Goal: Task Accomplishment & Management: Use online tool/utility

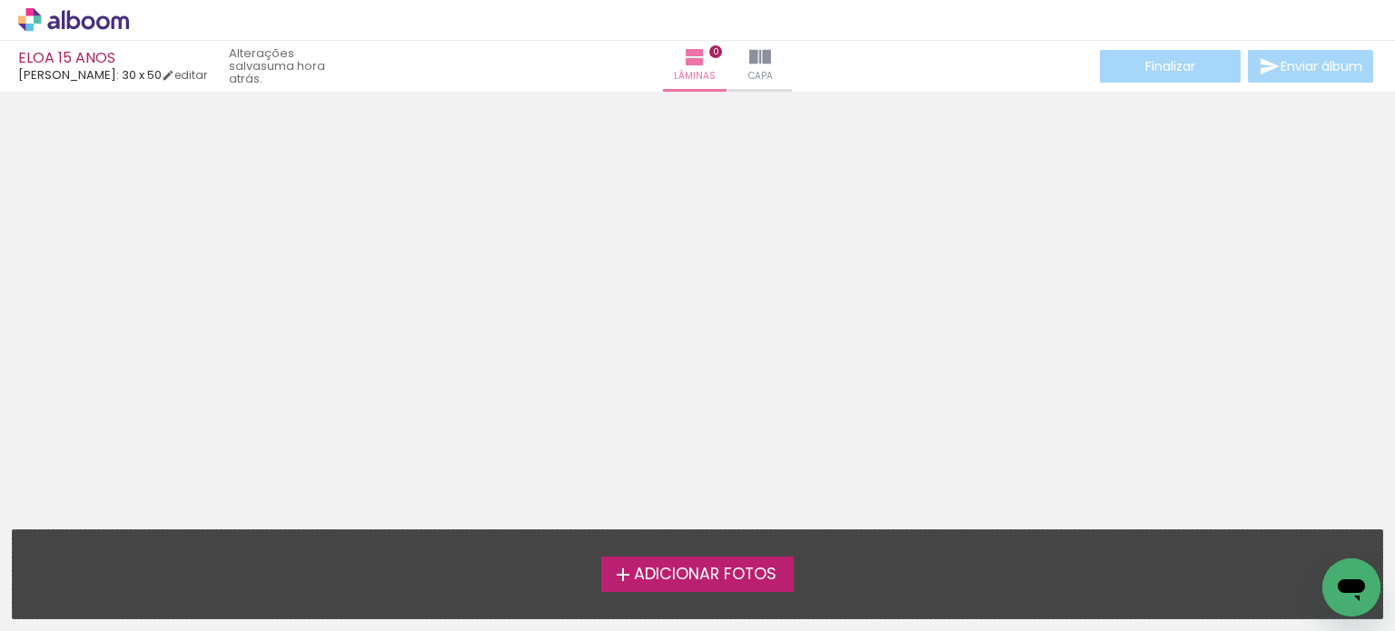
click at [739, 578] on span "Adicionar Fotos" at bounding box center [705, 575] width 143 height 16
click at [0, 0] on input "file" at bounding box center [0, 0] width 0 height 0
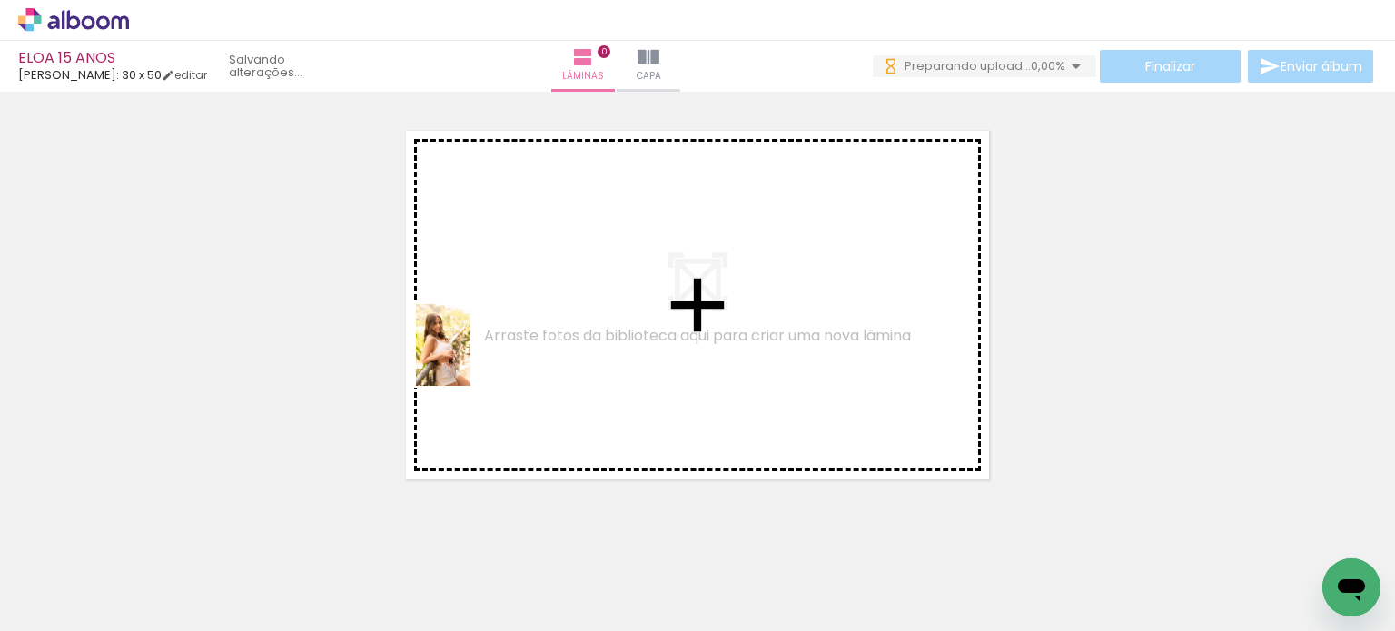
drag, startPoint x: 206, startPoint y: 573, endPoint x: 473, endPoint y: 356, distance: 344.1
click at [473, 356] on quentale-workspace at bounding box center [697, 315] width 1395 height 631
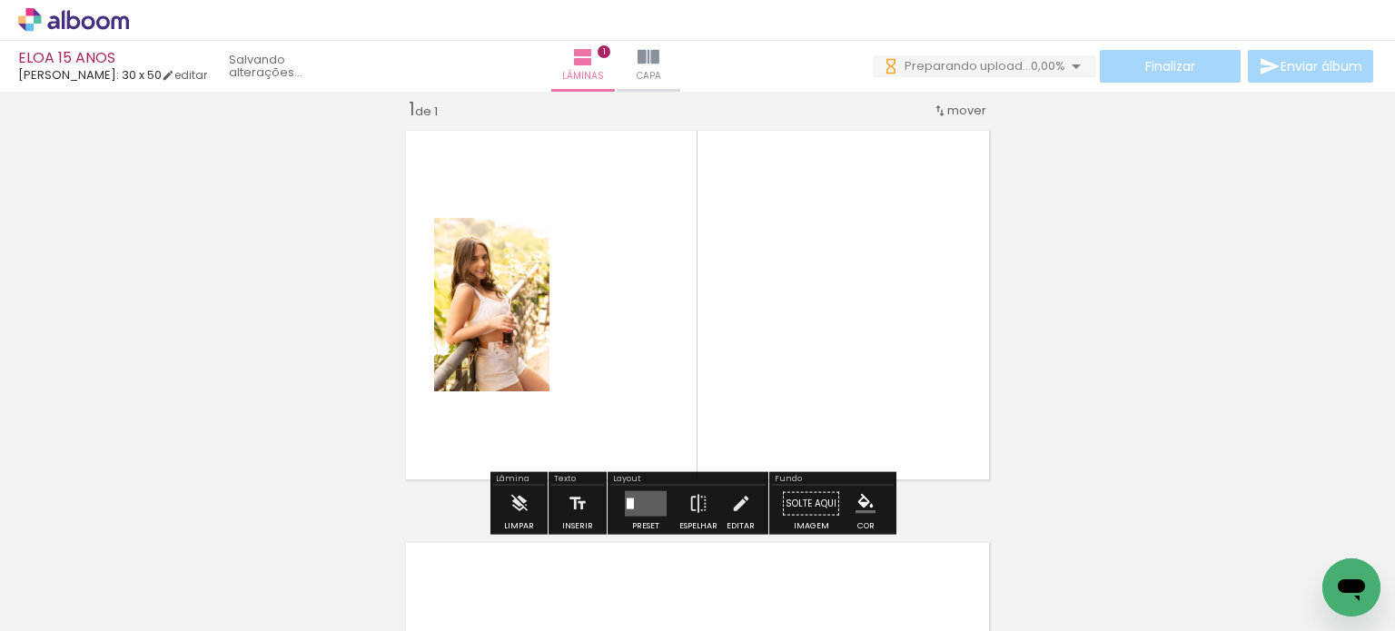
scroll to position [23, 0]
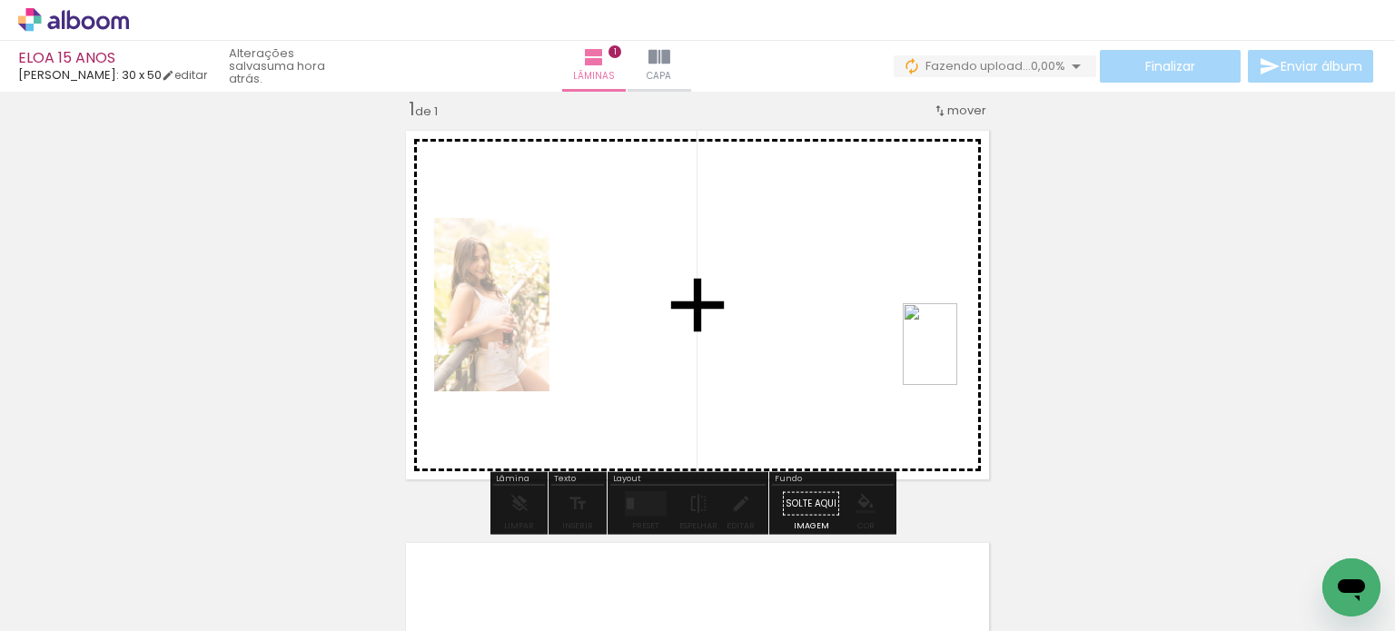
drag, startPoint x: 688, startPoint y: 448, endPoint x: 915, endPoint y: 353, distance: 245.9
click at [915, 353] on quentale-workspace at bounding box center [697, 315] width 1395 height 631
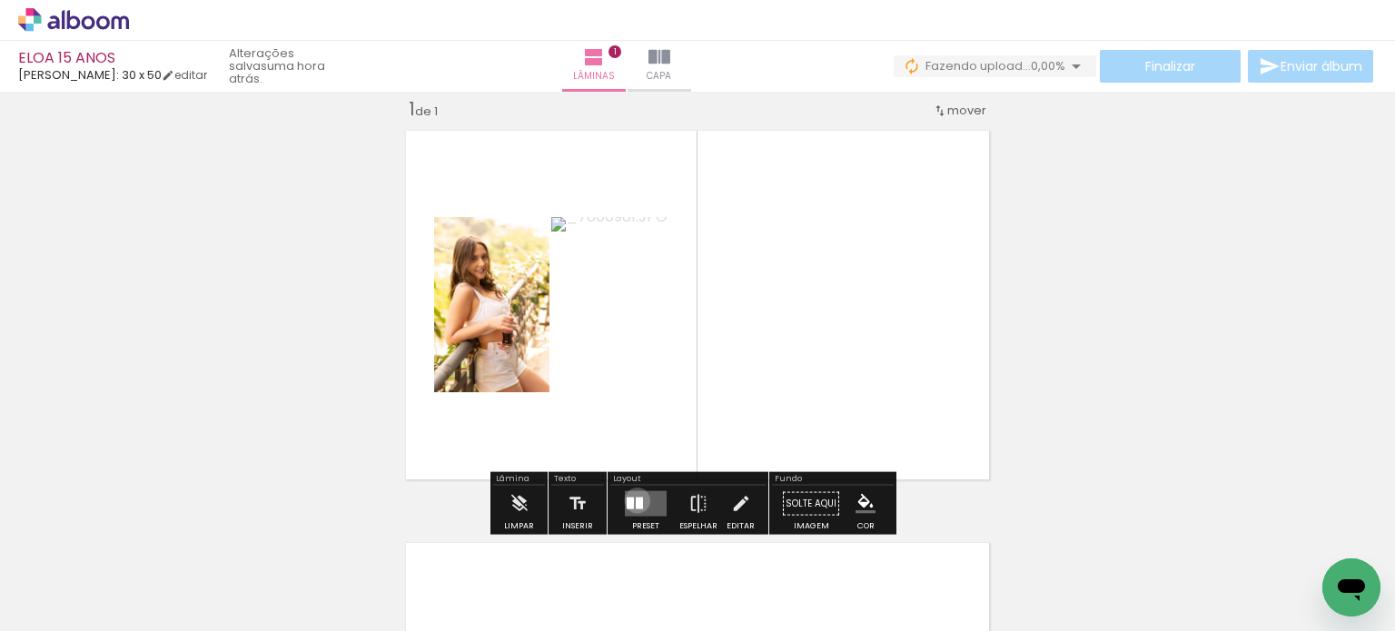
click at [636, 499] on div at bounding box center [639, 504] width 7 height 12
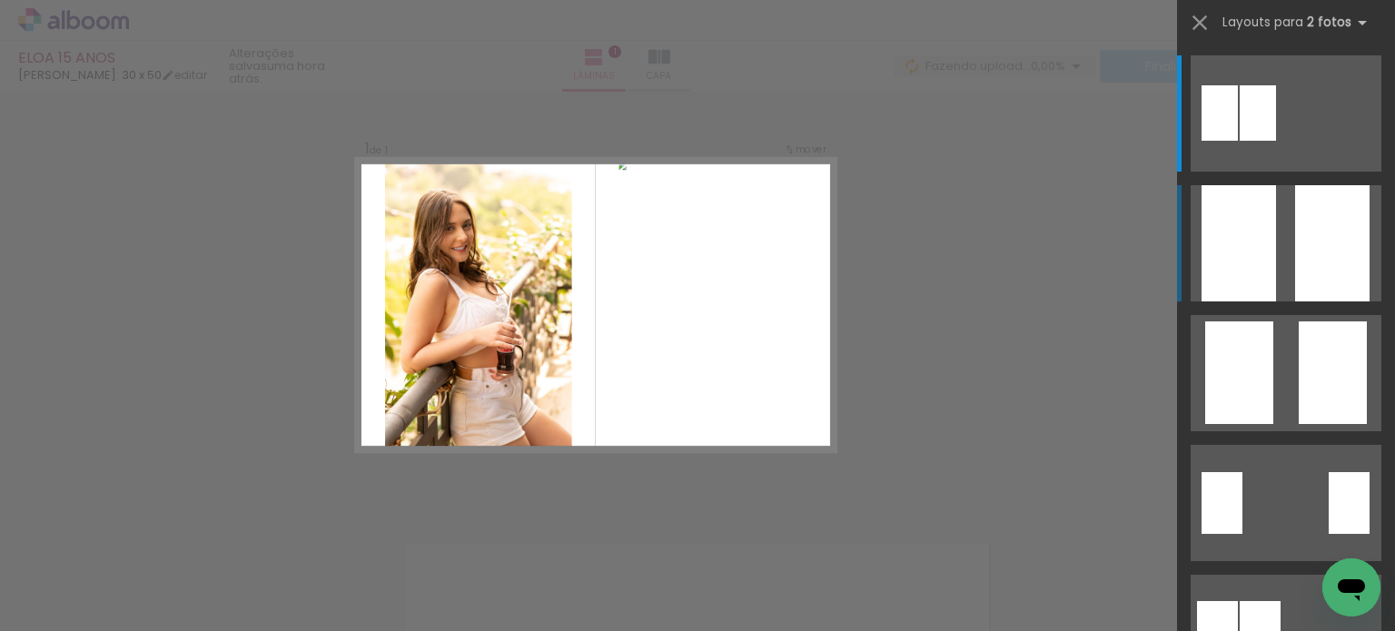
click at [1322, 236] on div at bounding box center [1332, 243] width 74 height 116
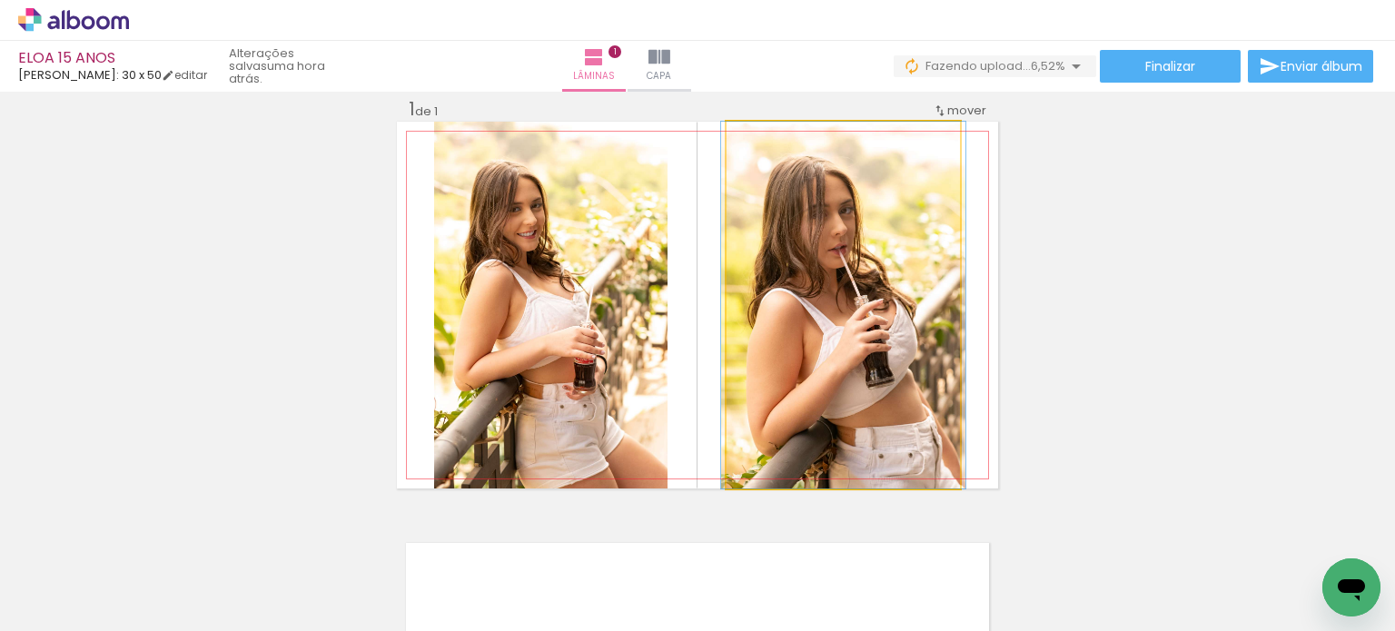
click at [826, 317] on quentale-photo at bounding box center [843, 305] width 233 height 367
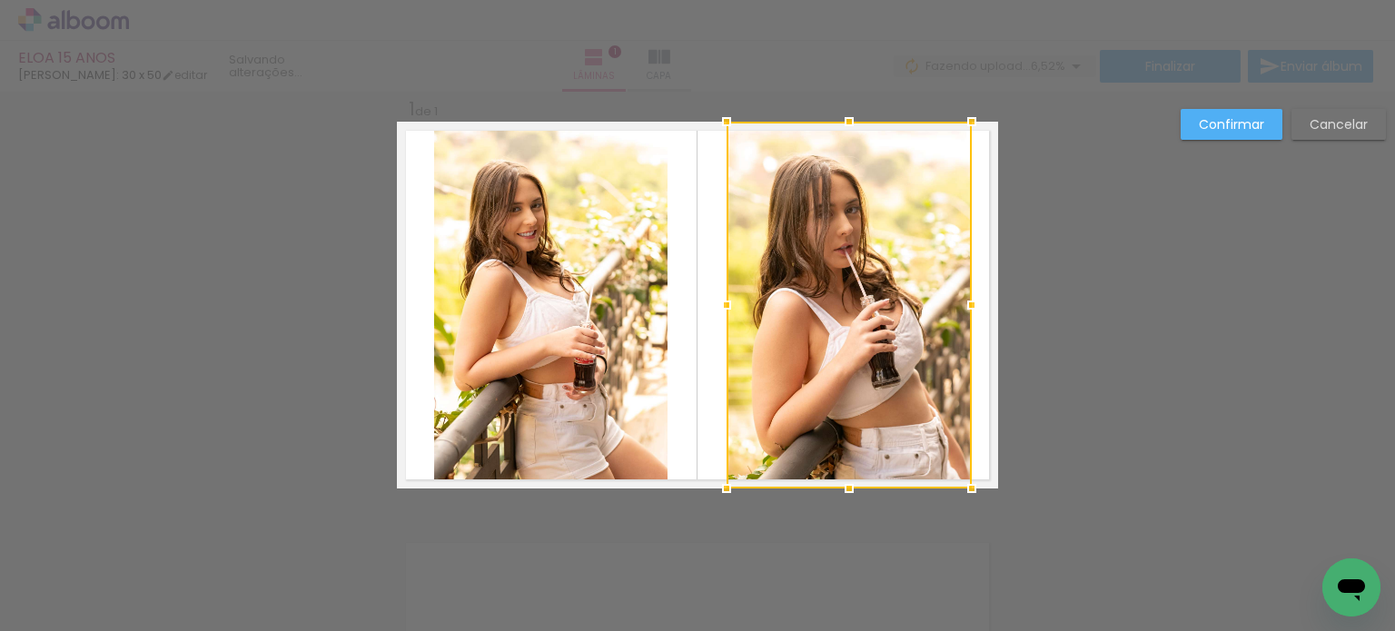
drag, startPoint x: 959, startPoint y: 304, endPoint x: 971, endPoint y: 304, distance: 11.8
click at [971, 304] on div at bounding box center [972, 305] width 36 height 36
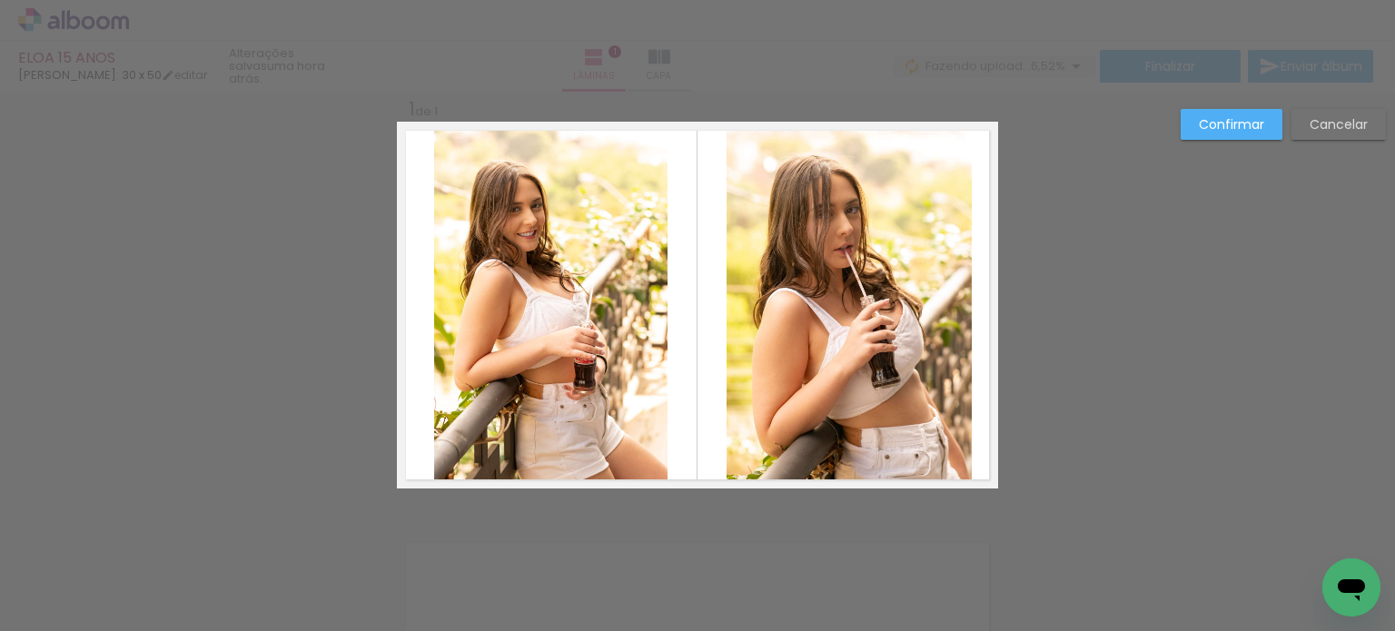
click at [559, 318] on quentale-photo at bounding box center [550, 305] width 233 height 367
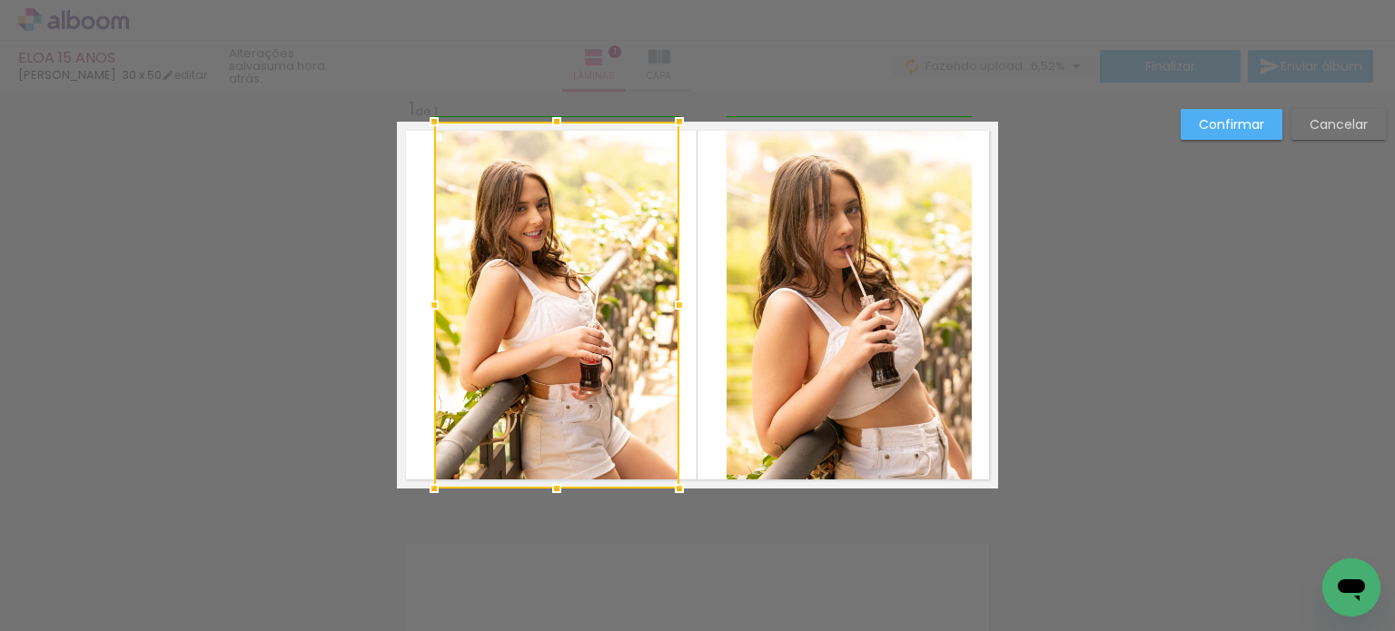
click at [666, 306] on div at bounding box center [679, 305] width 36 height 36
click at [508, 297] on div at bounding box center [556, 305] width 245 height 367
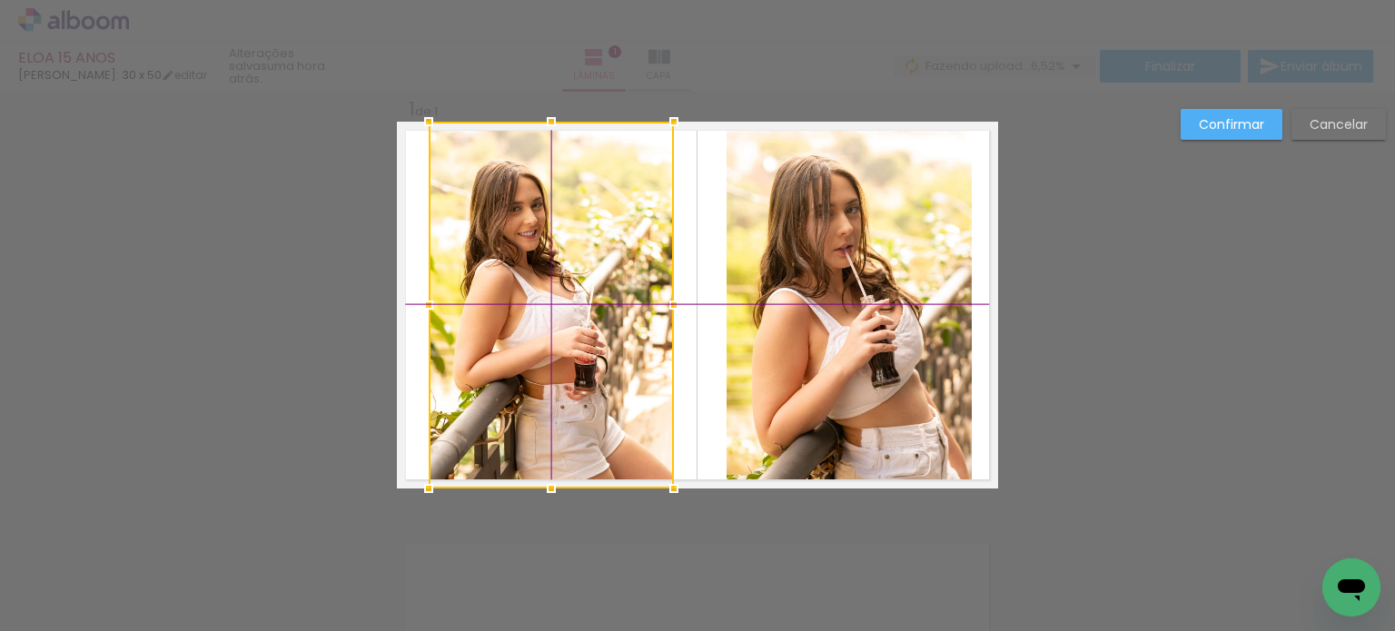
click at [559, 290] on div at bounding box center [551, 305] width 245 height 367
click at [829, 309] on quentale-photo at bounding box center [849, 305] width 245 height 367
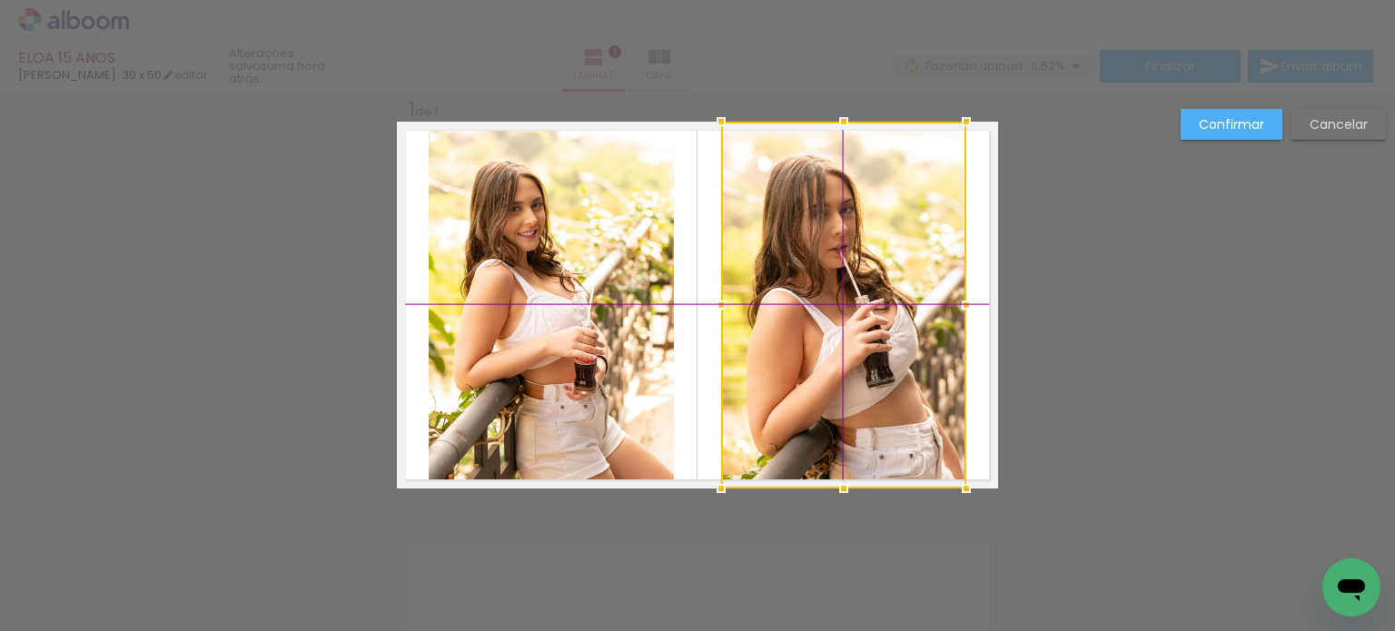
click at [851, 293] on div at bounding box center [843, 305] width 245 height 367
click at [0, 0] on slot "Confirmar" at bounding box center [0, 0] width 0 height 0
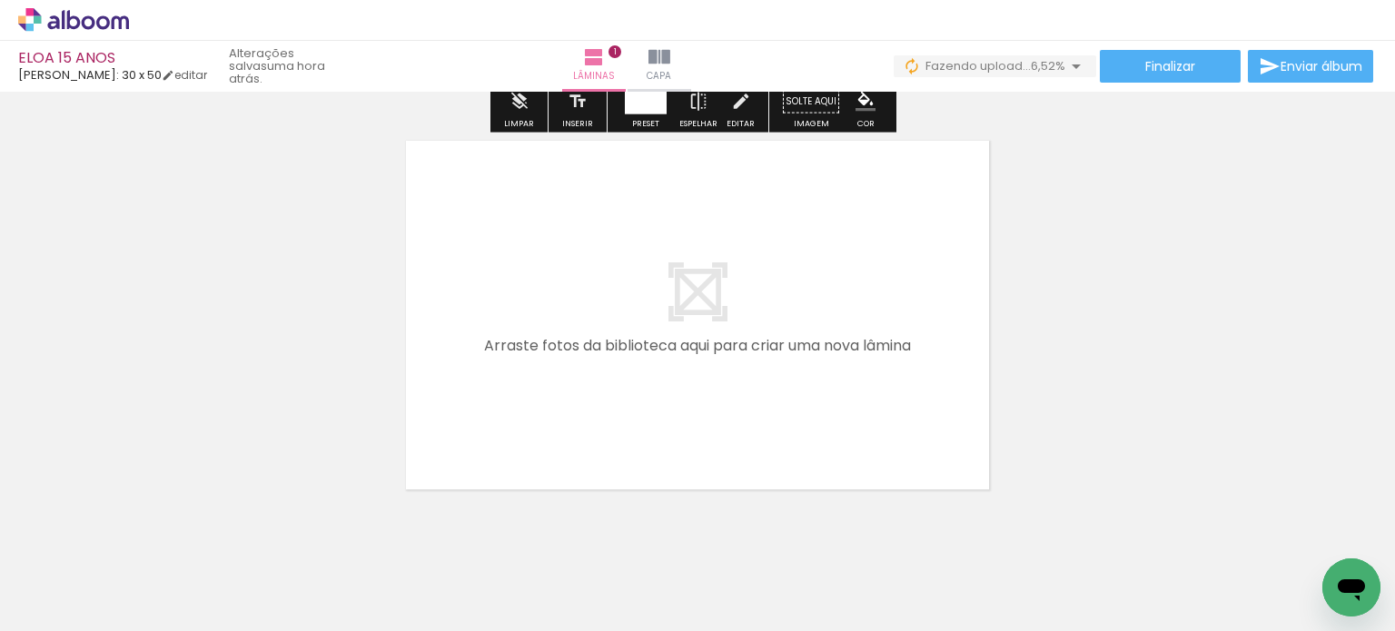
scroll to position [469, 0]
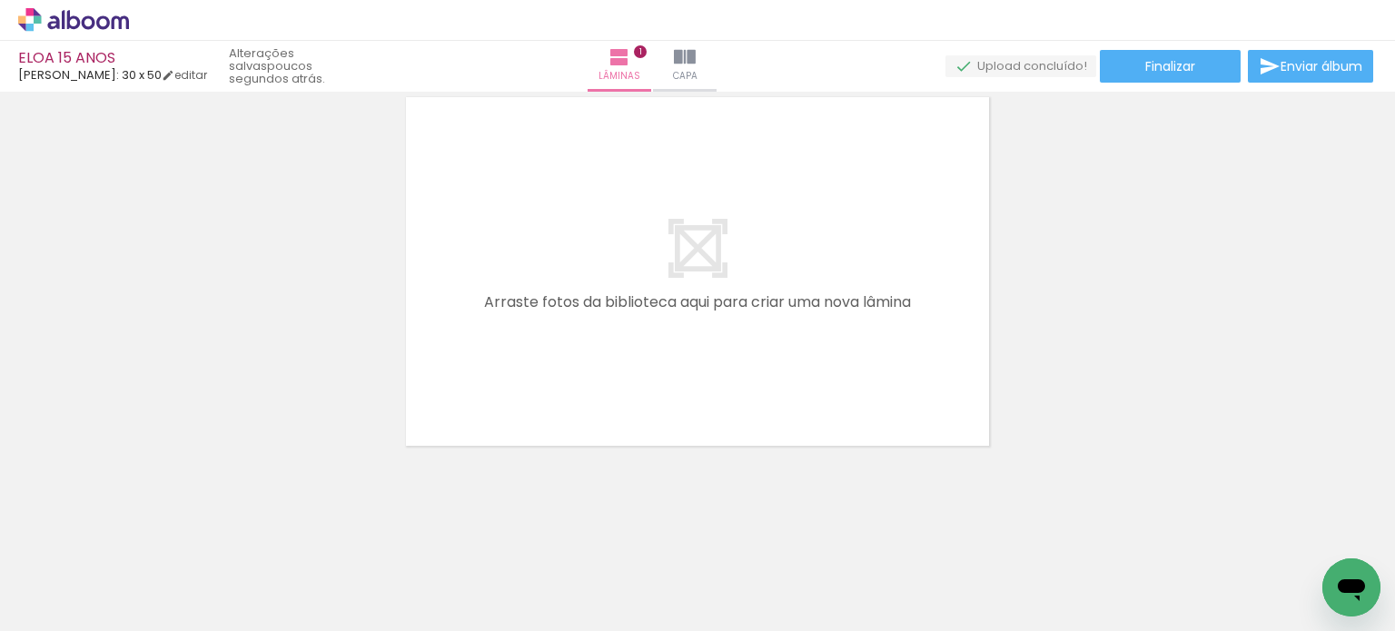
click at [98, 576] on iron-icon at bounding box center [92, 576] width 15 height 15
click at [91, 569] on paper-item "Não utilizadas" at bounding box center [59, 569] width 94 height 15
type input "Não utilizadas"
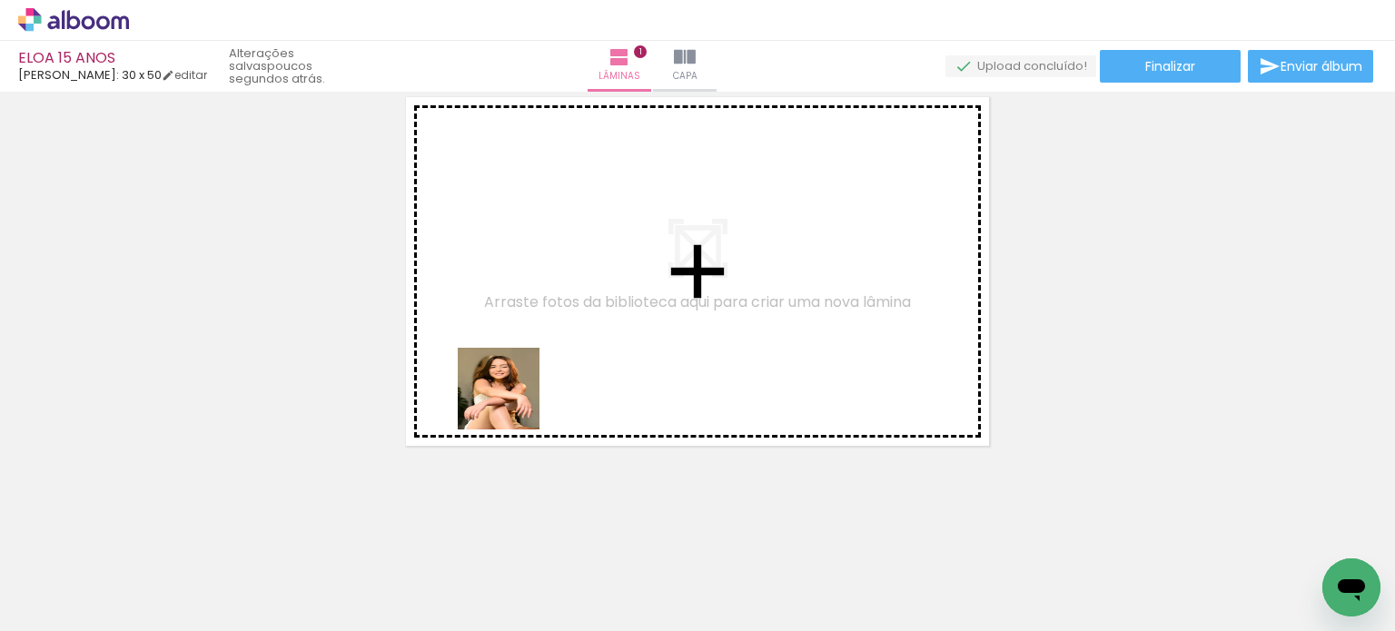
drag, startPoint x: 509, startPoint y: 562, endPoint x: 537, endPoint y: 421, distance: 143.6
click at [513, 391] on quentale-workspace at bounding box center [697, 315] width 1395 height 631
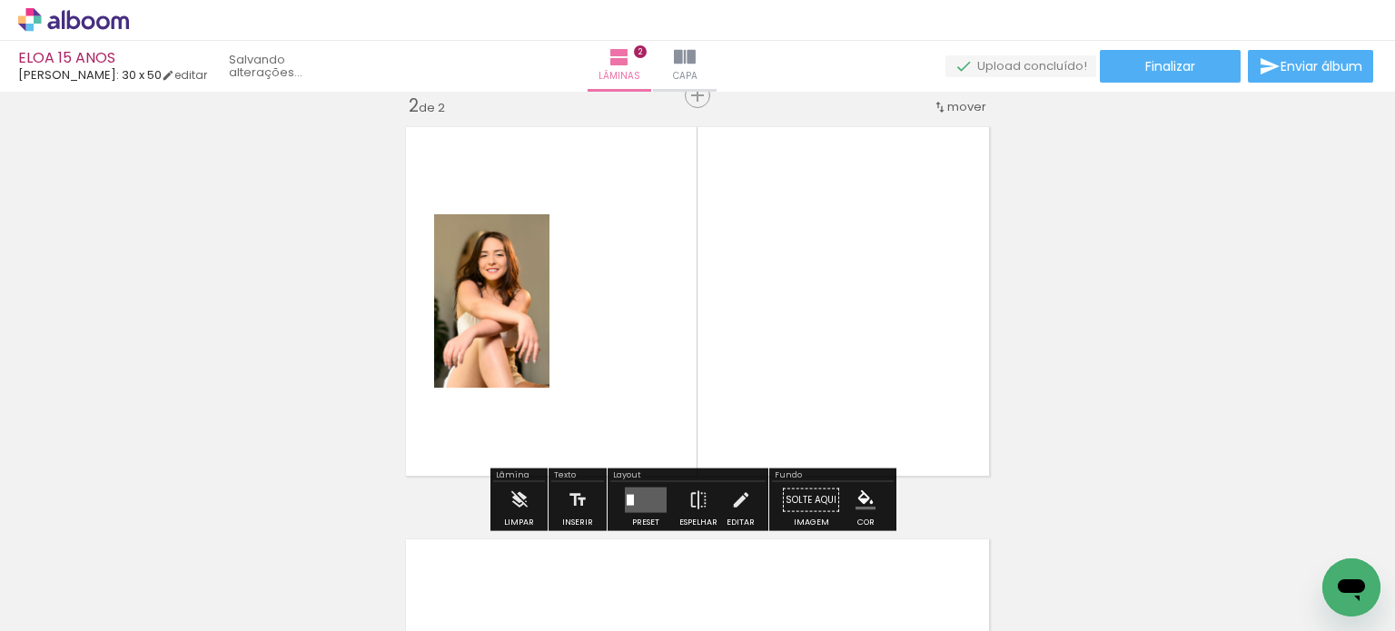
scroll to position [435, 0]
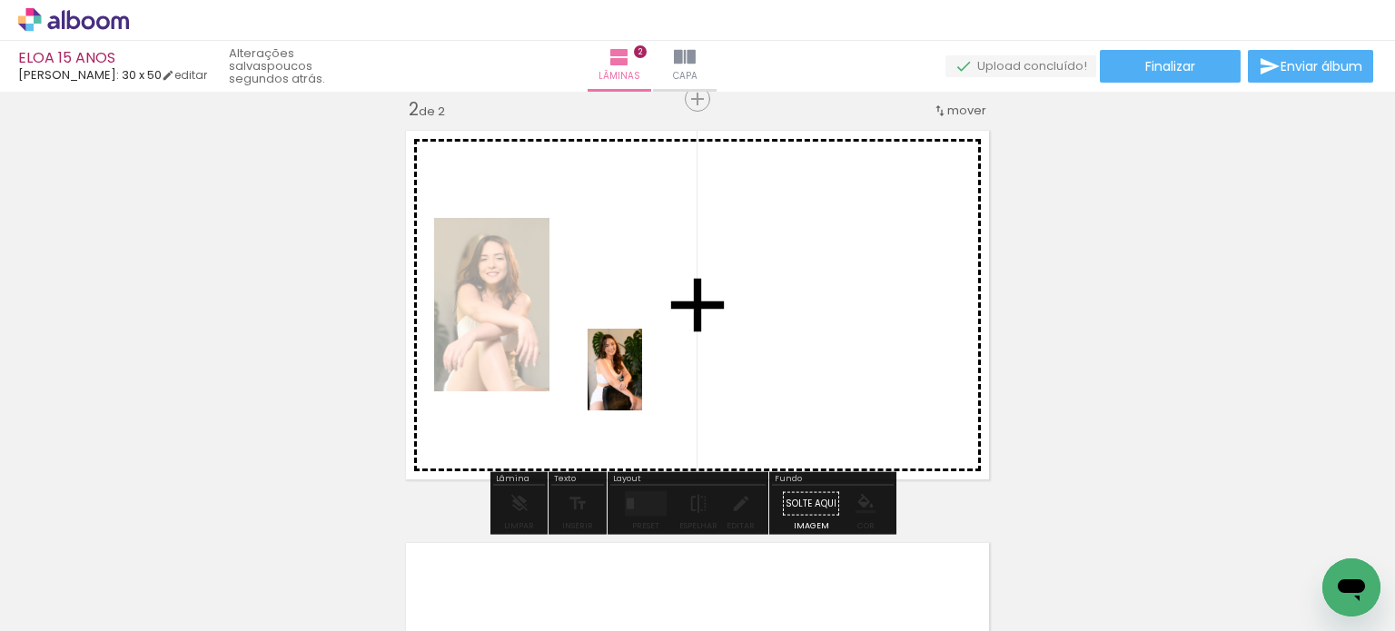
drag, startPoint x: 526, startPoint y: 551, endPoint x: 642, endPoint y: 383, distance: 204.3
click at [642, 383] on quentale-workspace at bounding box center [697, 315] width 1395 height 631
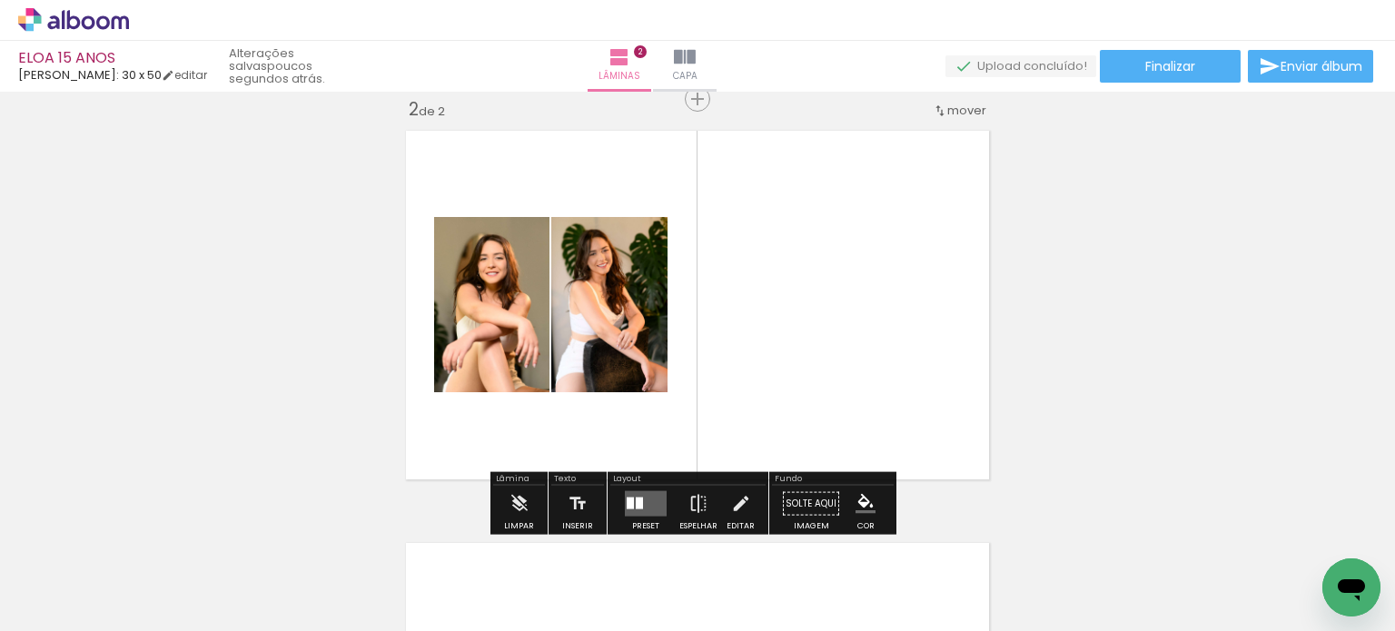
click at [651, 500] on quentale-layouter at bounding box center [646, 503] width 42 height 25
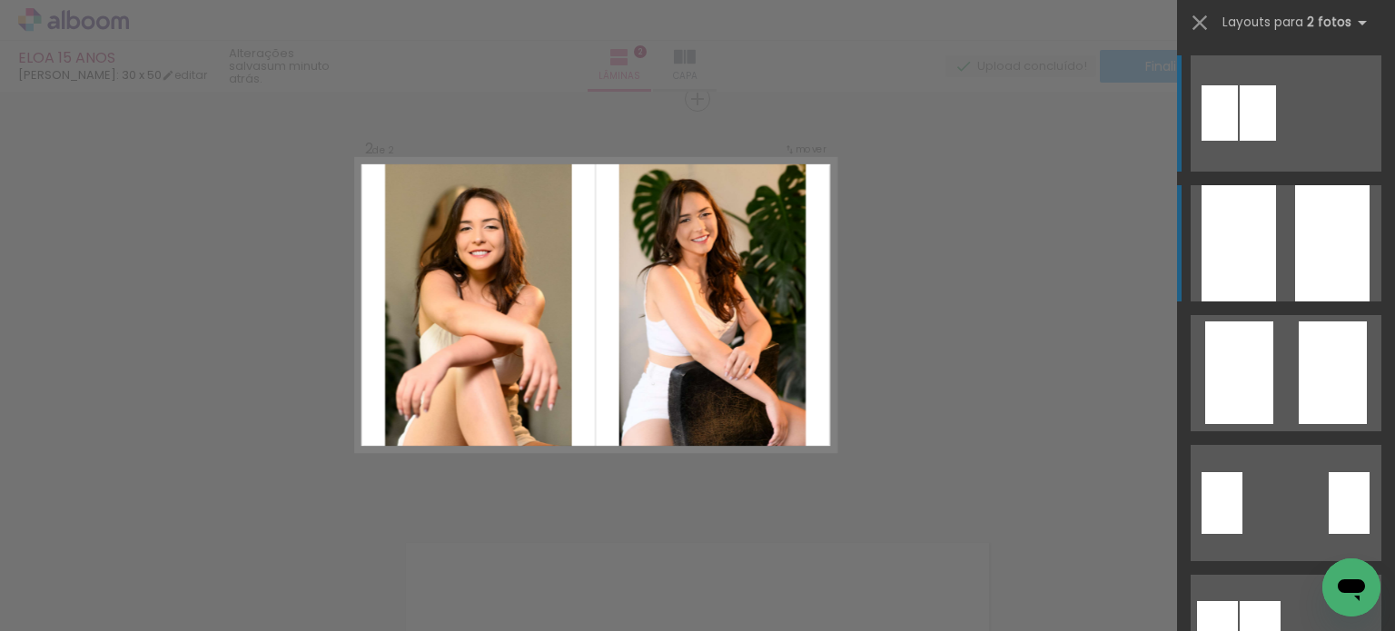
click at [1232, 255] on div at bounding box center [1238, 243] width 74 height 116
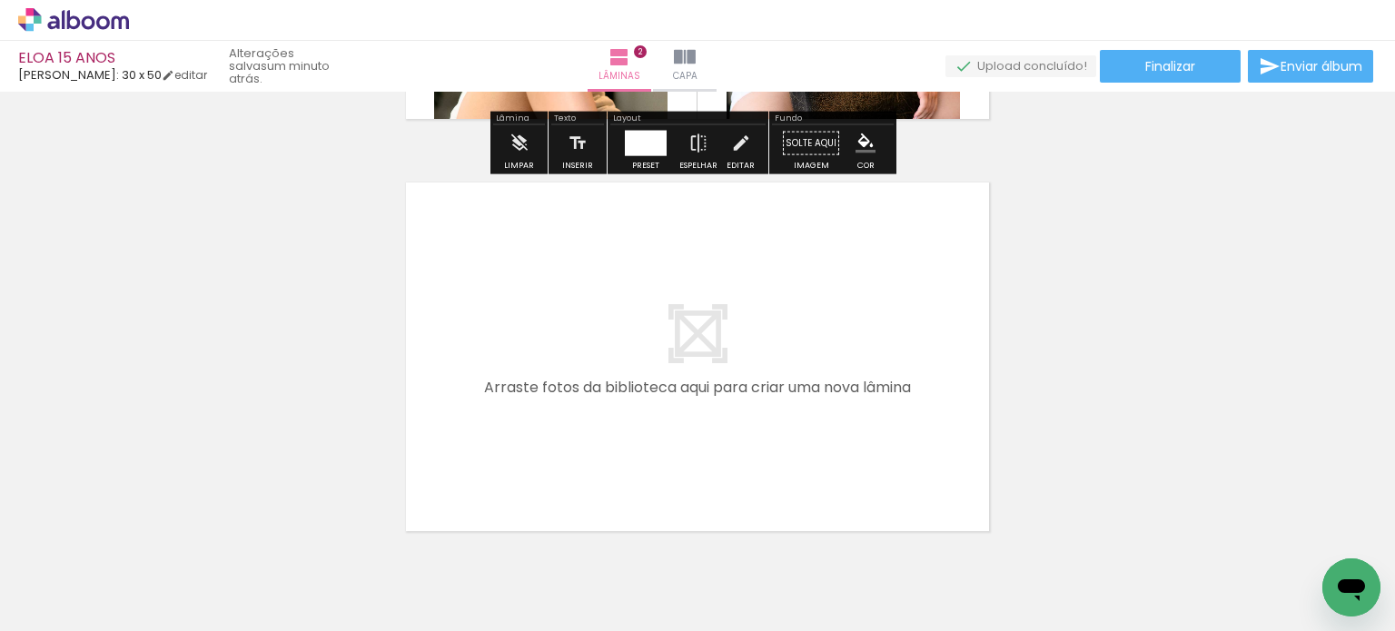
scroll to position [798, 0]
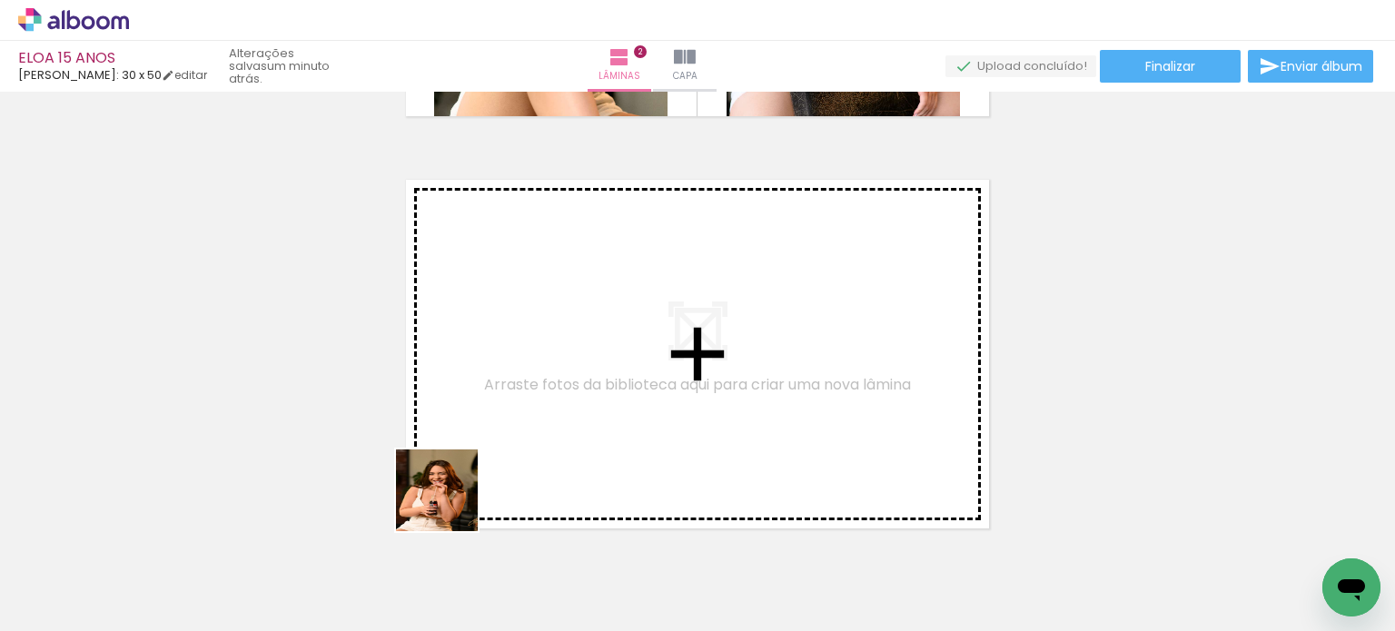
drag, startPoint x: 450, startPoint y: 504, endPoint x: 488, endPoint y: 428, distance: 84.9
click at [488, 428] on quentale-workspace at bounding box center [697, 315] width 1395 height 631
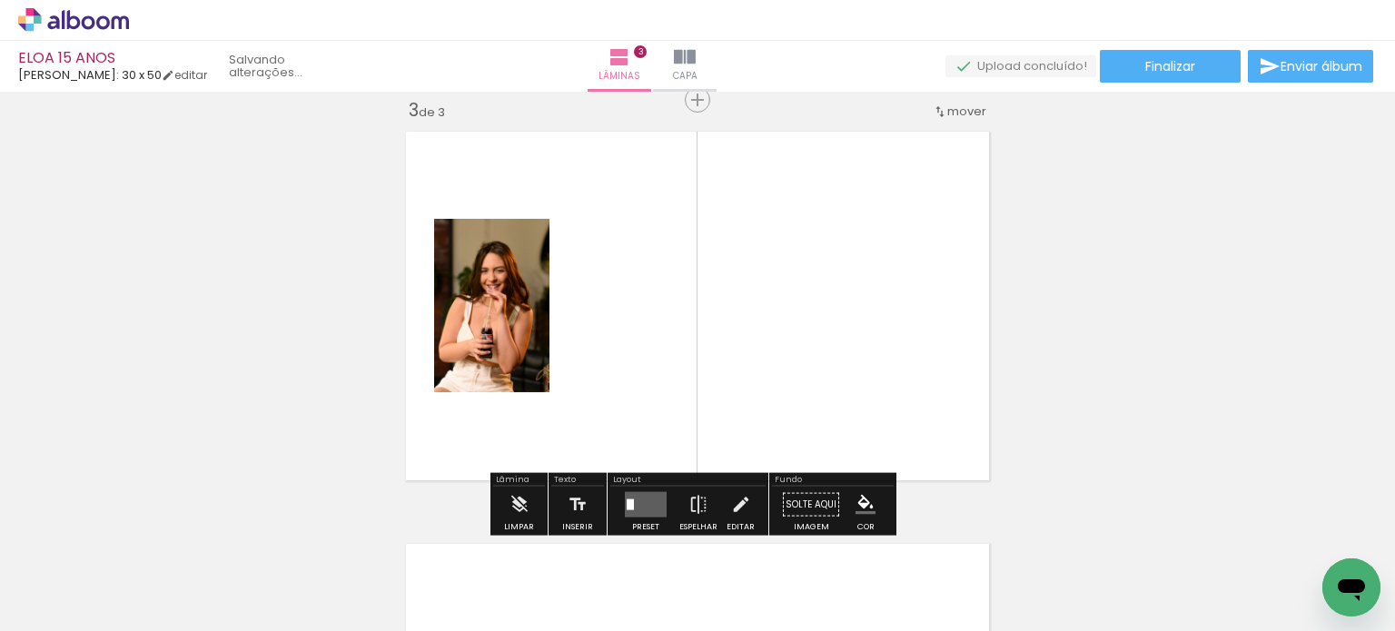
scroll to position [847, 0]
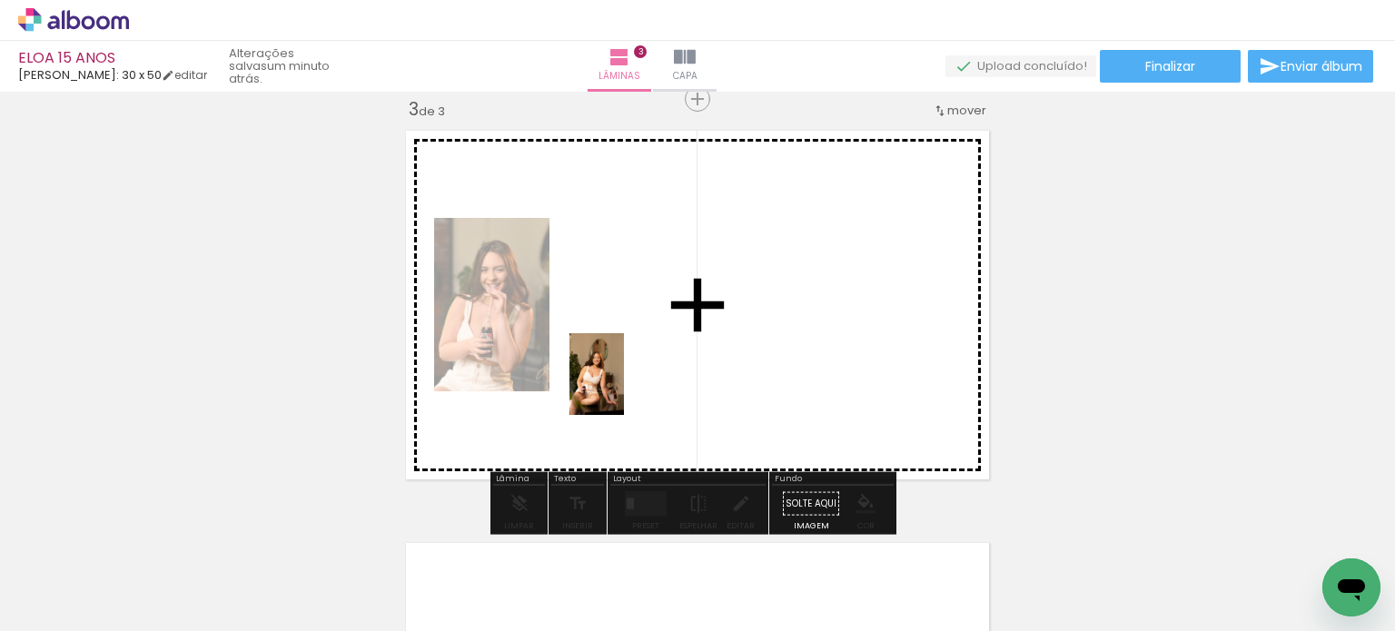
drag, startPoint x: 432, startPoint y: 488, endPoint x: 624, endPoint y: 388, distance: 216.1
click at [624, 388] on quentale-workspace at bounding box center [697, 315] width 1395 height 631
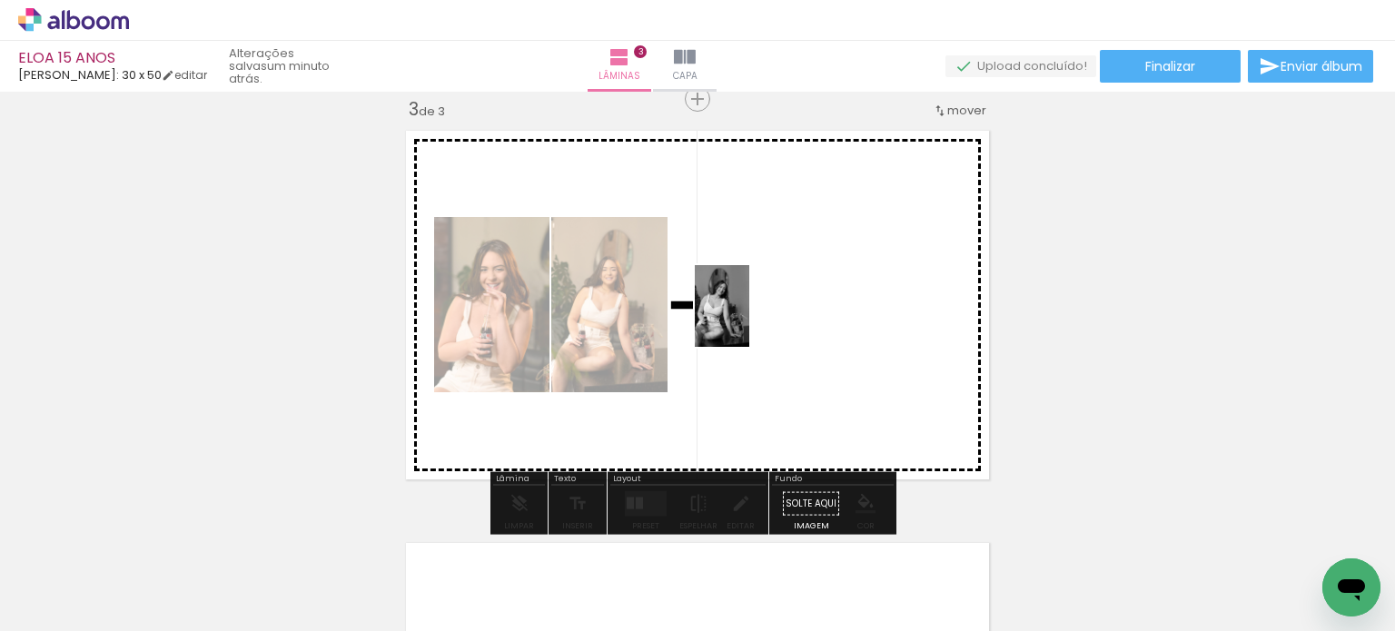
drag, startPoint x: 196, startPoint y: 571, endPoint x: 768, endPoint y: 321, distance: 624.6
click at [766, 320] on quentale-workspace at bounding box center [697, 315] width 1395 height 631
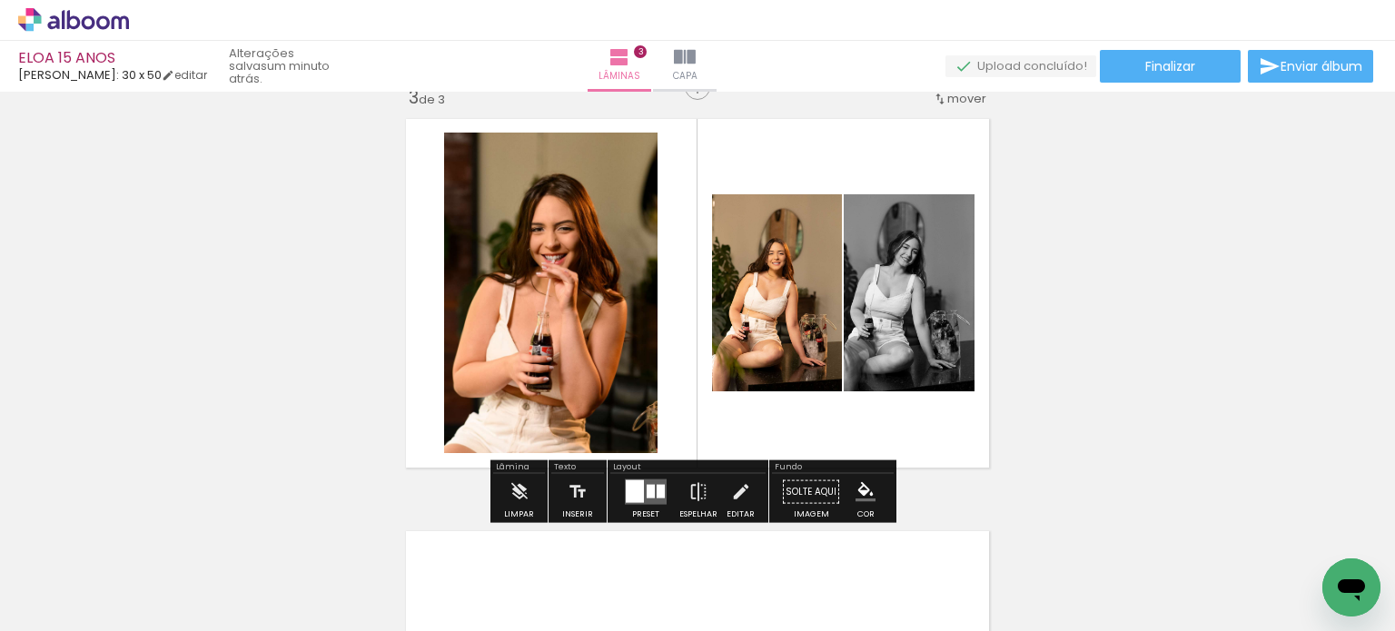
scroll to position [908, 0]
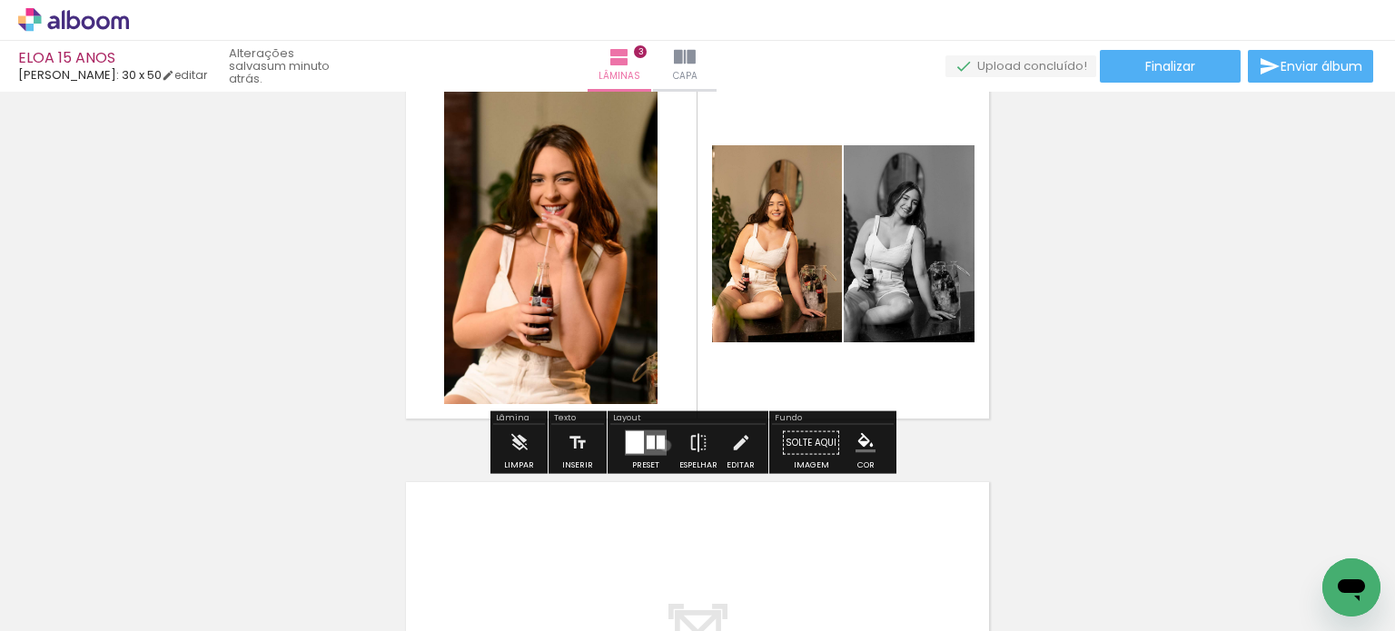
click at [661, 446] on quentale-layouter at bounding box center [646, 442] width 42 height 25
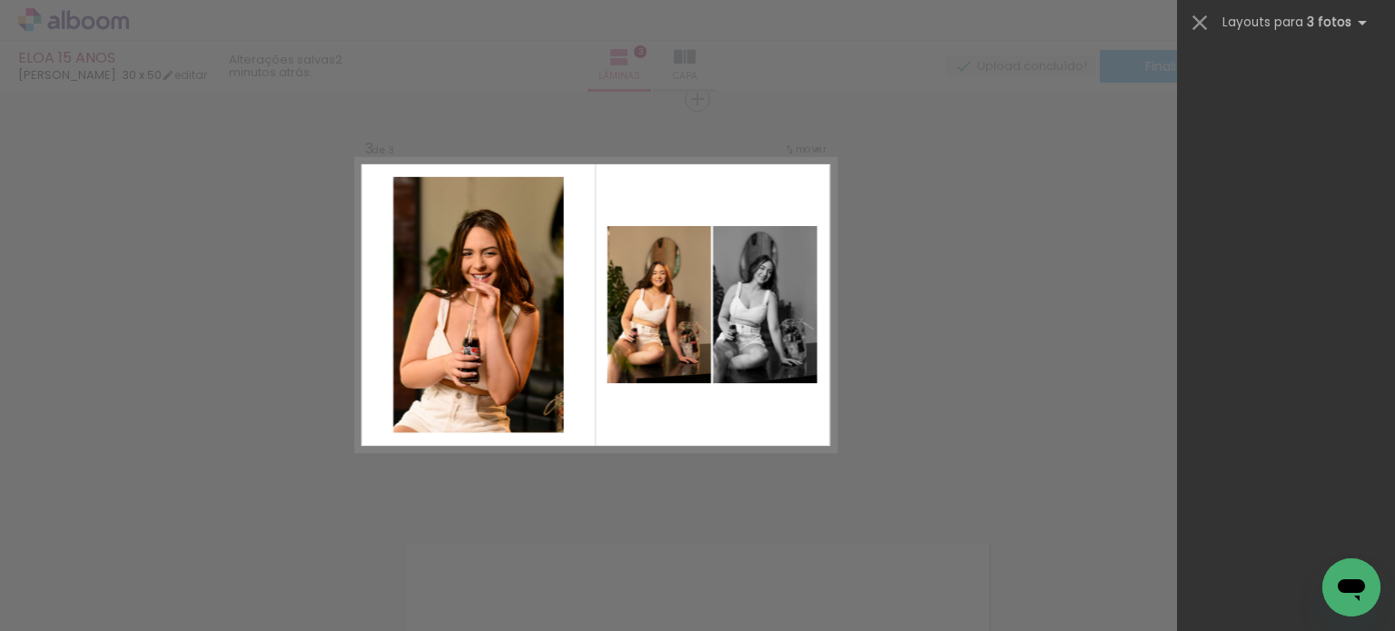
scroll to position [0, 0]
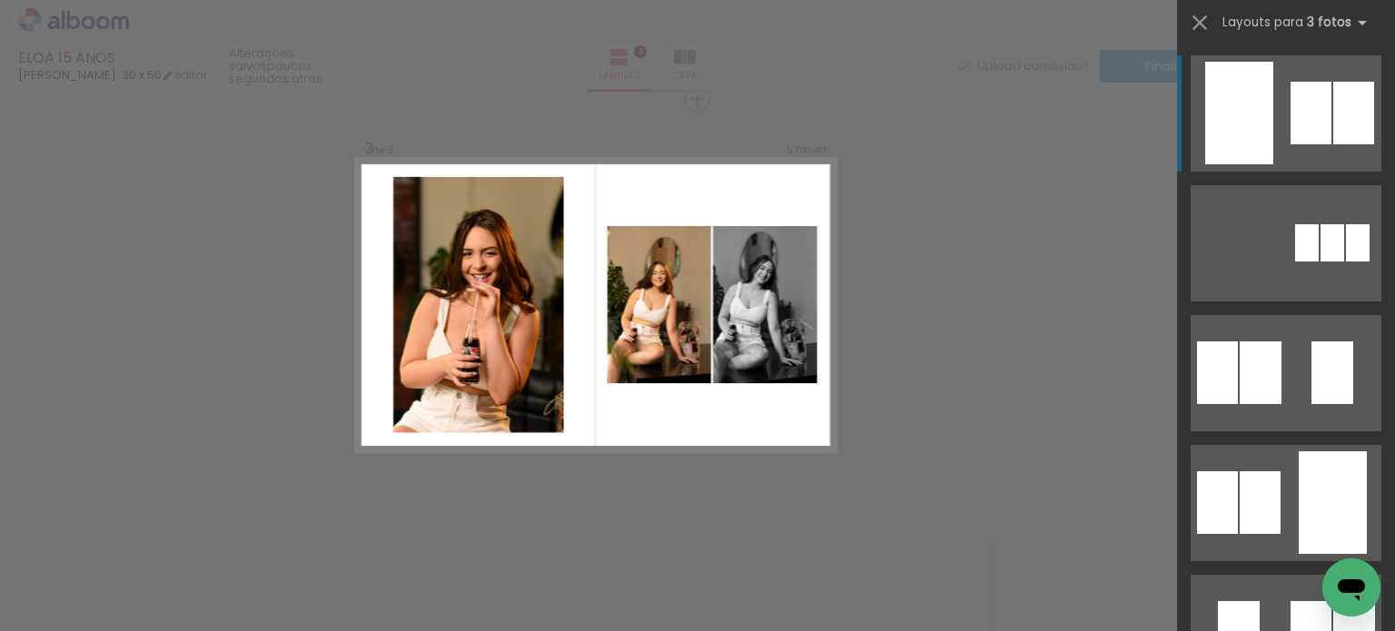
click at [952, 311] on div "Confirmar Cancelar" at bounding box center [697, 90] width 1395 height 1693
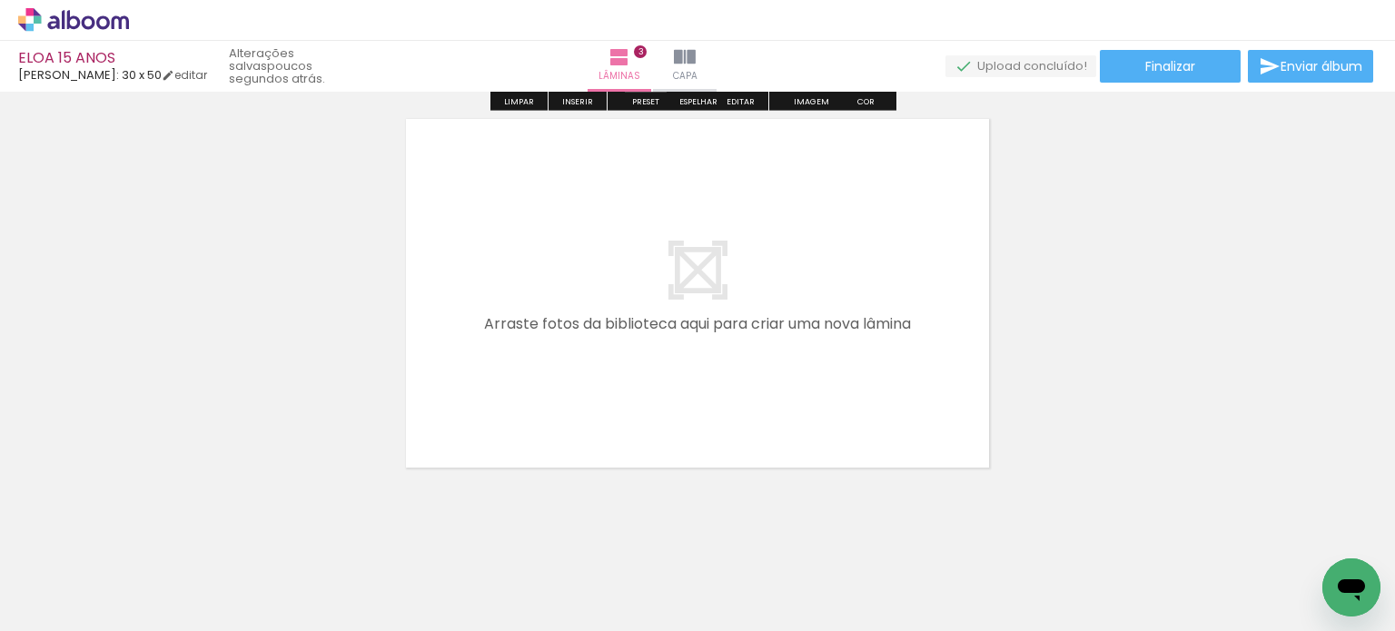
scroll to position [1293, 0]
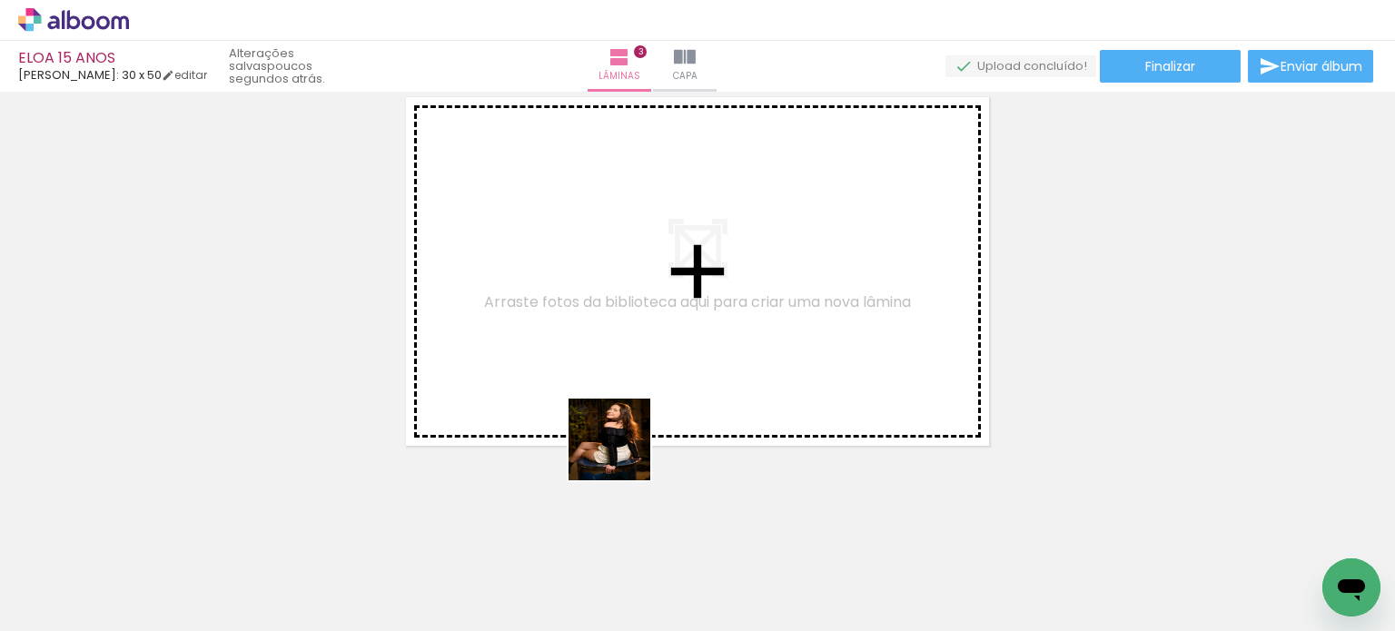
drag, startPoint x: 697, startPoint y: 596, endPoint x: 617, endPoint y: 431, distance: 183.2
click at [617, 431] on quentale-workspace at bounding box center [697, 315] width 1395 height 631
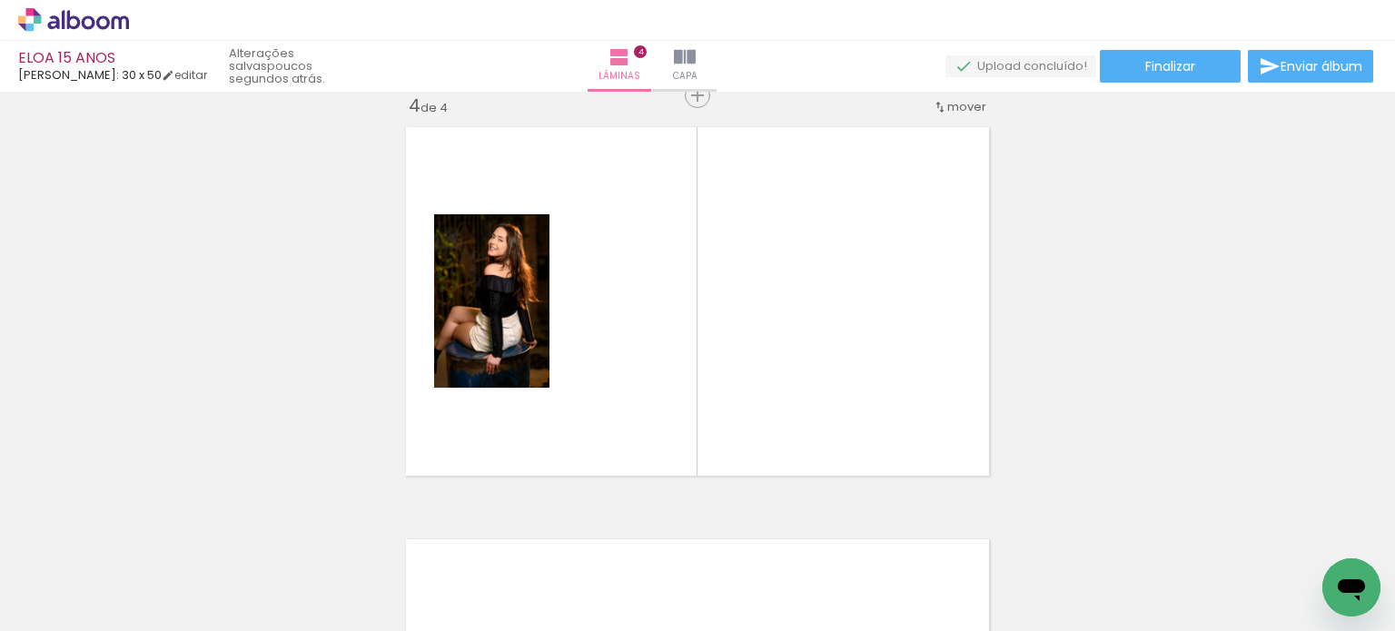
scroll to position [1260, 0]
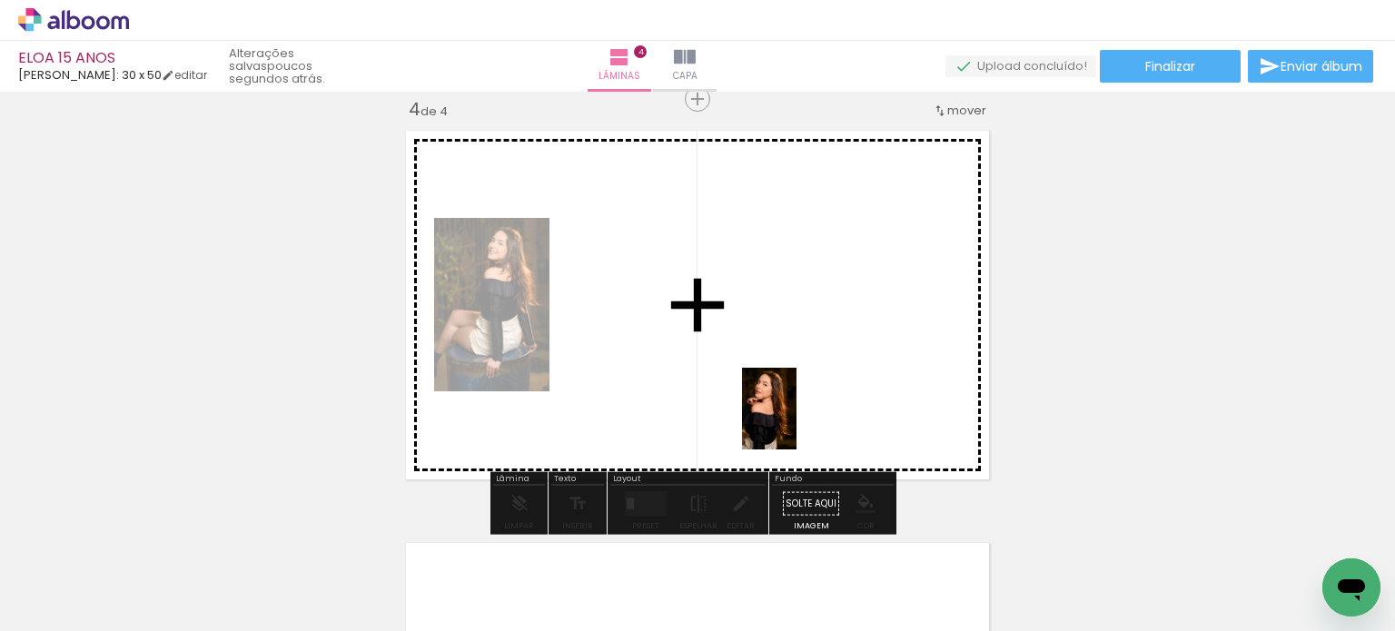
drag, startPoint x: 796, startPoint y: 600, endPoint x: 806, endPoint y: 395, distance: 205.5
click at [806, 395] on quentale-workspace at bounding box center [697, 315] width 1395 height 631
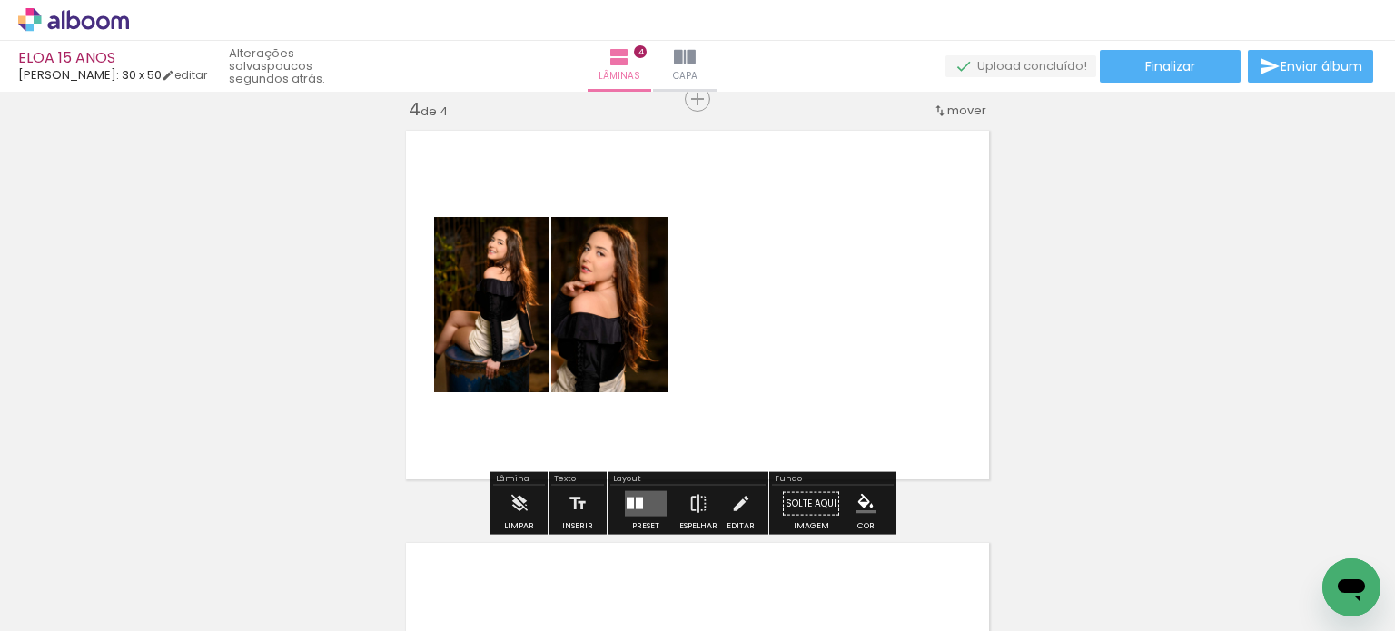
click at [628, 508] on div at bounding box center [630, 504] width 7 height 12
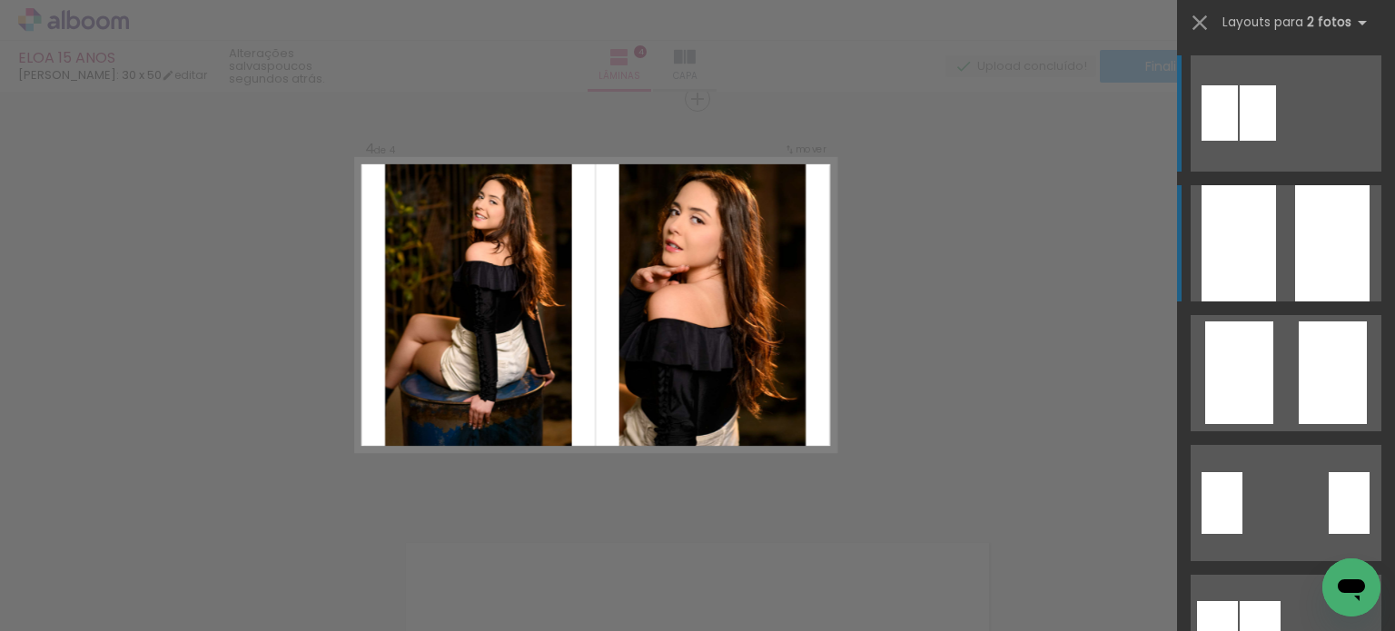
click at [1268, 248] on div at bounding box center [1238, 243] width 74 height 116
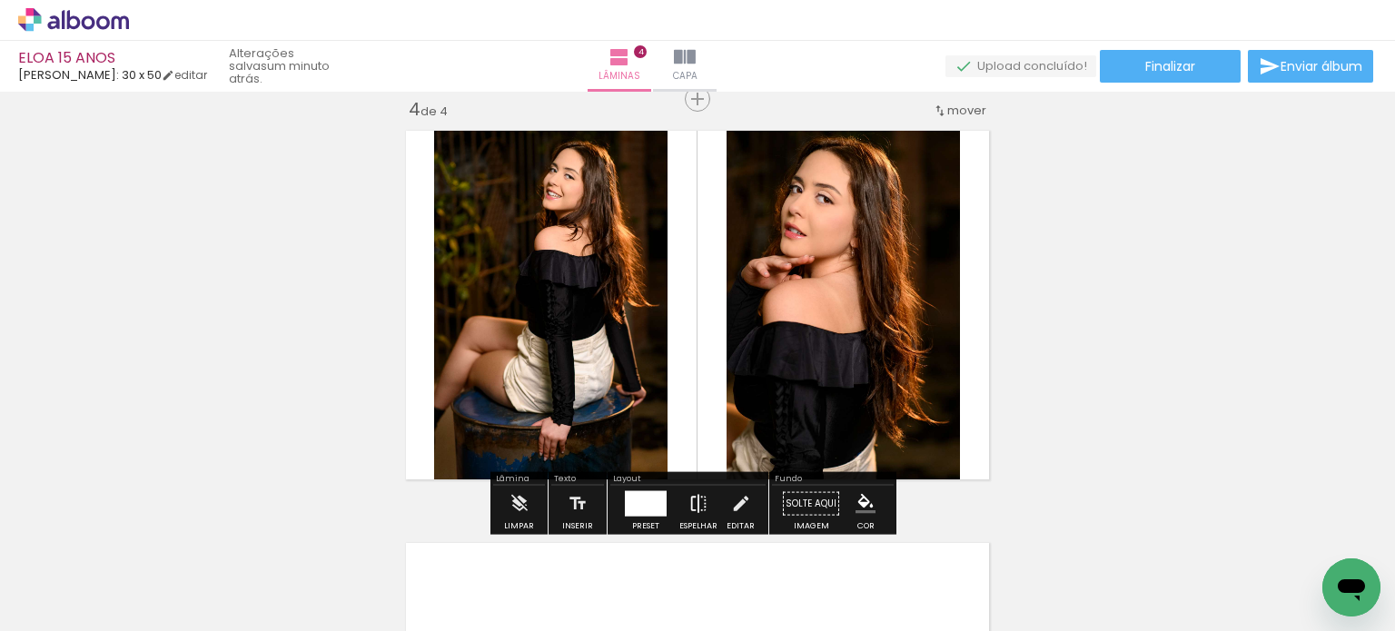
click at [688, 503] on iron-icon at bounding box center [698, 504] width 20 height 36
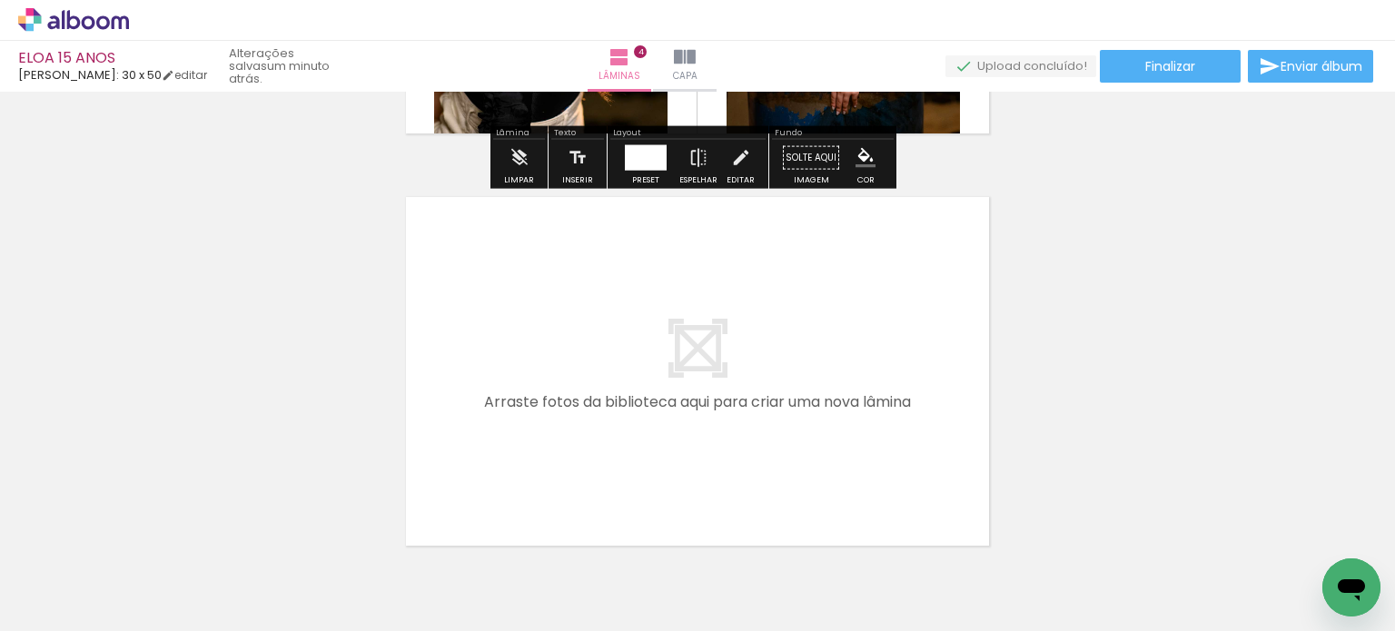
scroll to position [1623, 0]
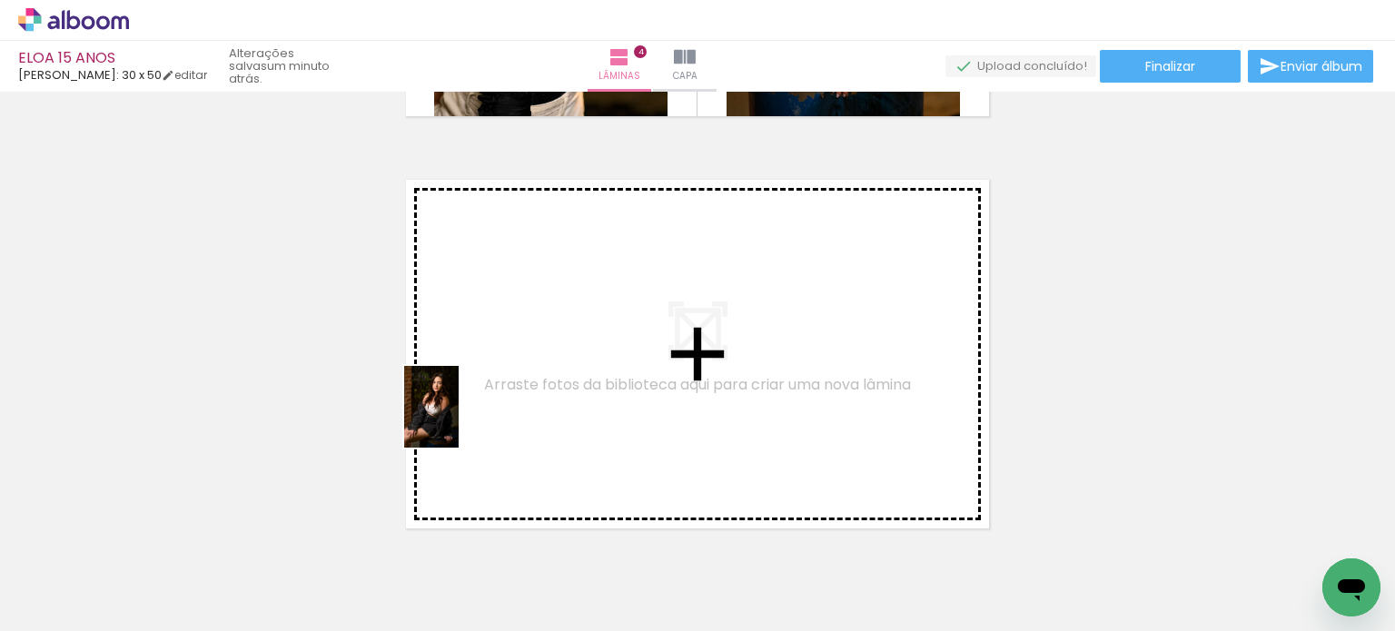
drag, startPoint x: 311, startPoint y: 576, endPoint x: 459, endPoint y: 420, distance: 213.9
click at [459, 420] on quentale-workspace at bounding box center [697, 315] width 1395 height 631
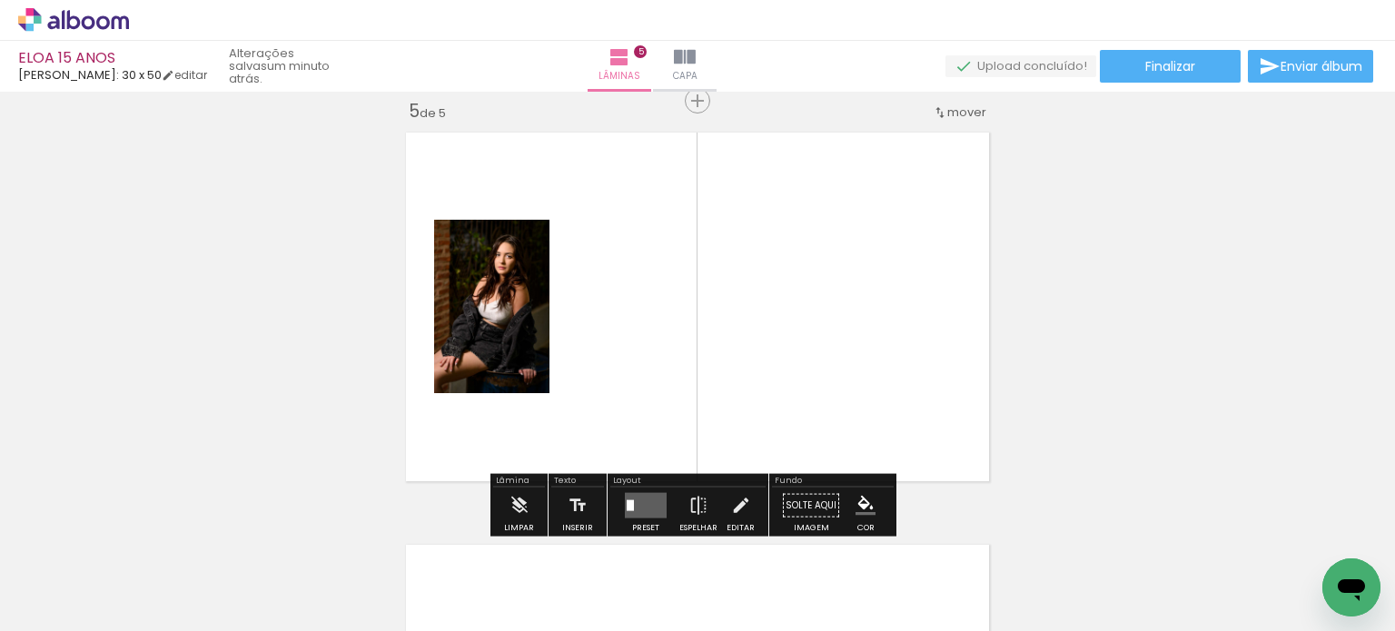
scroll to position [1672, 0]
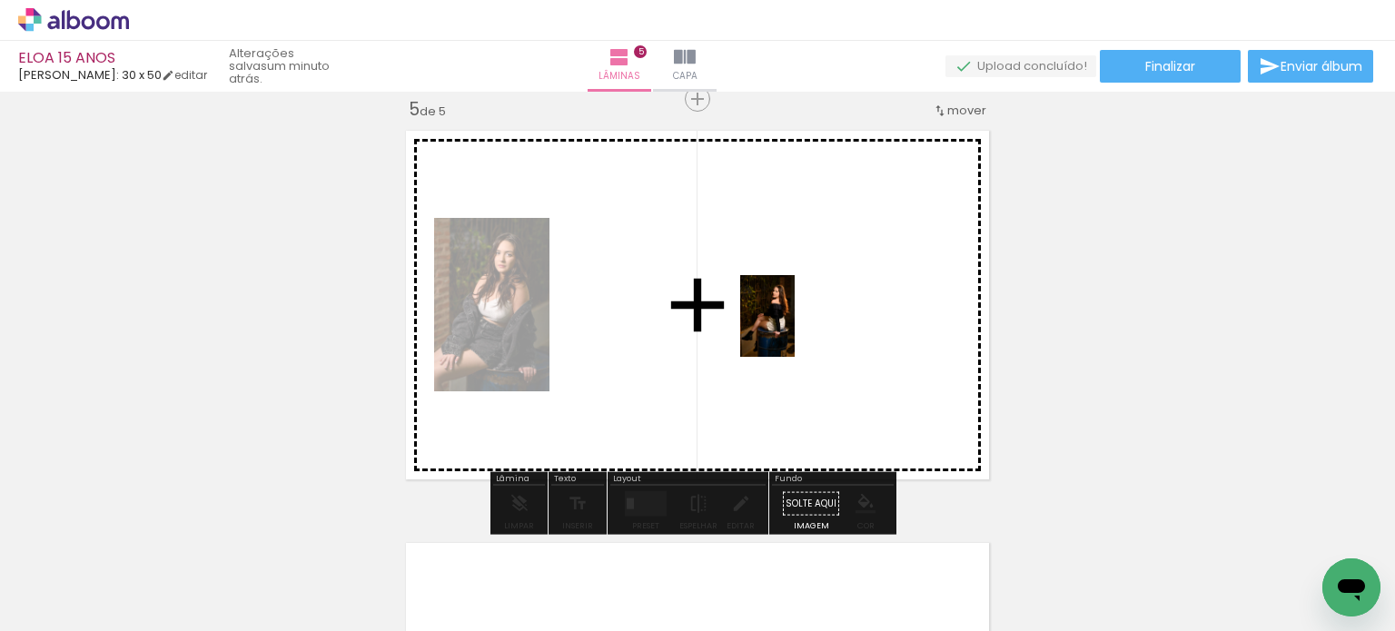
drag, startPoint x: 607, startPoint y: 566, endPoint x: 795, endPoint y: 330, distance: 301.8
click at [795, 330] on quentale-workspace at bounding box center [697, 315] width 1395 height 631
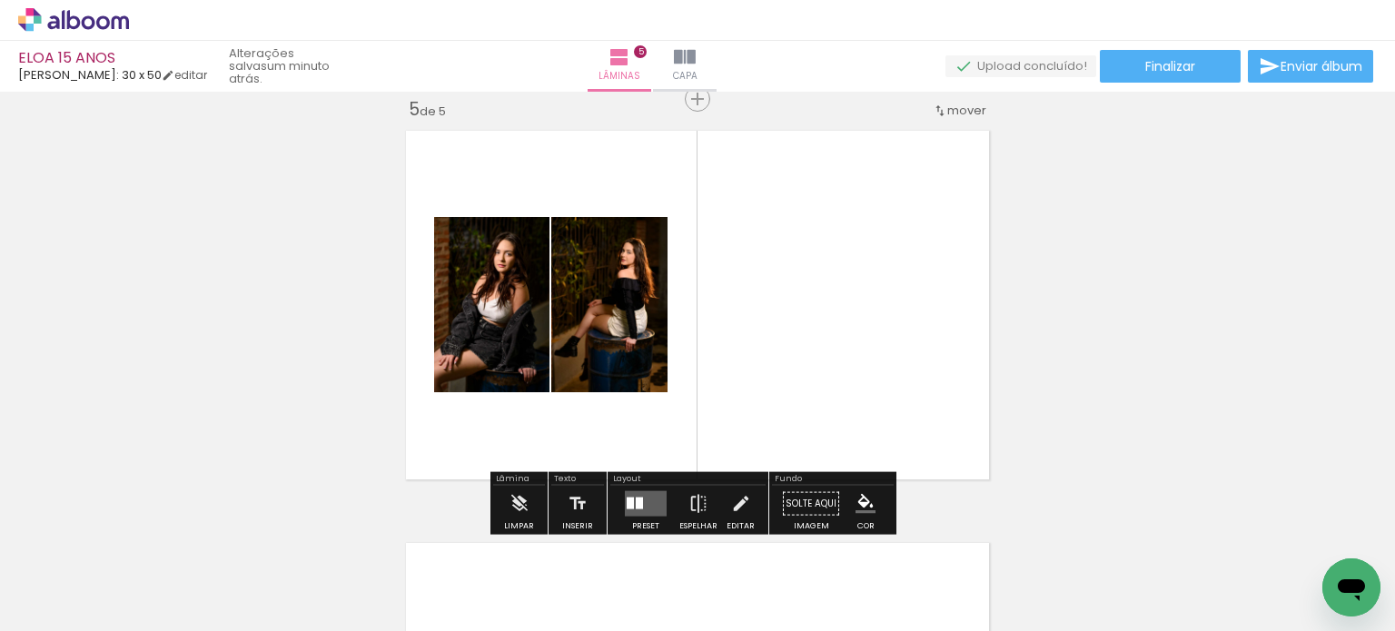
click at [627, 501] on div at bounding box center [630, 504] width 7 height 12
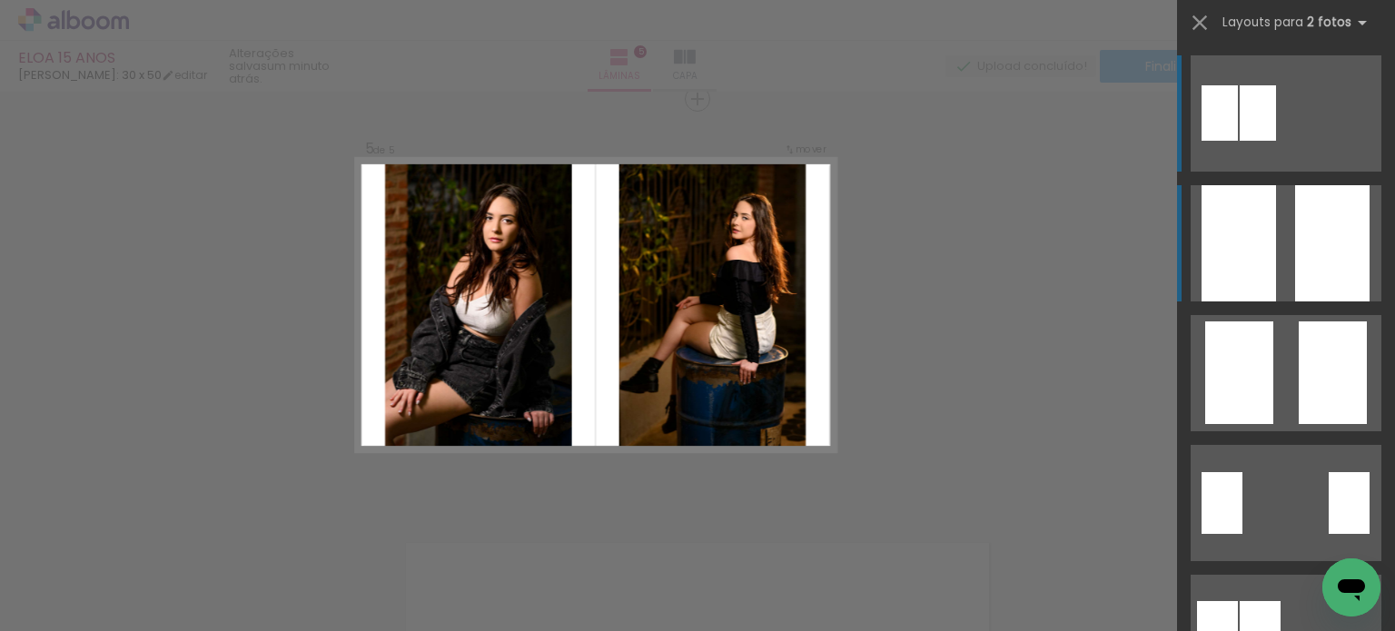
click at [1279, 261] on quentale-layouter at bounding box center [1286, 243] width 191 height 116
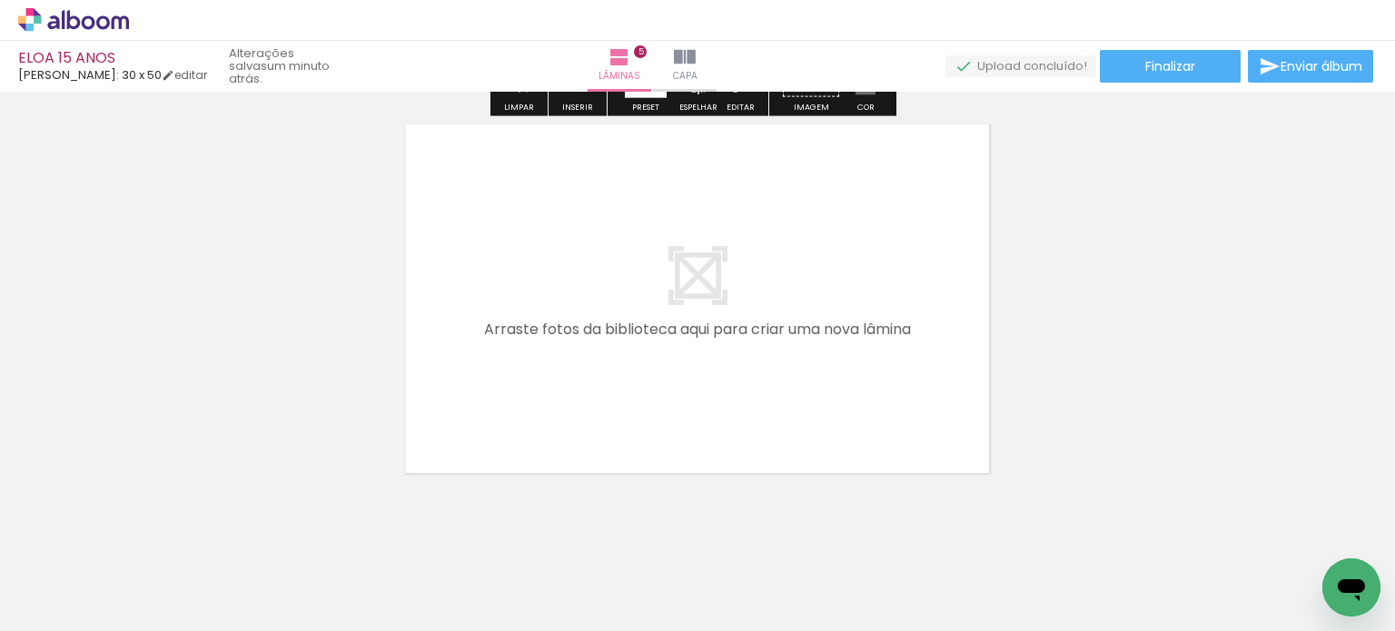
scroll to position [2096, 0]
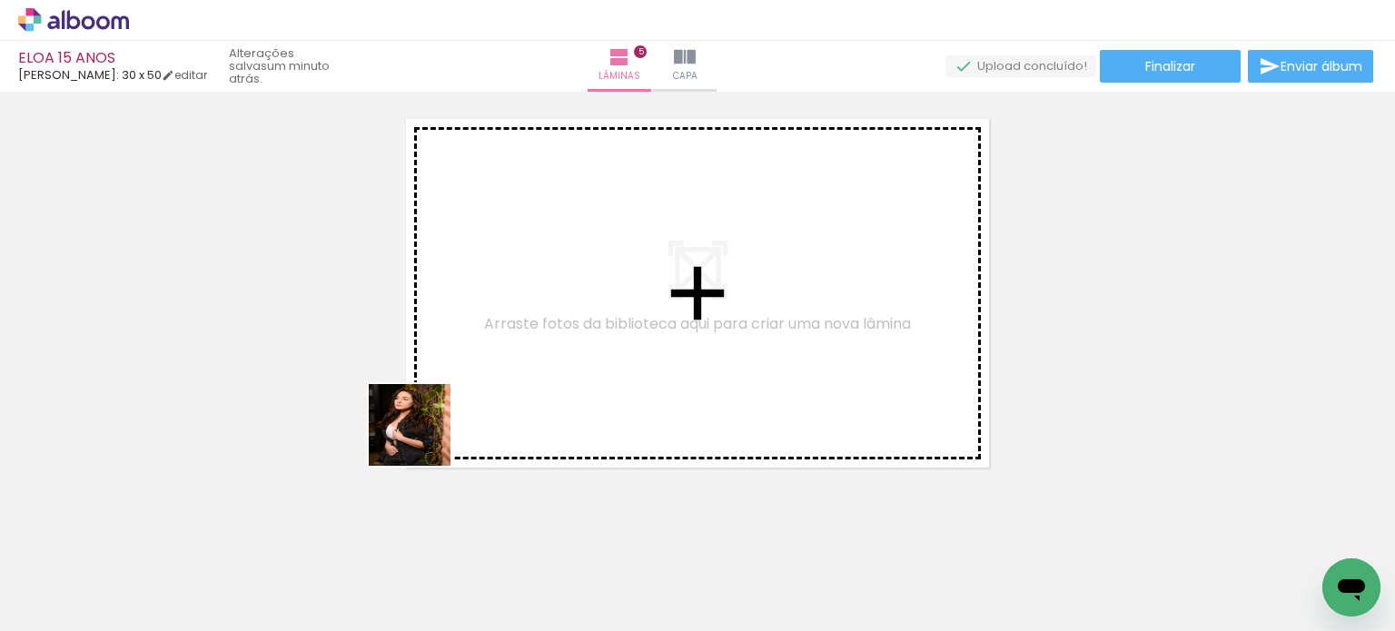
drag, startPoint x: 304, startPoint y: 576, endPoint x: 395, endPoint y: 499, distance: 118.6
click at [427, 431] on quentale-workspace at bounding box center [697, 315] width 1395 height 631
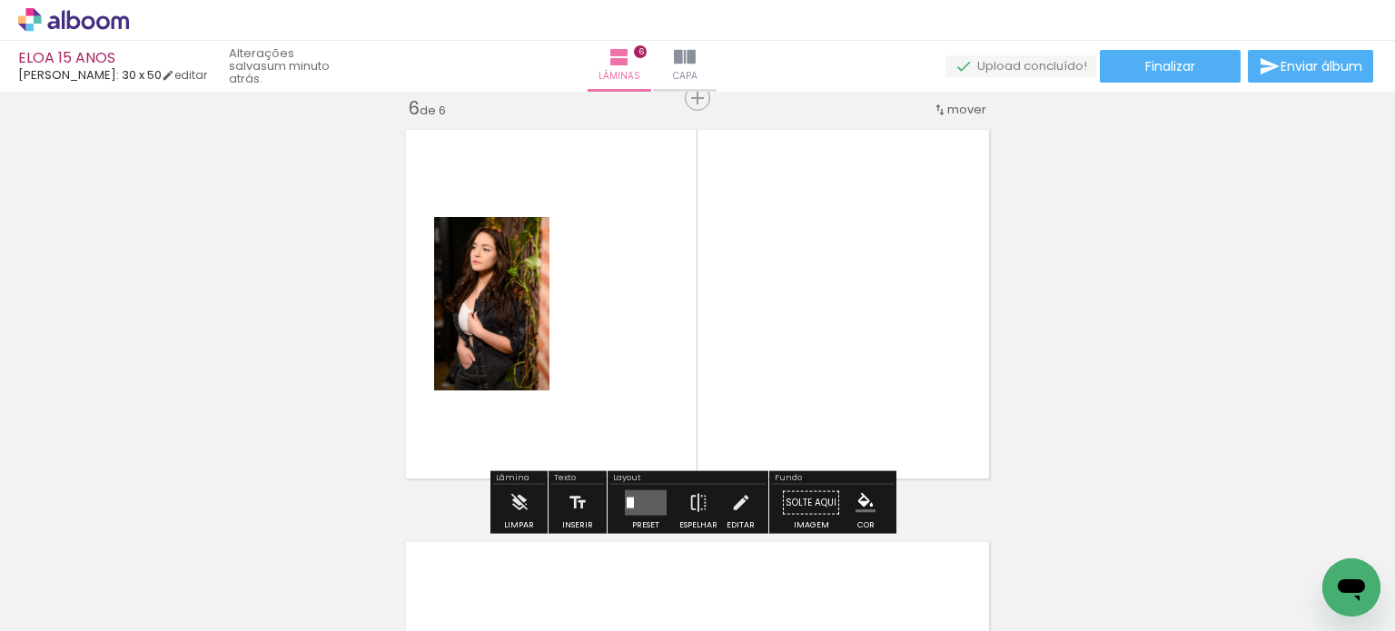
scroll to position [2084, 0]
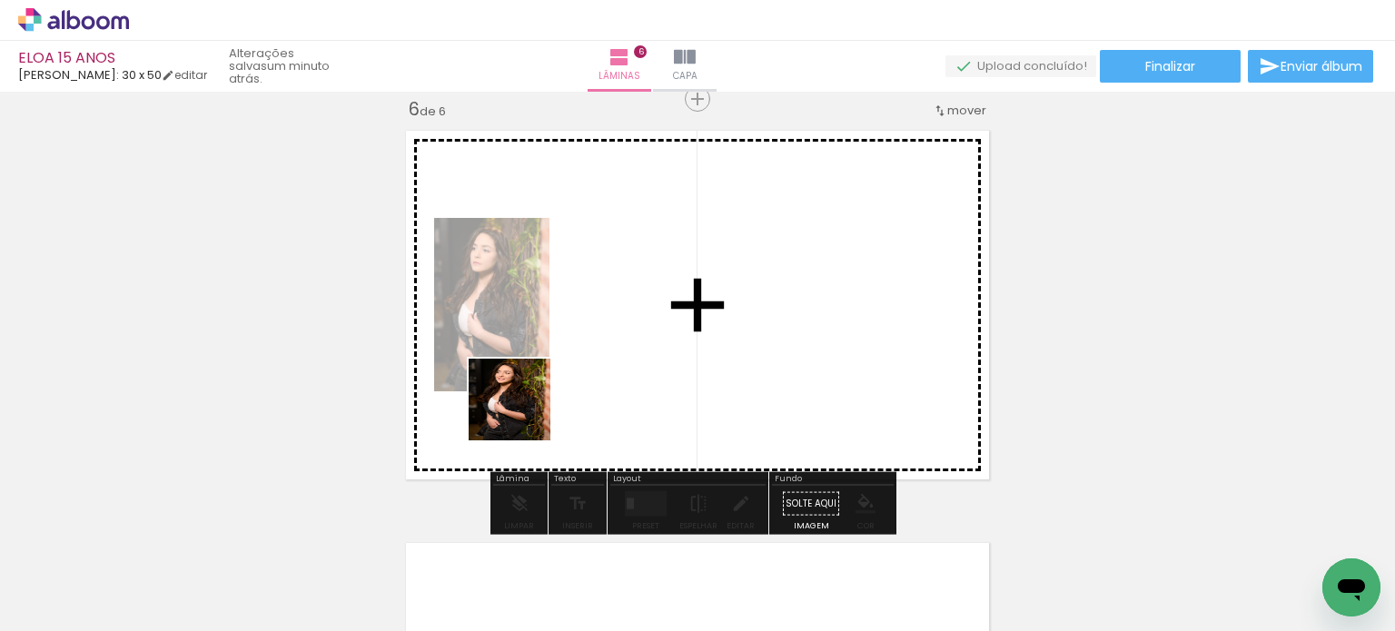
drag, startPoint x: 459, startPoint y: 468, endPoint x: 506, endPoint y: 441, distance: 54.1
click at [612, 333] on quentale-workspace at bounding box center [697, 315] width 1395 height 631
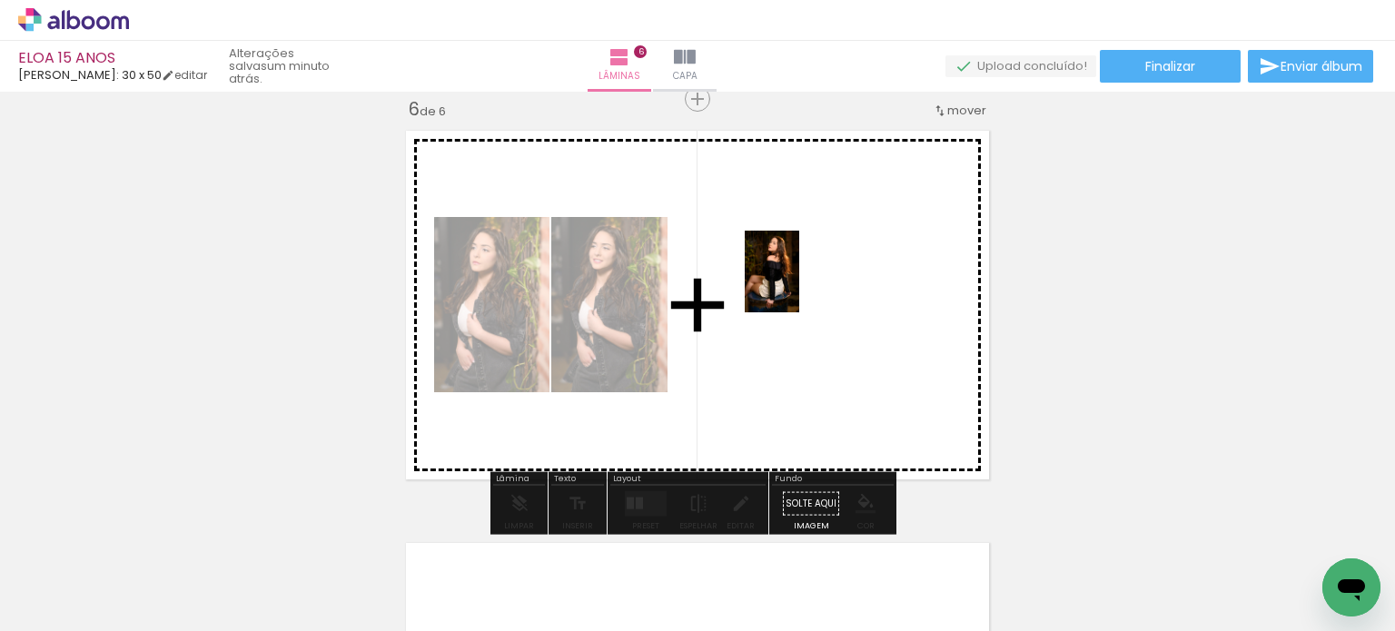
drag, startPoint x: 327, startPoint y: 549, endPoint x: 799, endPoint y: 285, distance: 541.2
click at [799, 285] on quentale-workspace at bounding box center [697, 315] width 1395 height 631
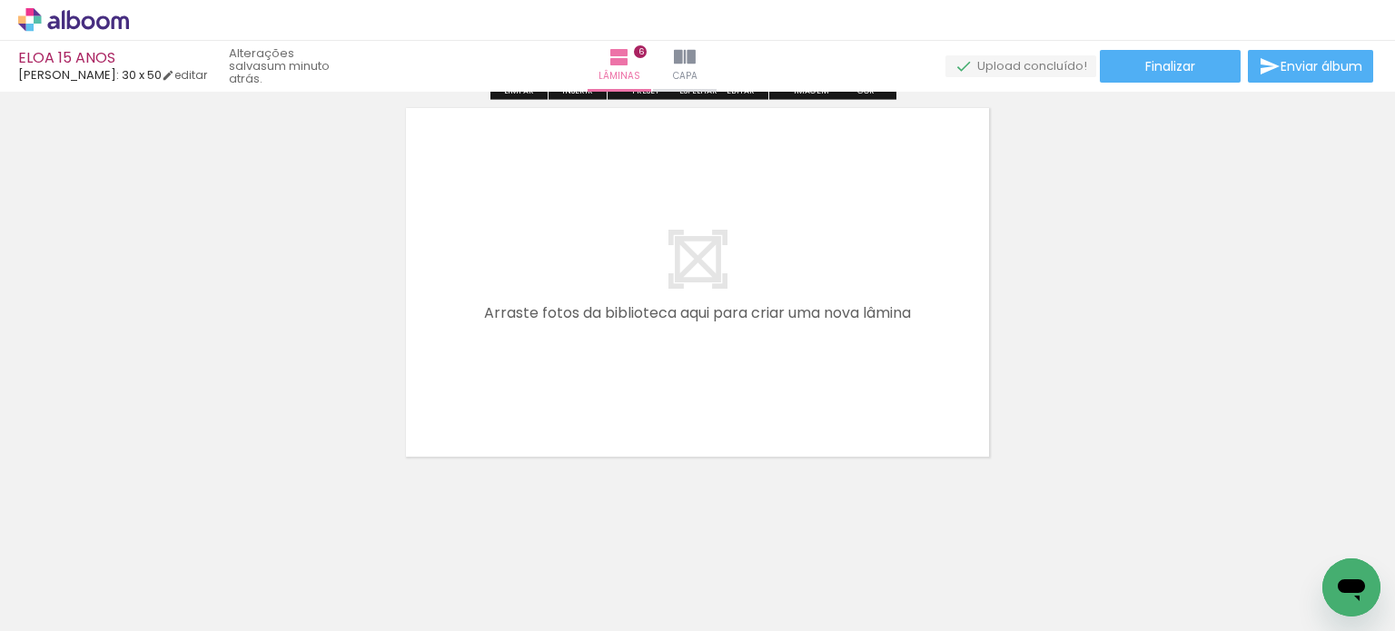
scroll to position [2530, 0]
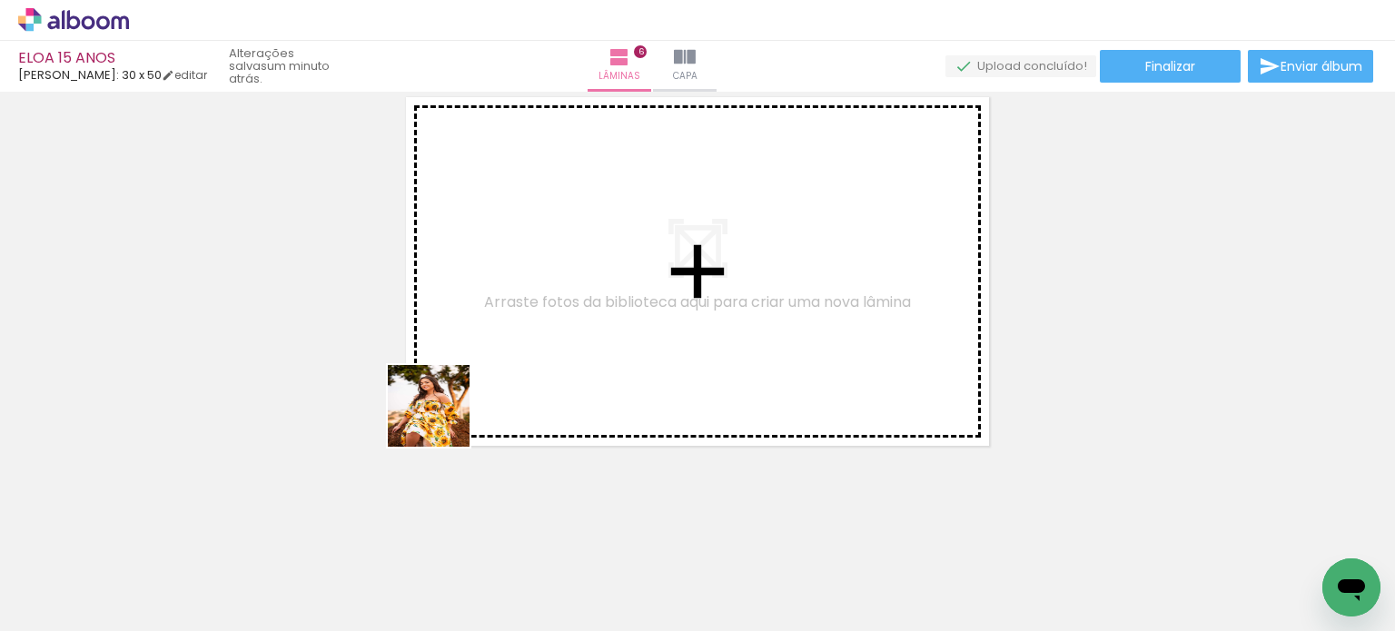
drag, startPoint x: 442, startPoint y: 420, endPoint x: 503, endPoint y: 356, distance: 88.0
click at [503, 356] on quentale-workspace at bounding box center [697, 315] width 1395 height 631
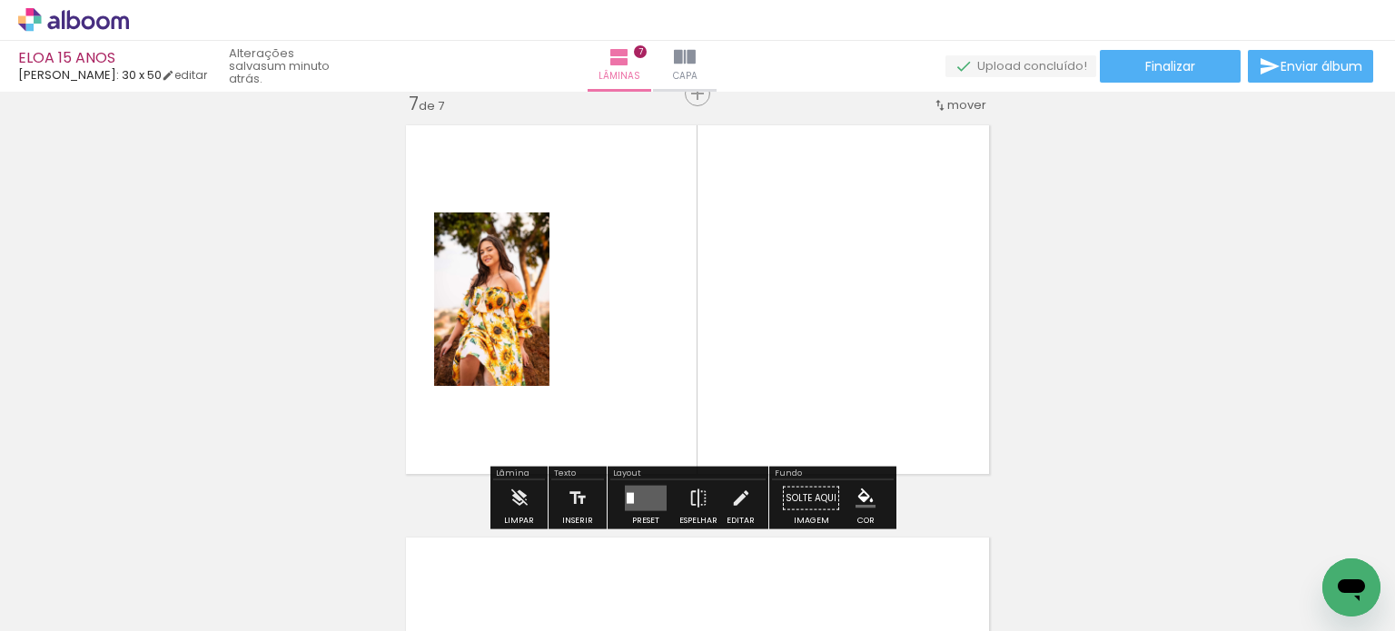
scroll to position [2497, 0]
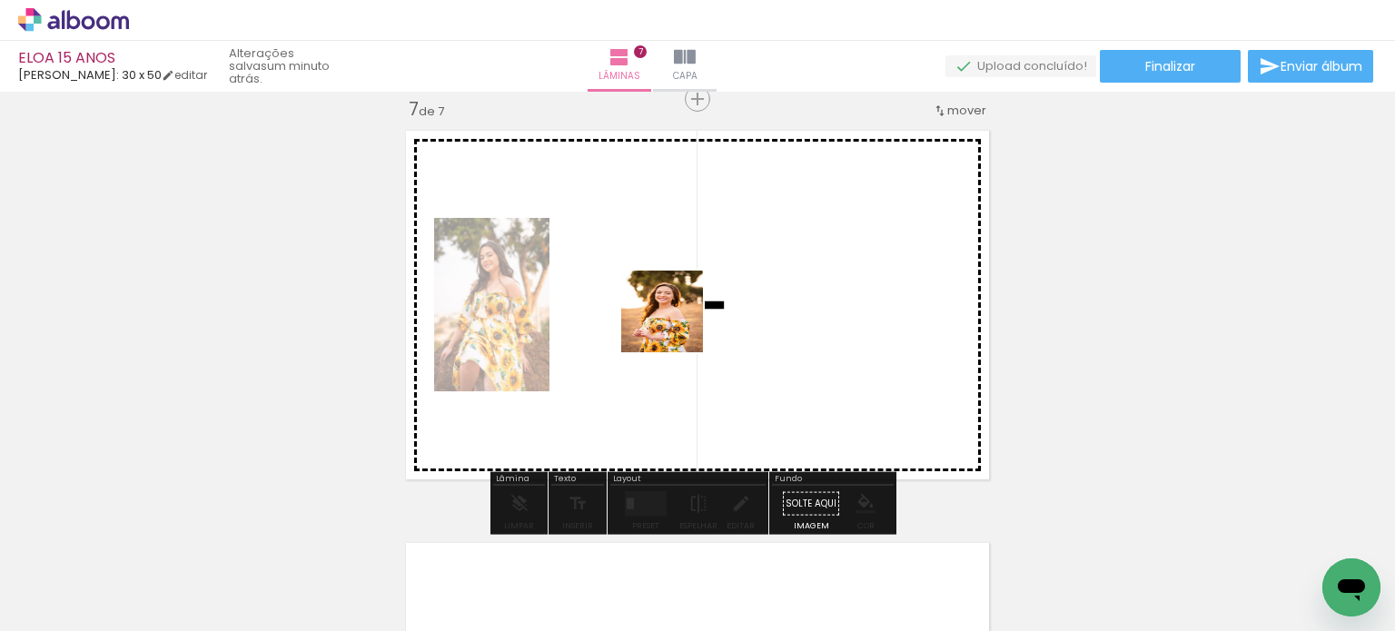
drag, startPoint x: 520, startPoint y: 465, endPoint x: 675, endPoint y: 355, distance: 189.5
click at [689, 311] on quentale-workspace at bounding box center [697, 315] width 1395 height 631
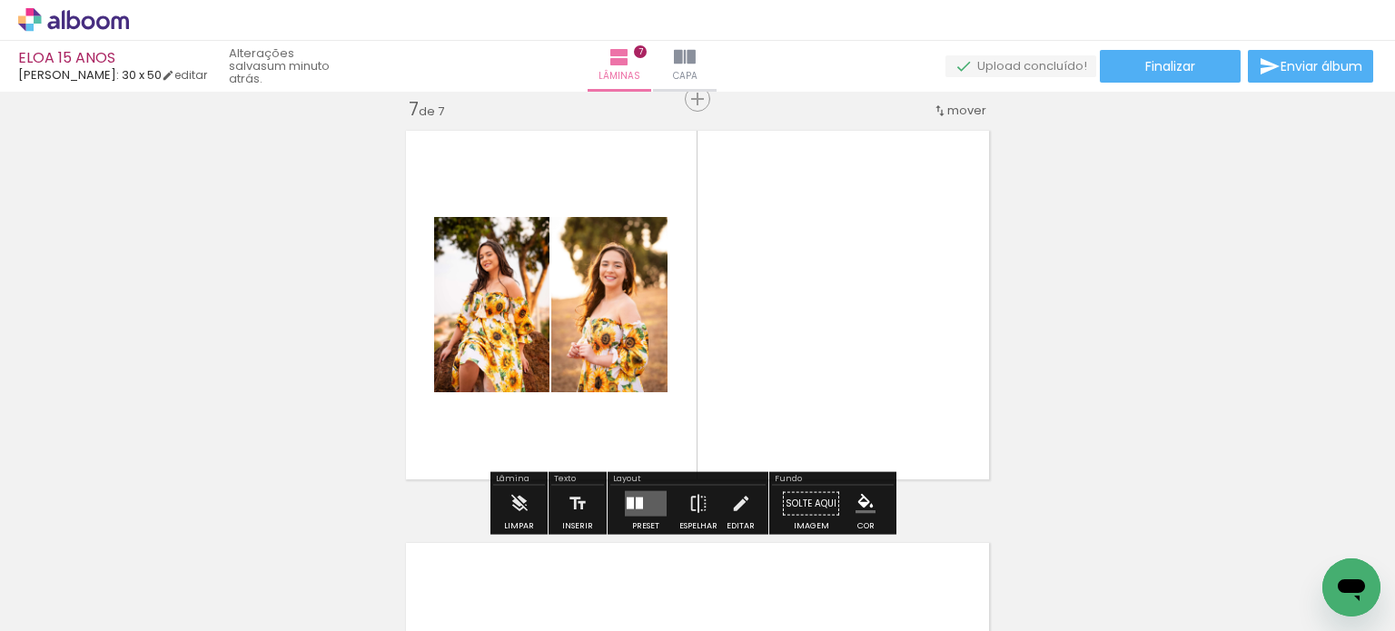
click at [640, 503] on quentale-layouter at bounding box center [646, 503] width 42 height 25
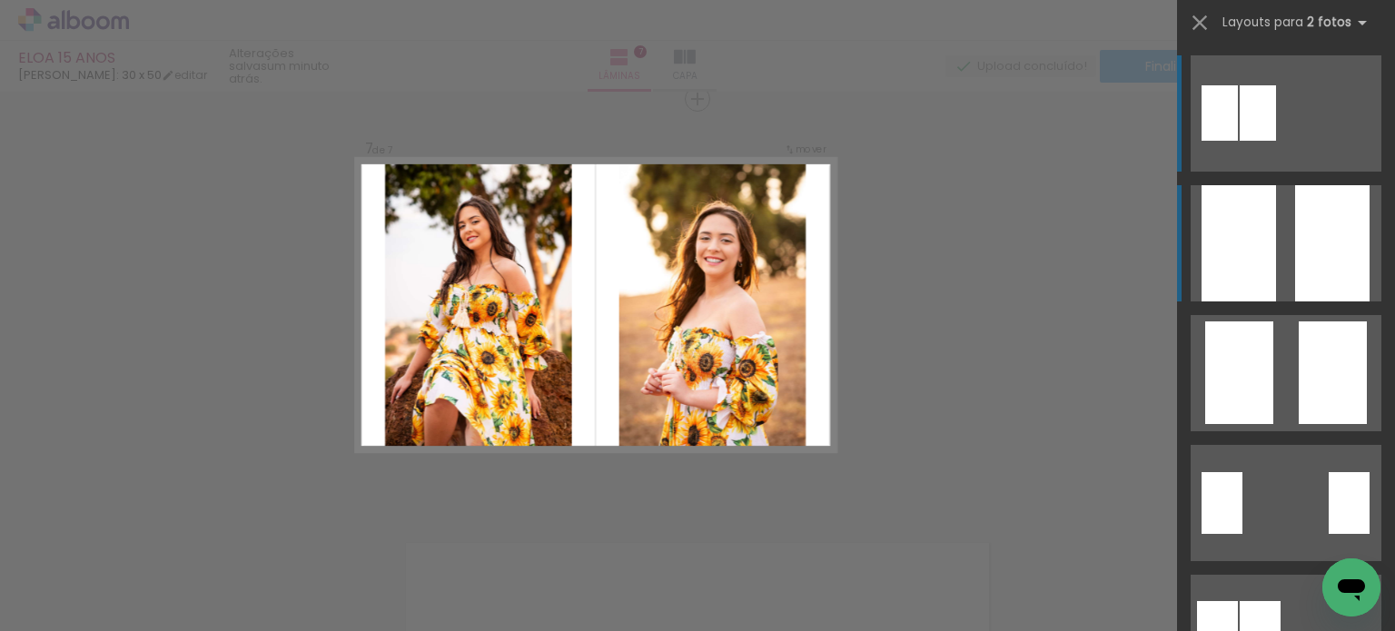
click at [1295, 261] on div at bounding box center [1332, 243] width 74 height 116
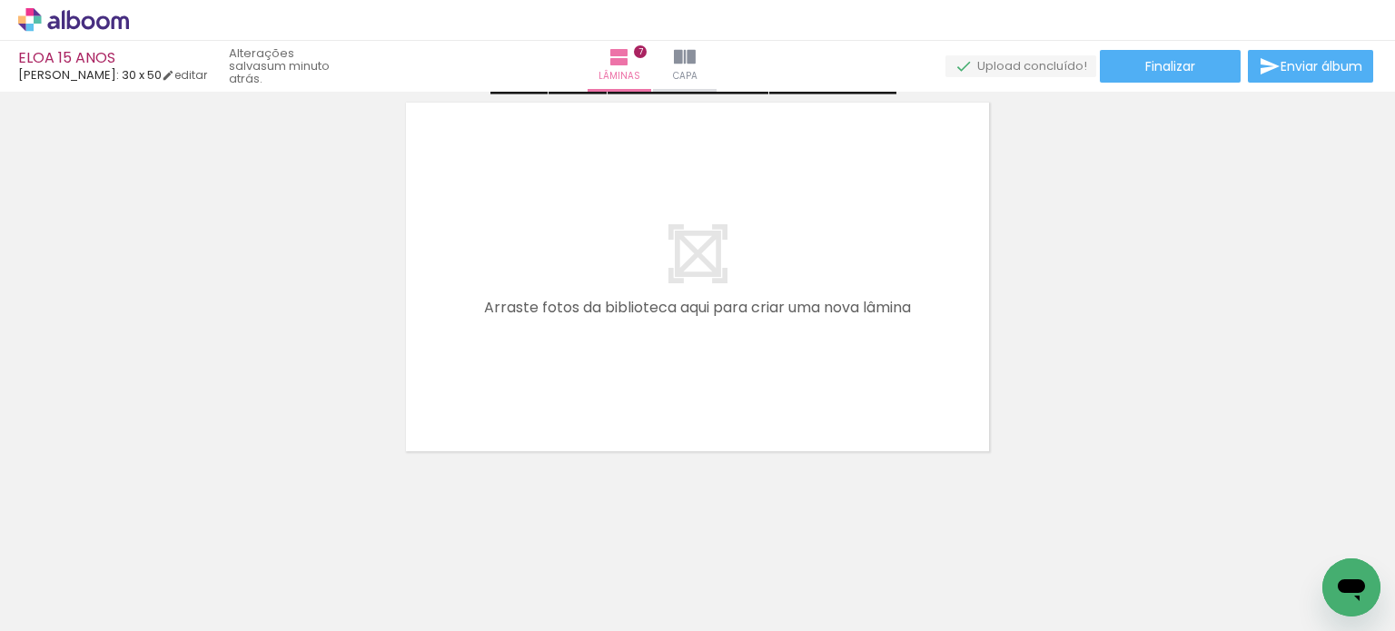
scroll to position [2942, 0]
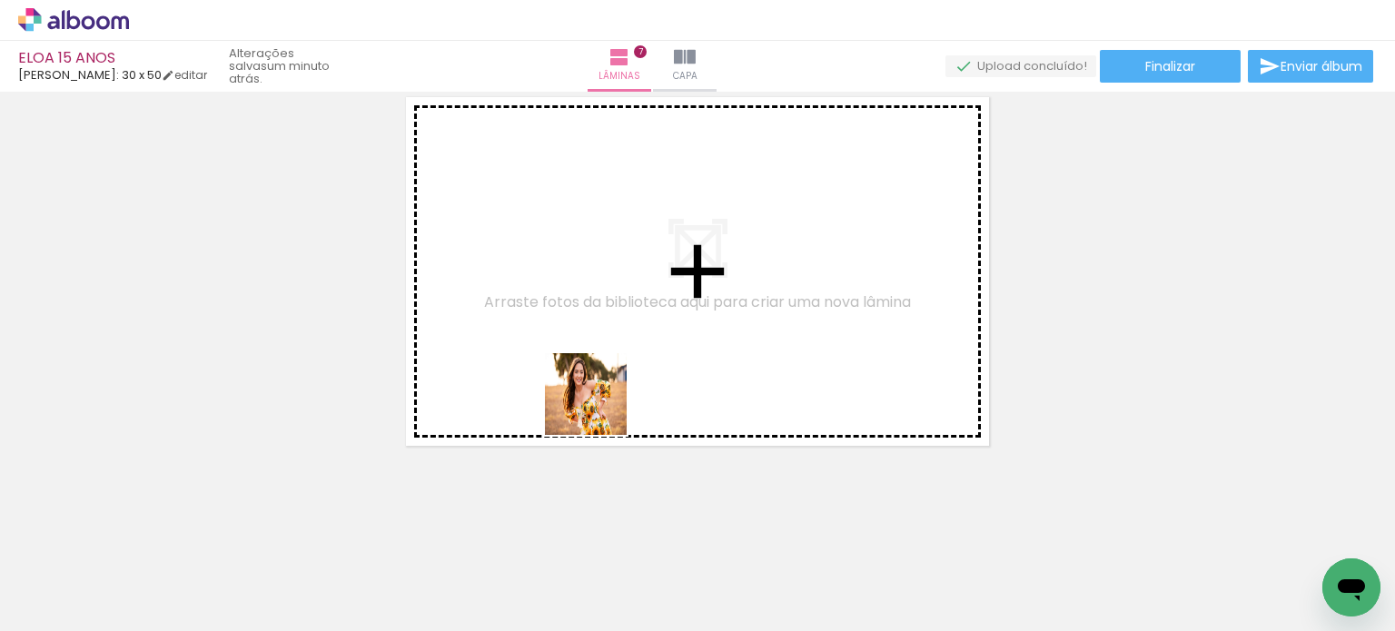
drag, startPoint x: 574, startPoint y: 458, endPoint x: 619, endPoint y: 480, distance: 50.4
click at [611, 388] on quentale-workspace at bounding box center [697, 315] width 1395 height 631
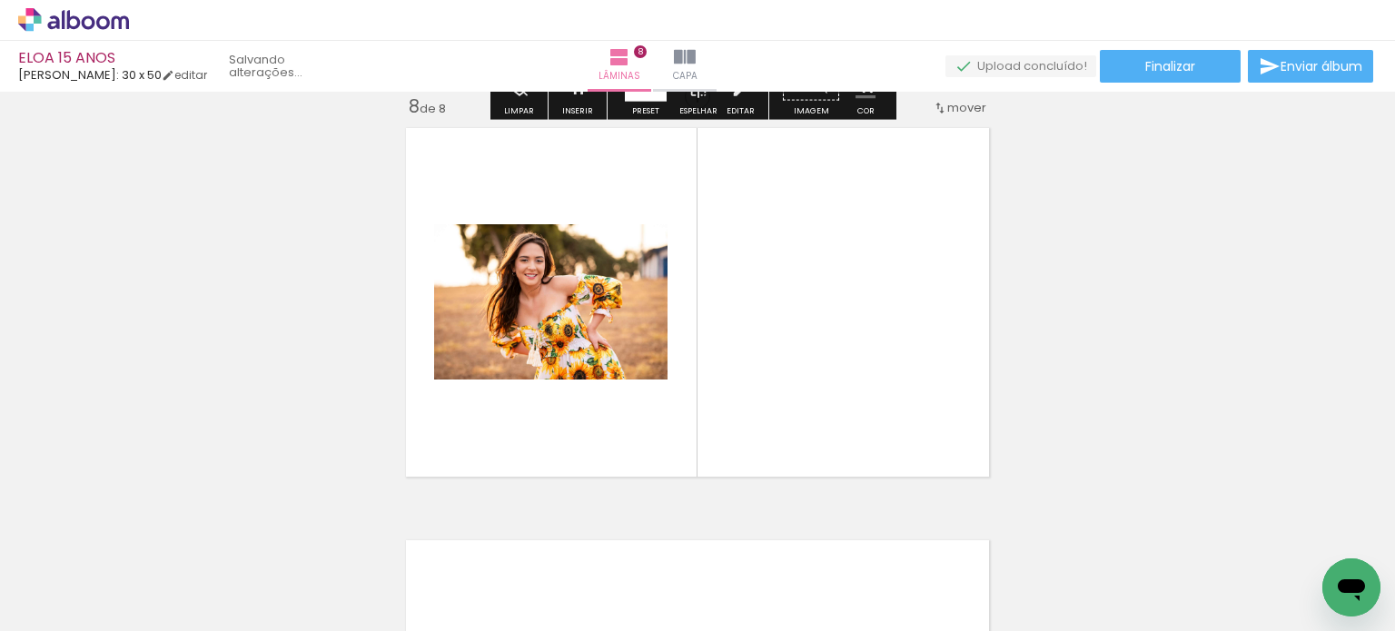
scroll to position [2909, 0]
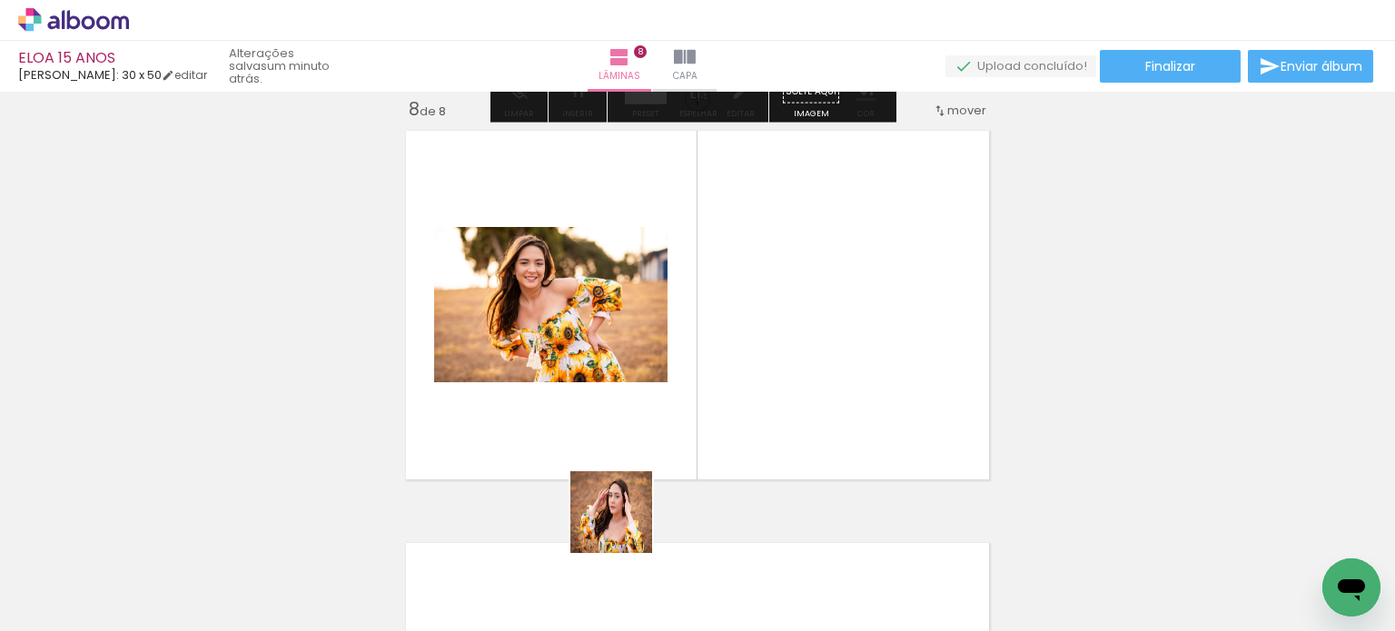
drag, startPoint x: 591, startPoint y: 569, endPoint x: 721, endPoint y: 418, distance: 199.0
click at [732, 398] on quentale-workspace at bounding box center [697, 315] width 1395 height 631
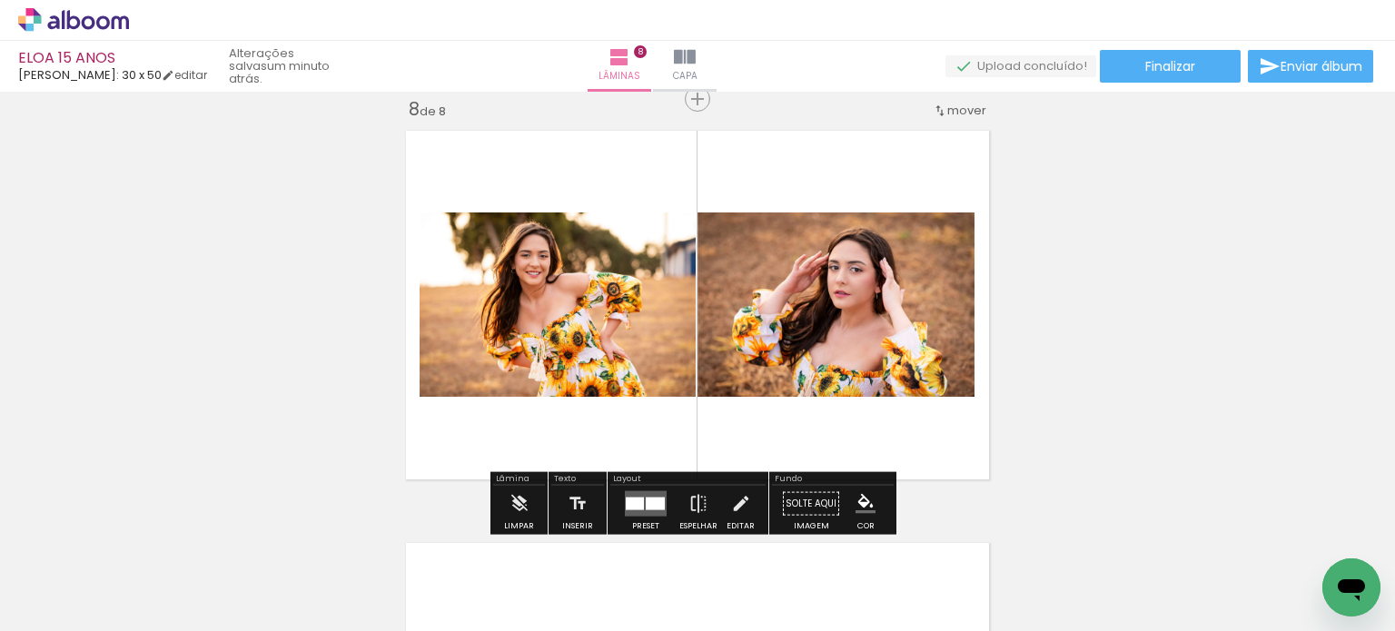
drag, startPoint x: 511, startPoint y: 588, endPoint x: 693, endPoint y: 379, distance: 277.5
click at [701, 365] on quentale-workspace at bounding box center [697, 315] width 1395 height 631
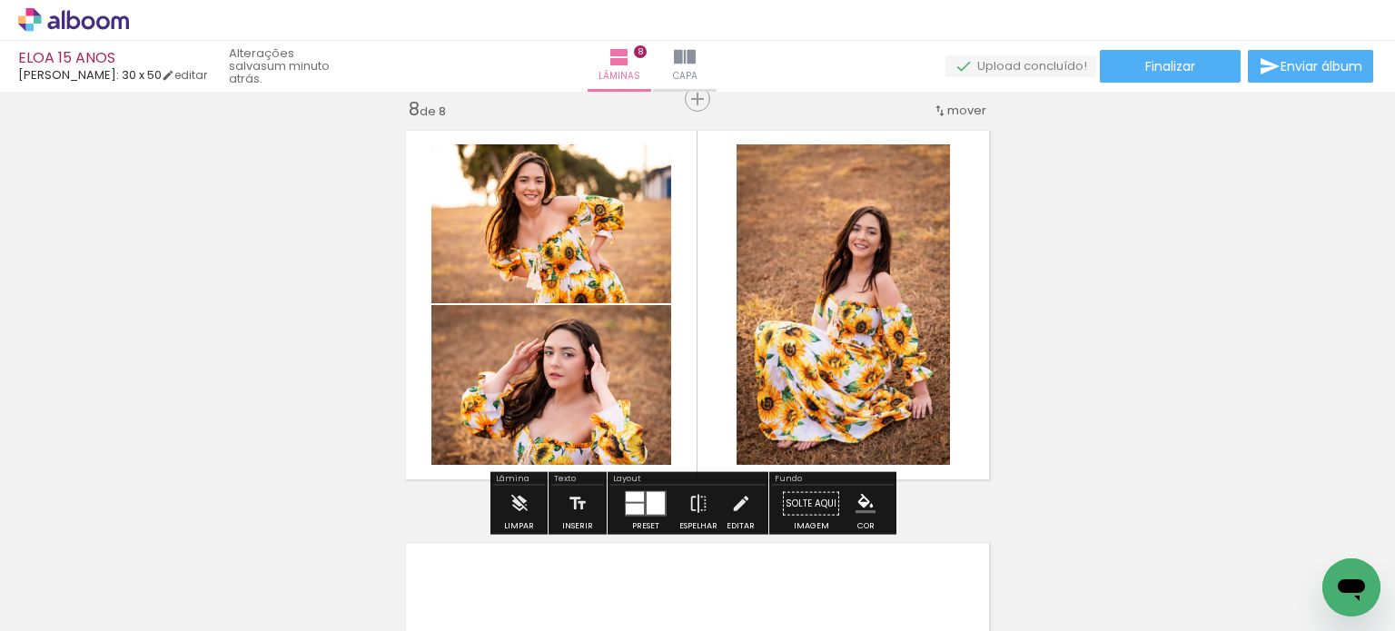
click at [658, 484] on div "Layout" at bounding box center [687, 480] width 155 height 11
click at [650, 503] on div at bounding box center [656, 503] width 18 height 23
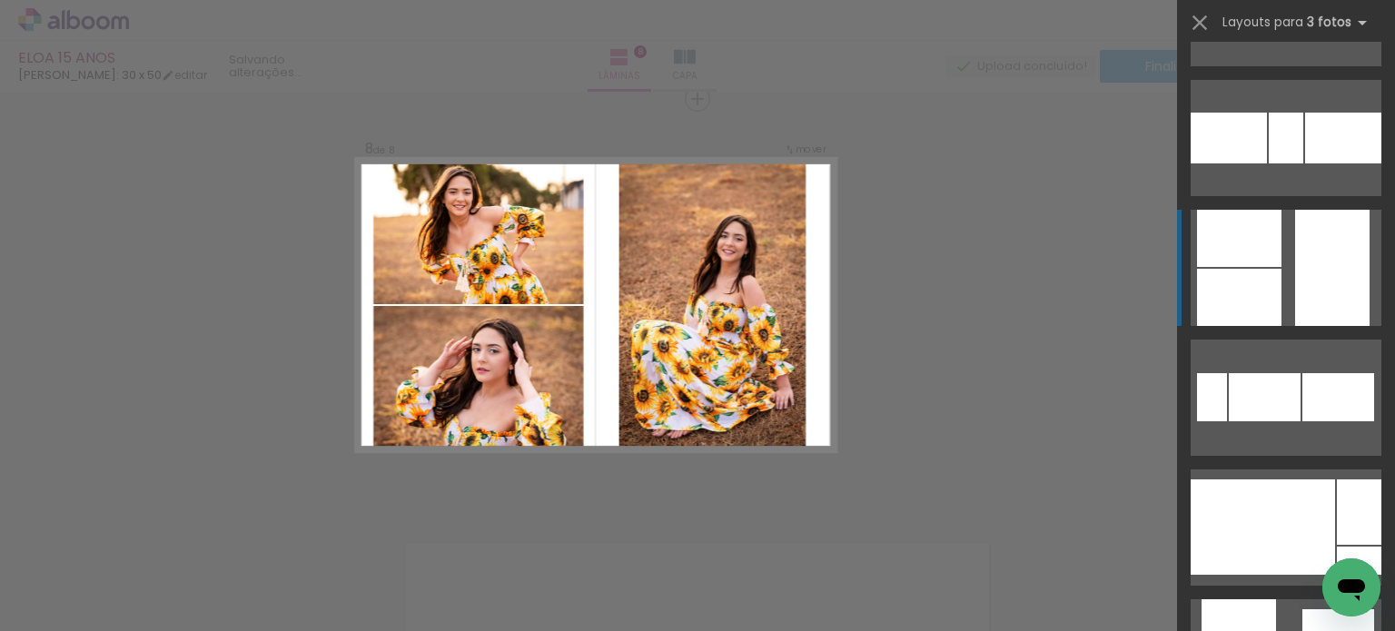
scroll to position [606, 0]
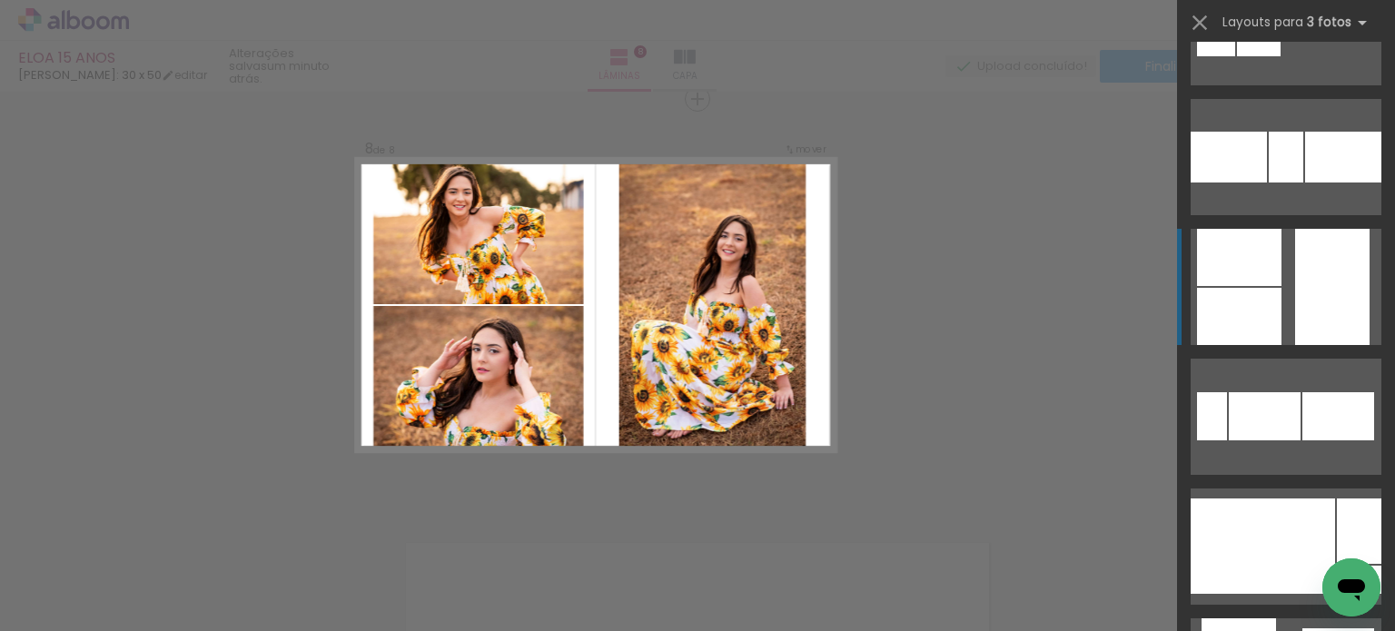
click at [1327, 183] on div at bounding box center [1343, 157] width 76 height 51
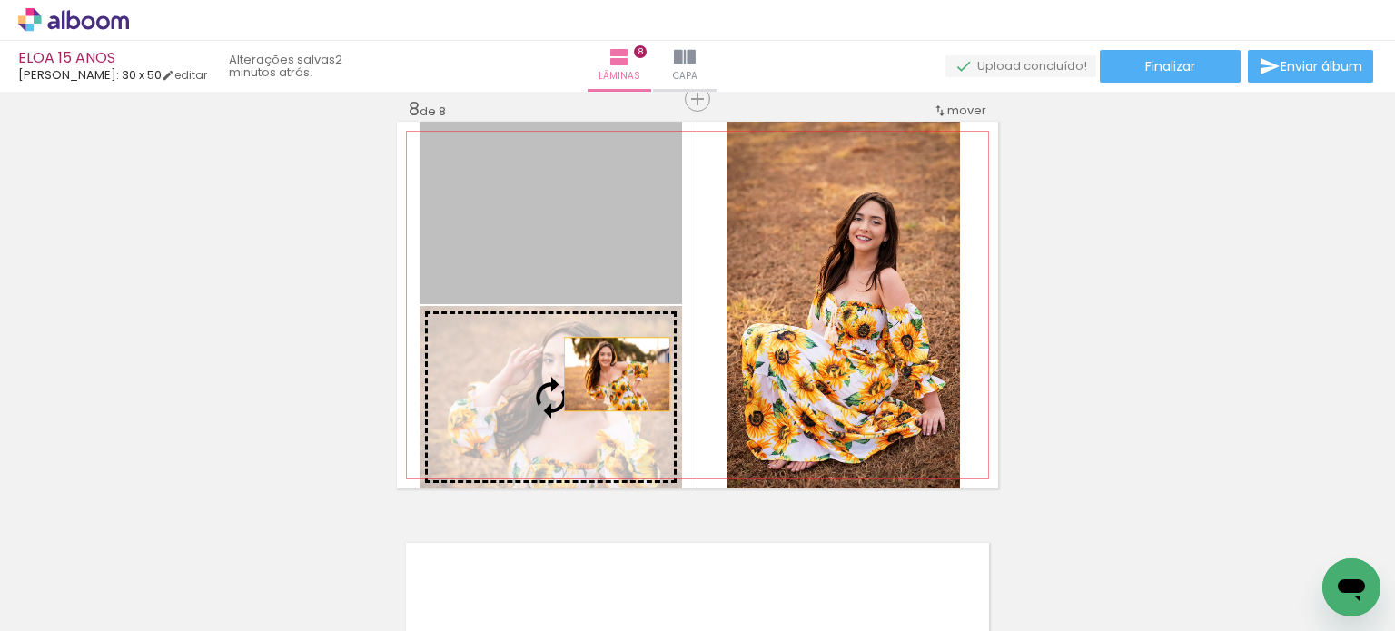
drag, startPoint x: 634, startPoint y: 228, endPoint x: 610, endPoint y: 374, distance: 148.1
click at [0, 0] on slot at bounding box center [0, 0] width 0 height 0
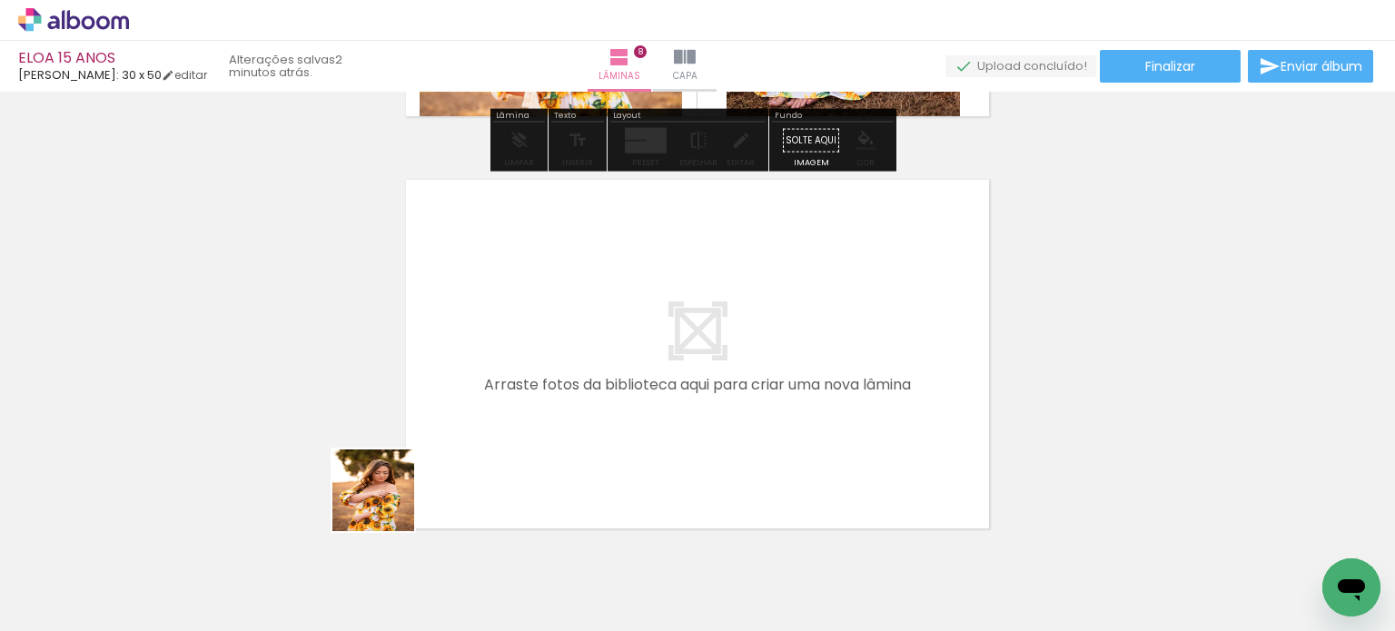
drag, startPoint x: 300, startPoint y: 578, endPoint x: 538, endPoint y: 380, distance: 309.5
click at [538, 380] on quentale-workspace at bounding box center [697, 315] width 1395 height 631
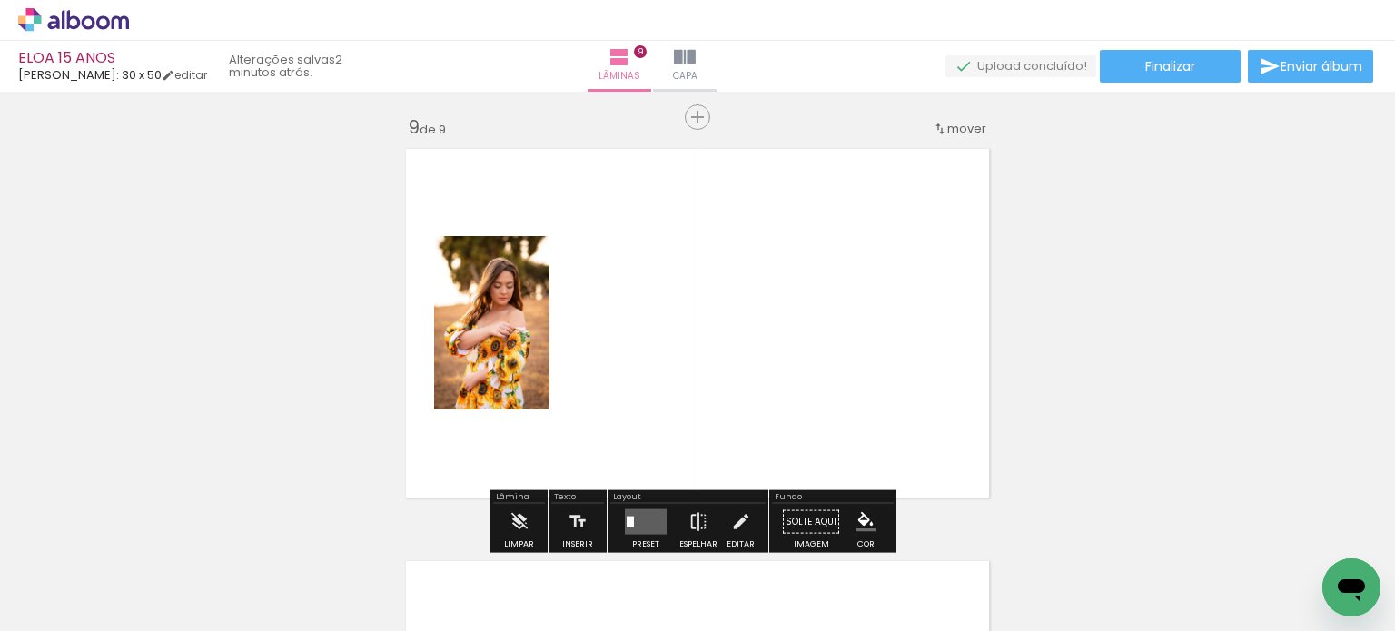
scroll to position [3321, 0]
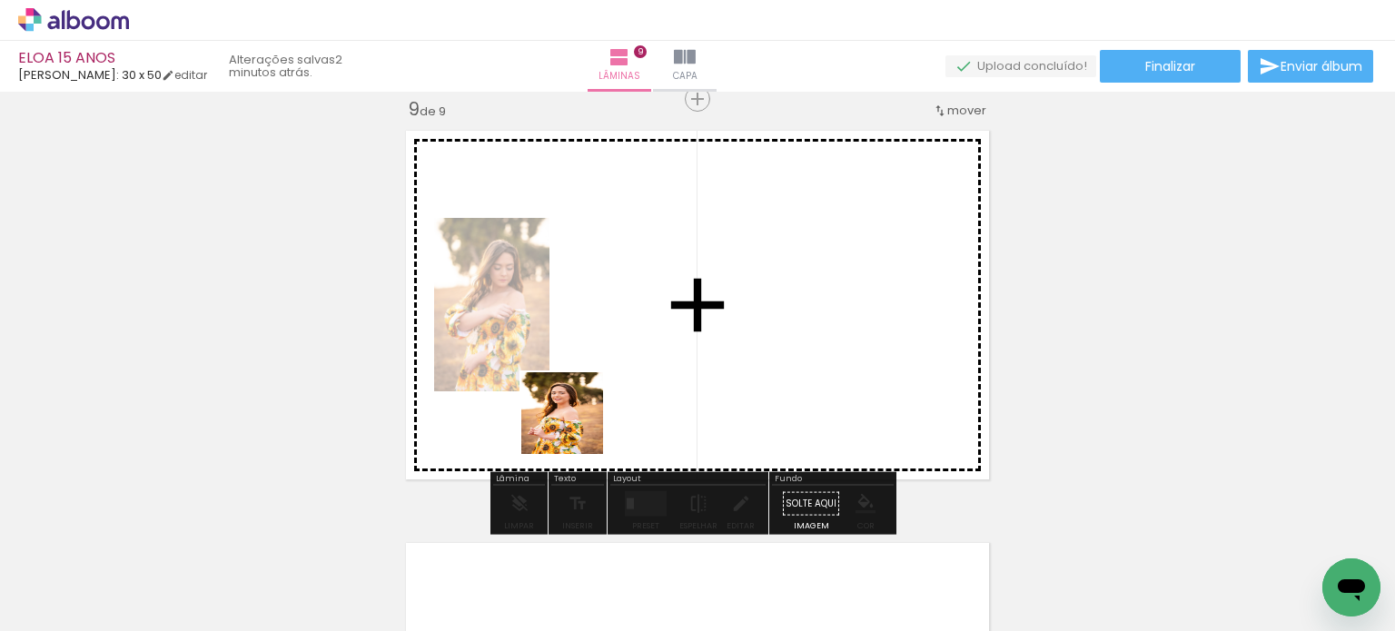
drag, startPoint x: 501, startPoint y: 465, endPoint x: 664, endPoint y: 419, distance: 169.0
click at [654, 397] on quentale-workspace at bounding box center [697, 315] width 1395 height 631
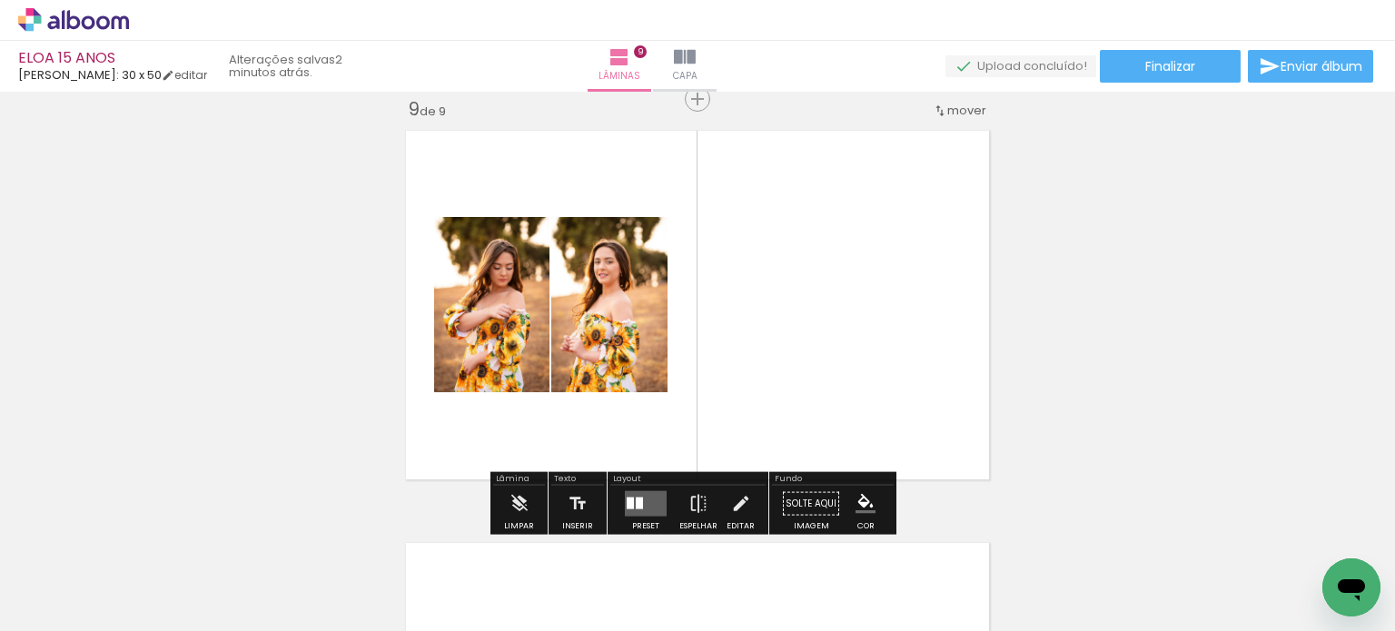
click at [637, 499] on div at bounding box center [639, 504] width 7 height 12
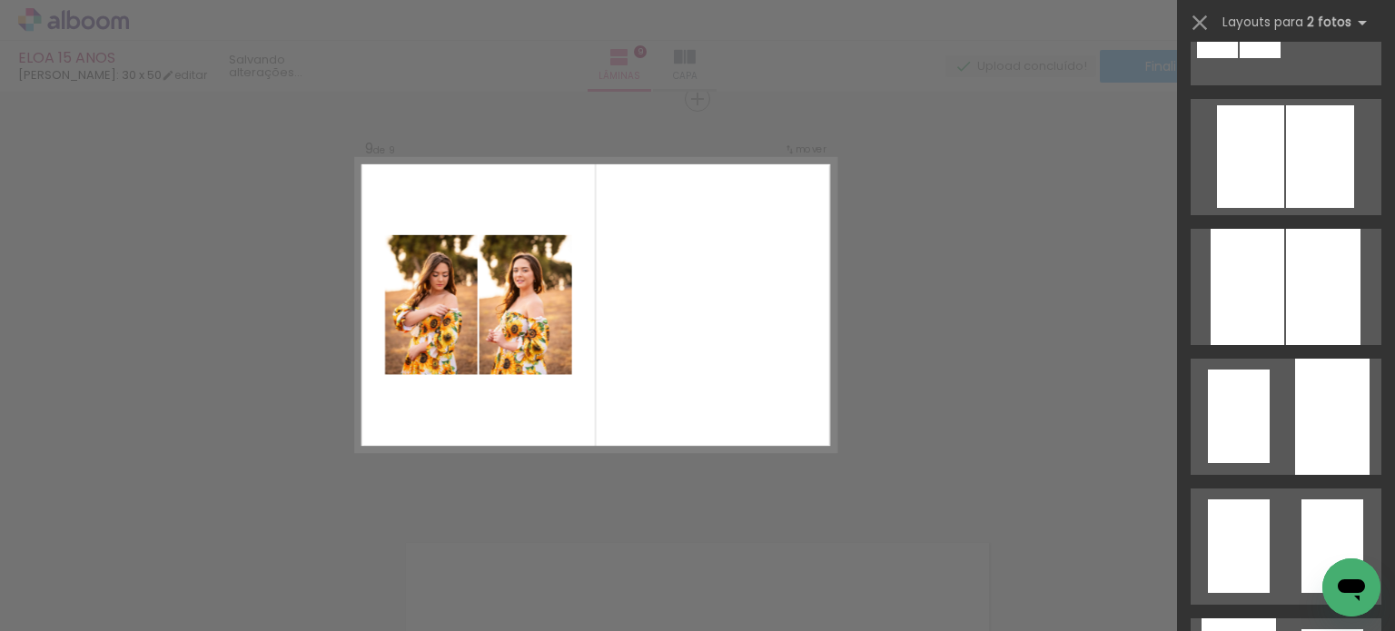
scroll to position [0, 0]
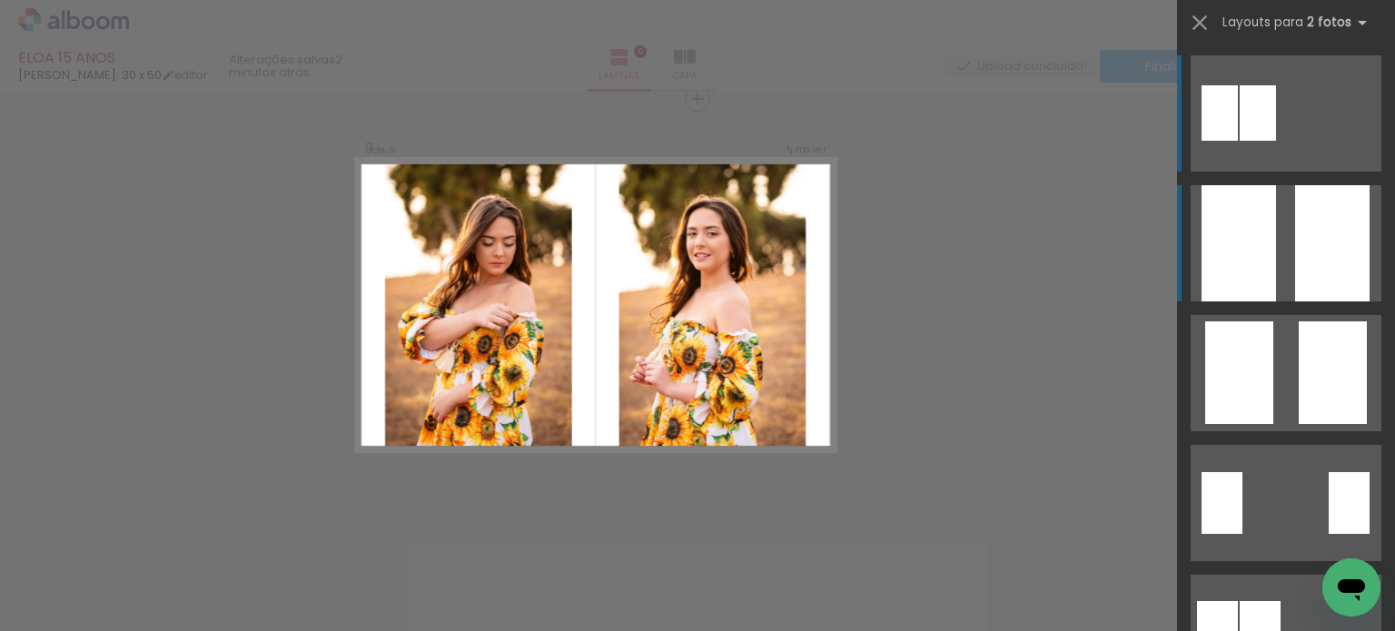
click at [1287, 253] on quentale-layouter at bounding box center [1286, 243] width 191 height 116
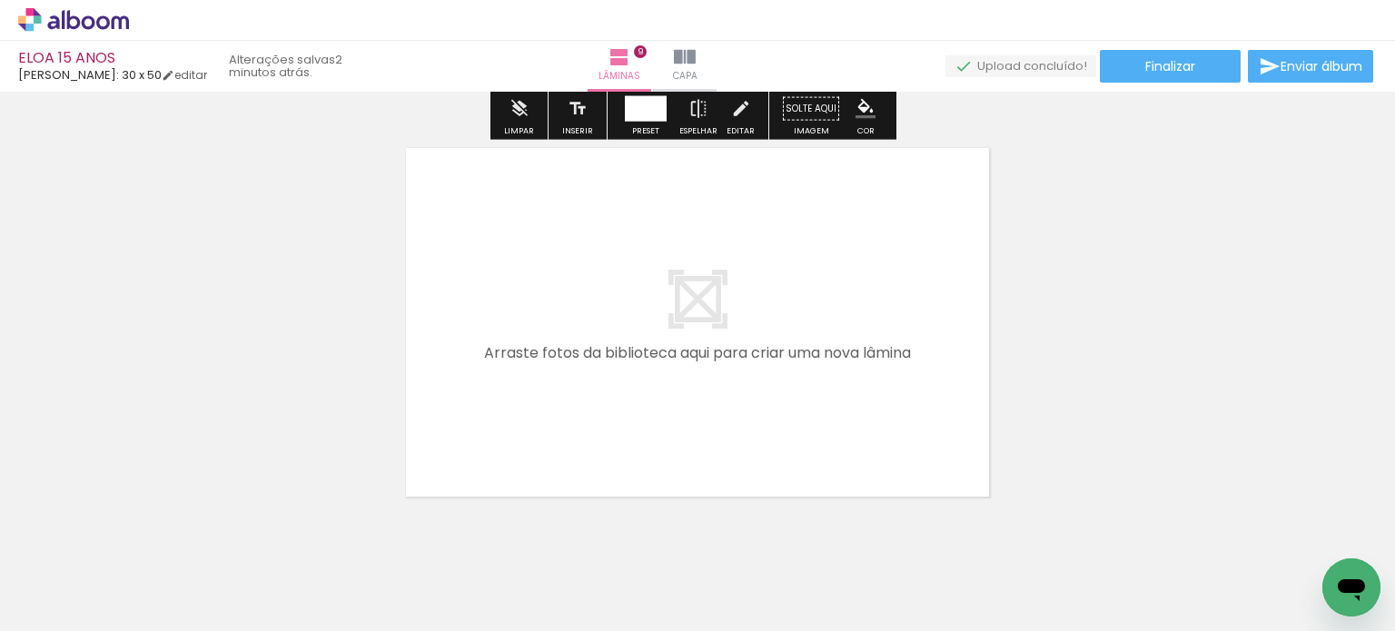
scroll to position [3767, 0]
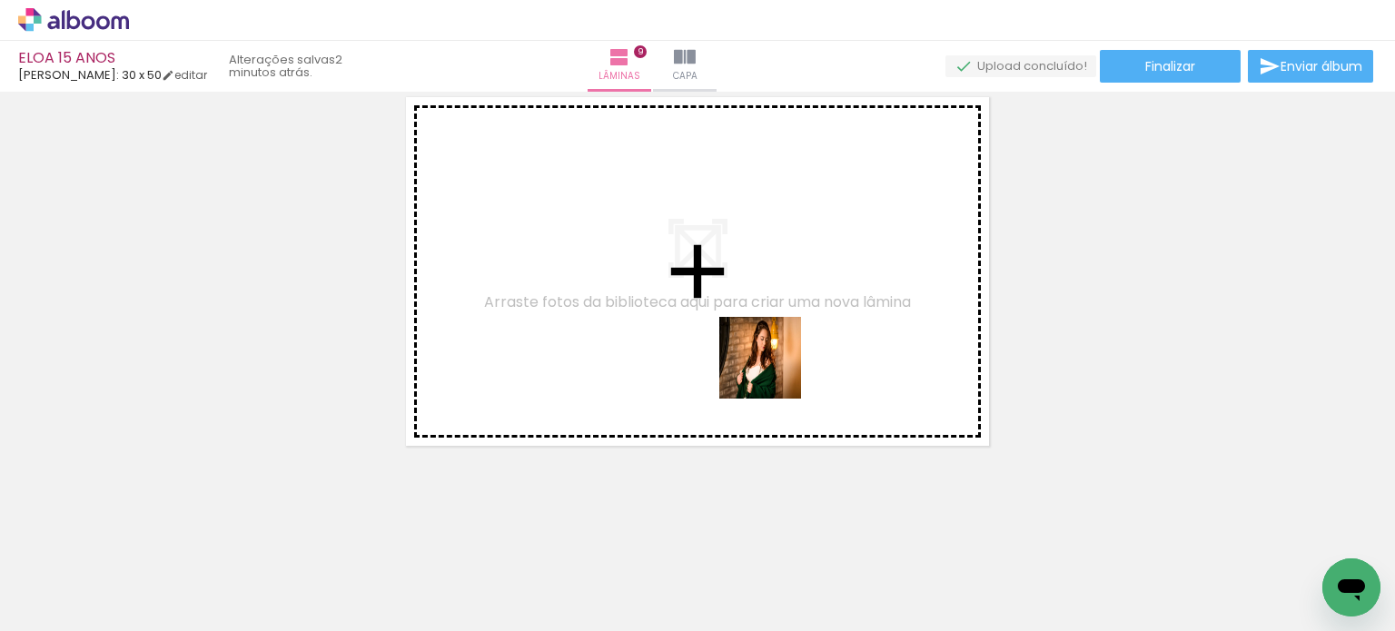
drag, startPoint x: 774, startPoint y: 371, endPoint x: 760, endPoint y: 482, distance: 111.6
click at [776, 369] on quentale-workspace at bounding box center [697, 315] width 1395 height 631
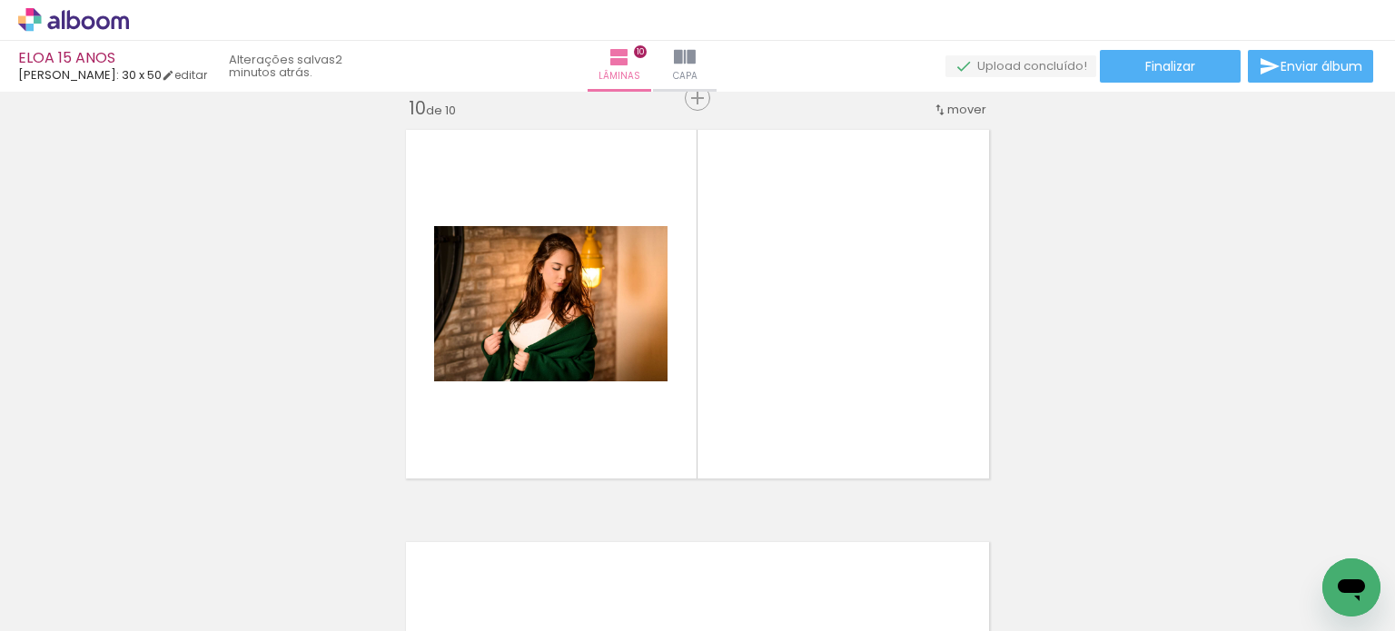
scroll to position [3733, 0]
drag, startPoint x: 744, startPoint y: 533, endPoint x: 814, endPoint y: 413, distance: 138.8
click at [814, 413] on quentale-workspace at bounding box center [697, 315] width 1395 height 631
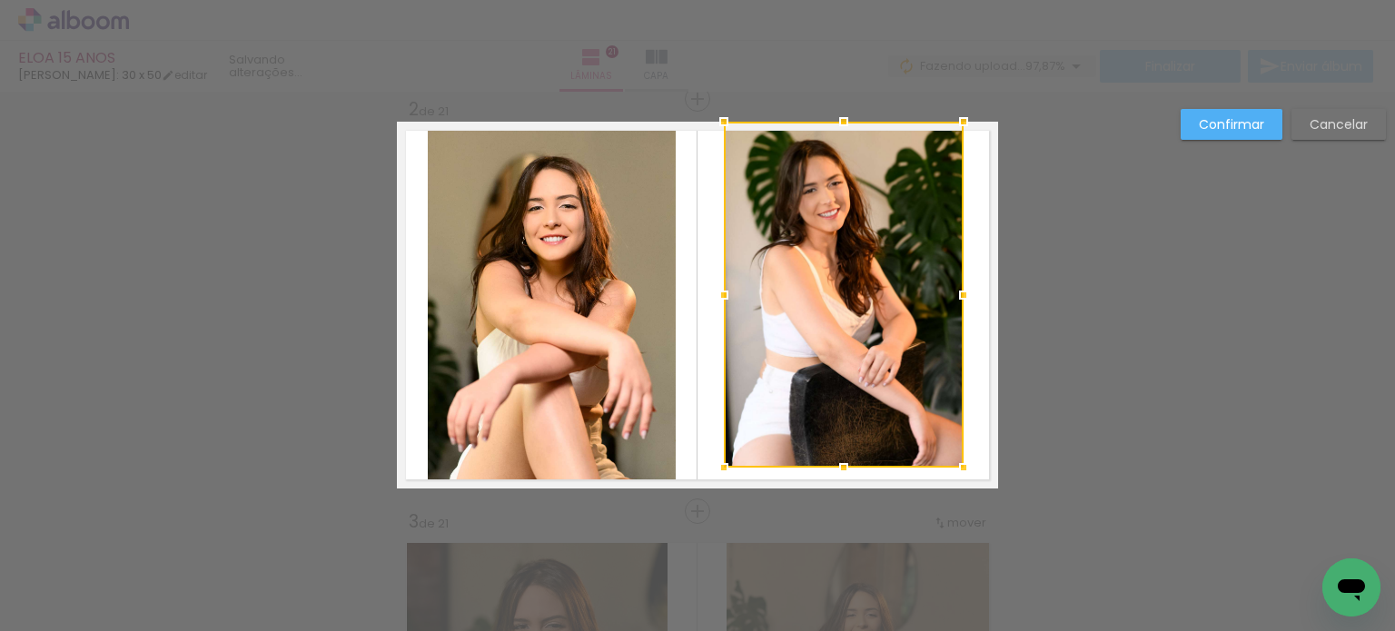
scroll to position [0, 3539]
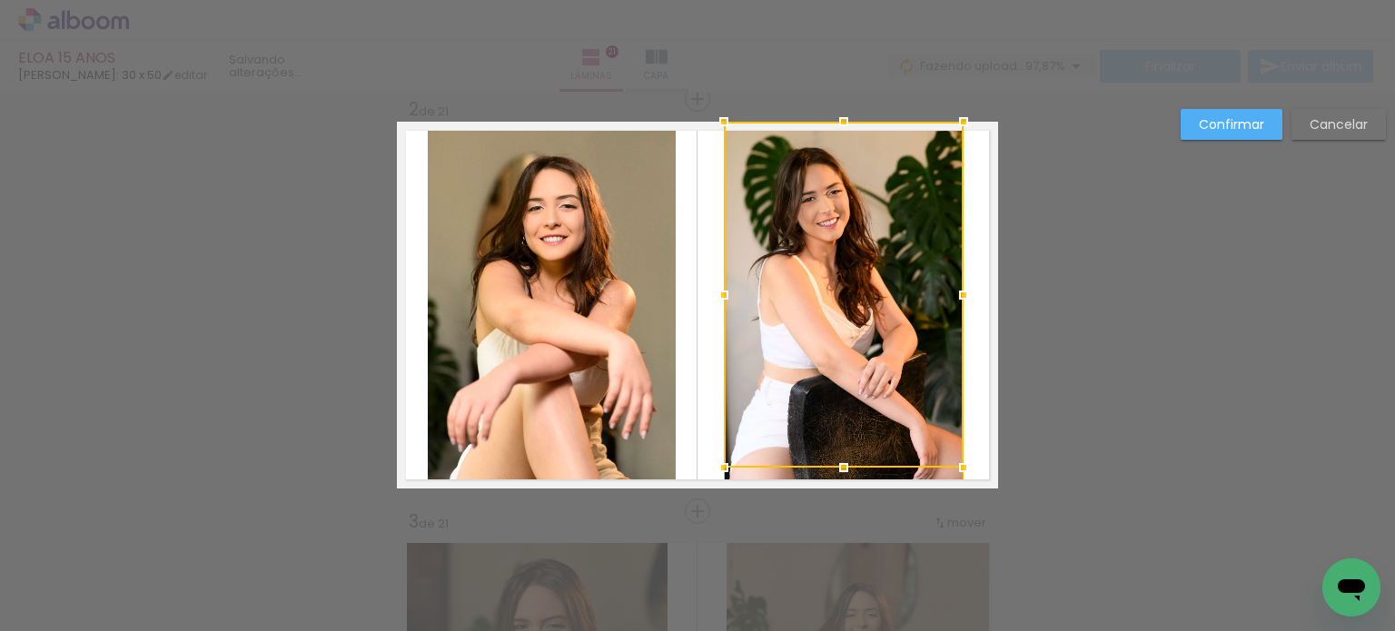
click at [840, 482] on div at bounding box center [844, 468] width 36 height 36
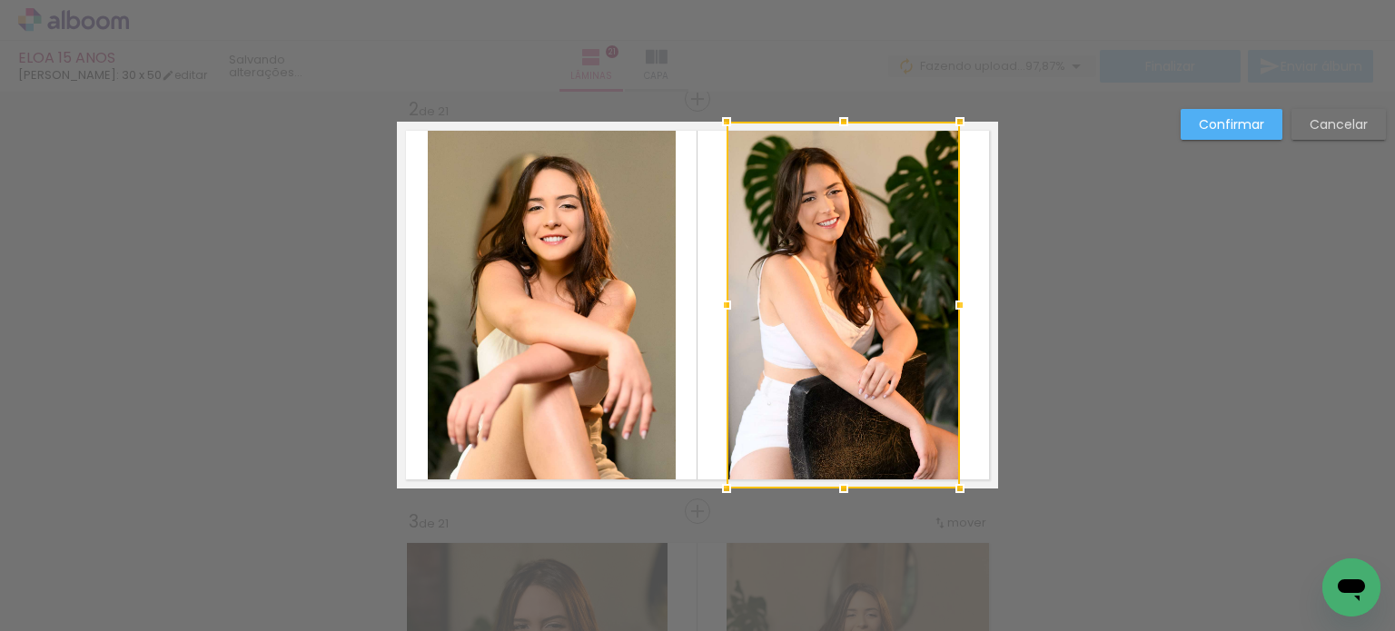
click at [0, 0] on slot "Confirmar" at bounding box center [0, 0] width 0 height 0
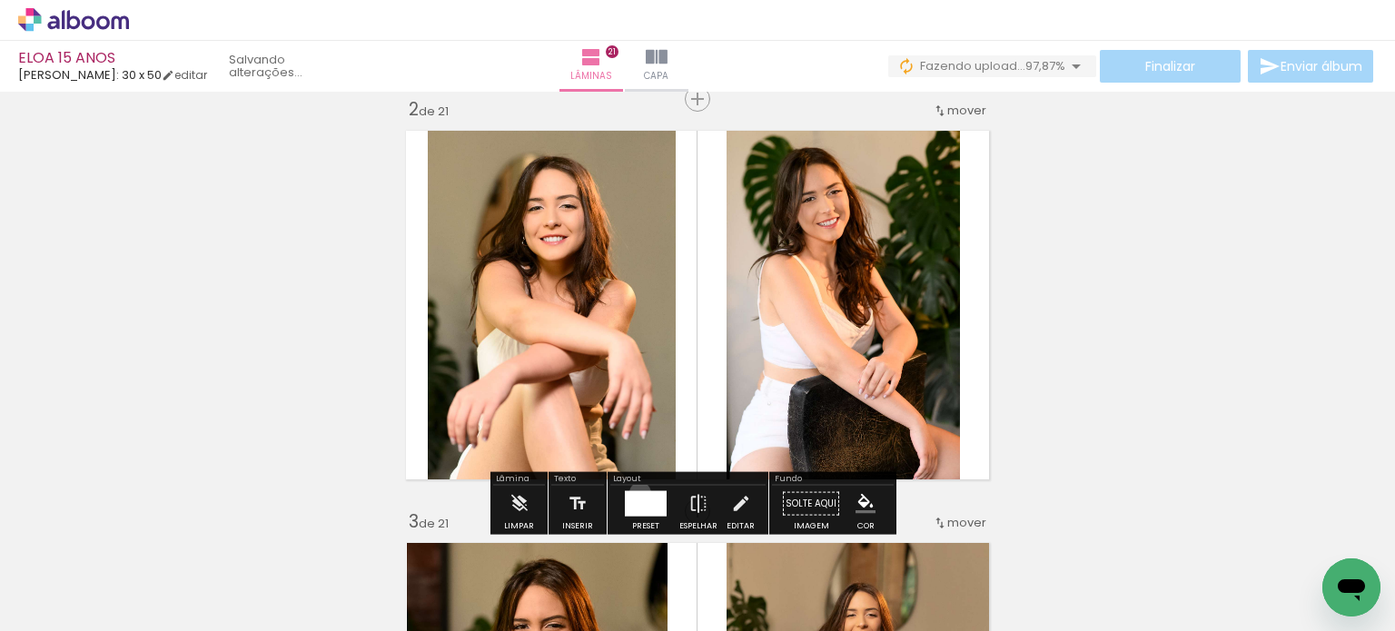
click at [636, 492] on div at bounding box center [635, 503] width 21 height 25
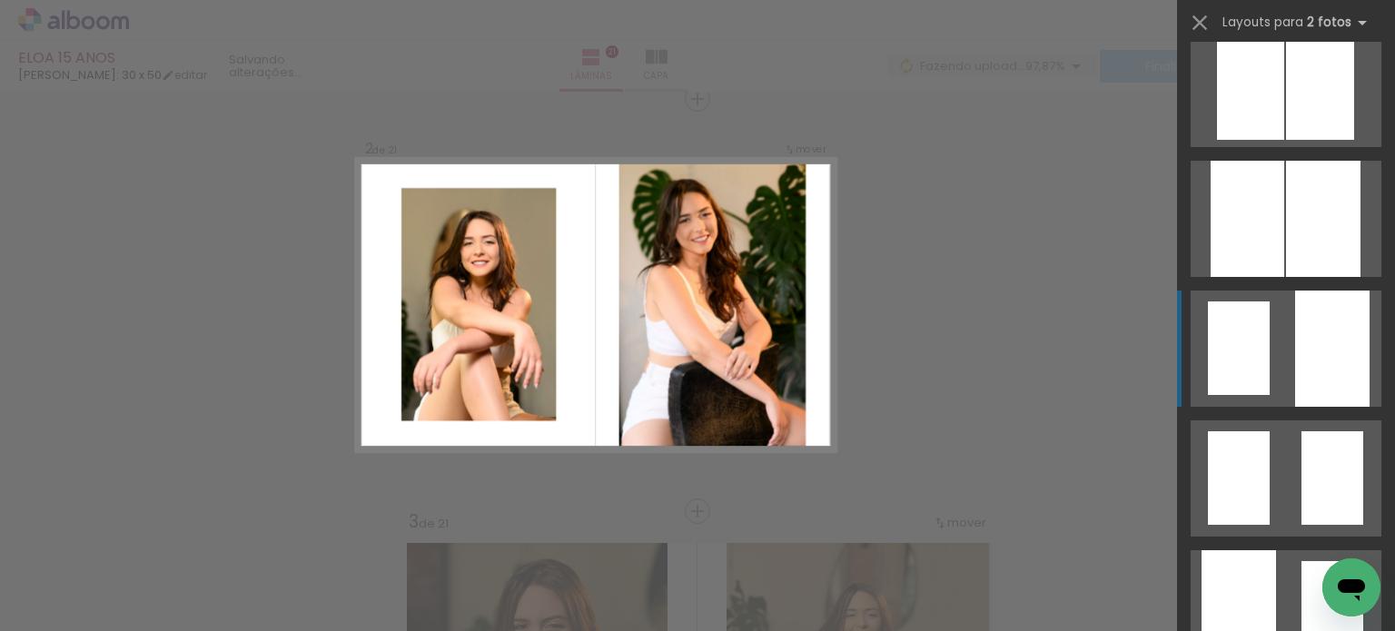
scroll to position [675, 0]
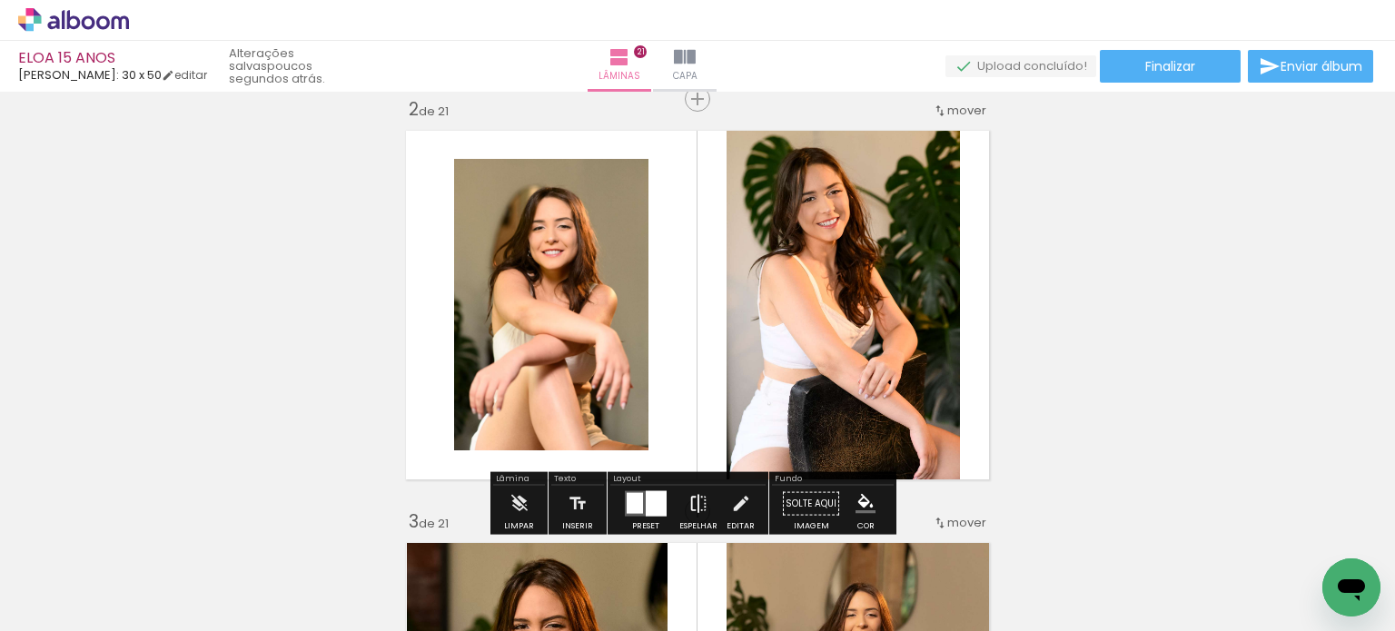
click at [697, 497] on iron-icon at bounding box center [698, 504] width 20 height 36
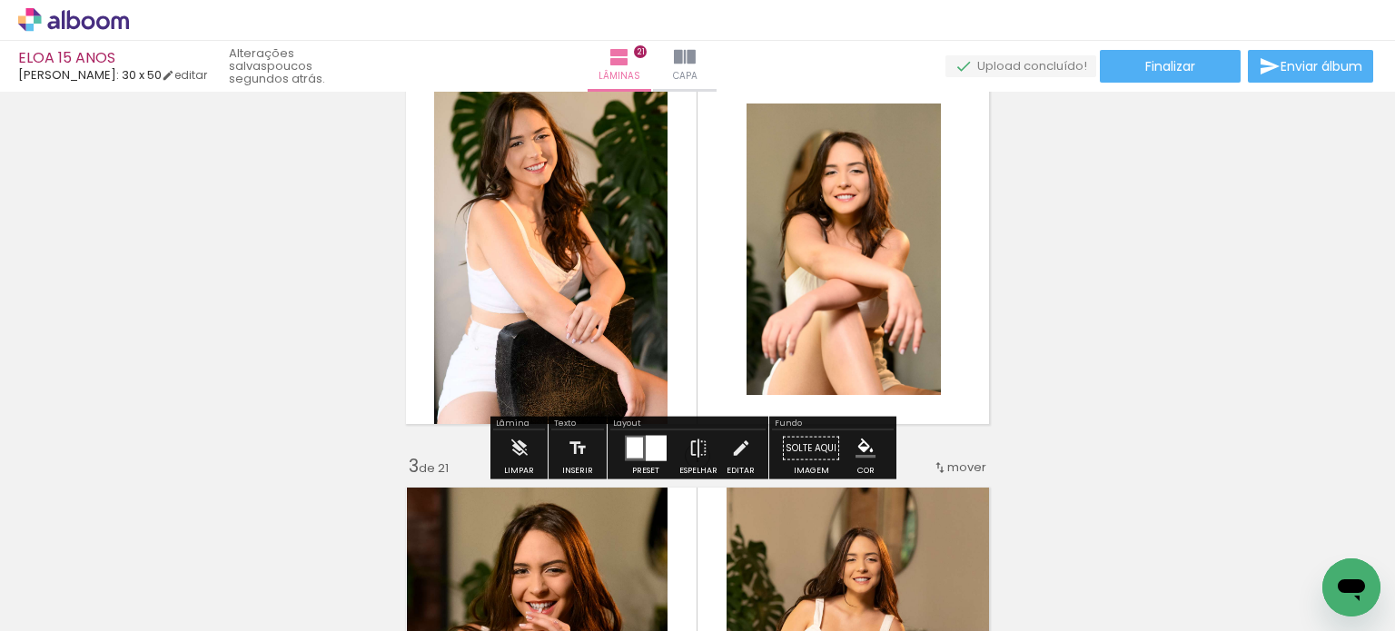
scroll to position [495, 0]
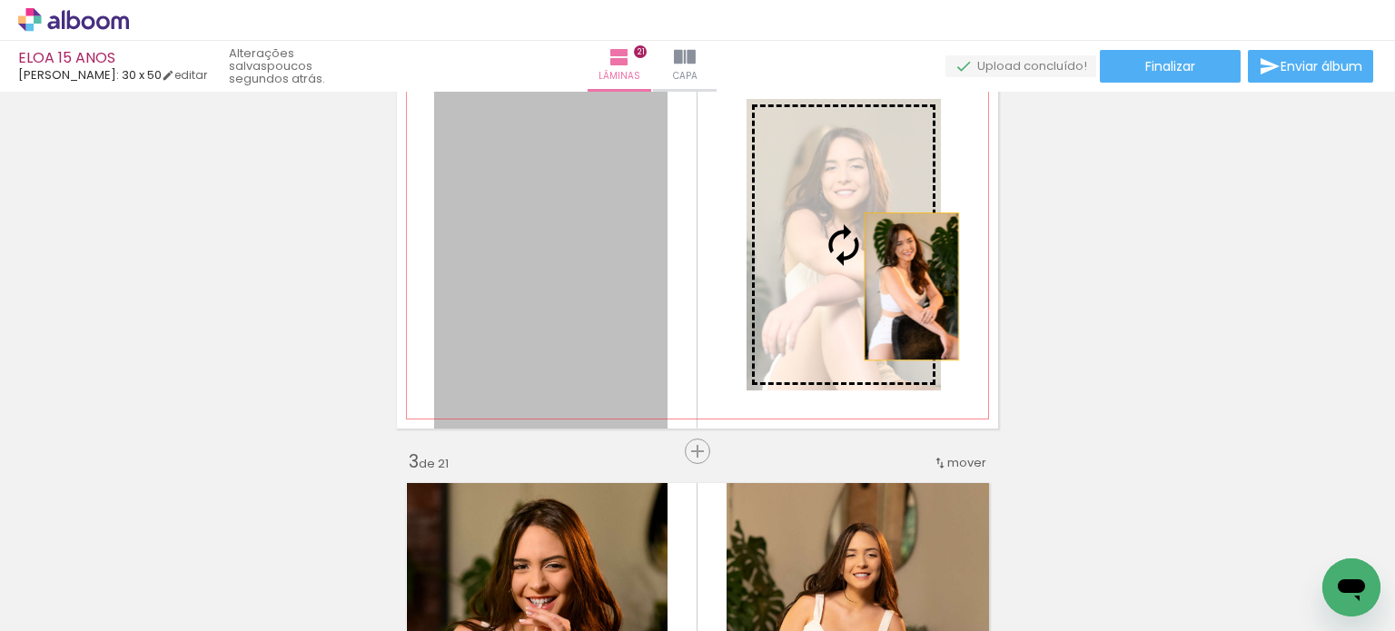
drag, startPoint x: 487, startPoint y: 275, endPoint x: 905, endPoint y: 286, distance: 417.9
click at [0, 0] on slot at bounding box center [0, 0] width 0 height 0
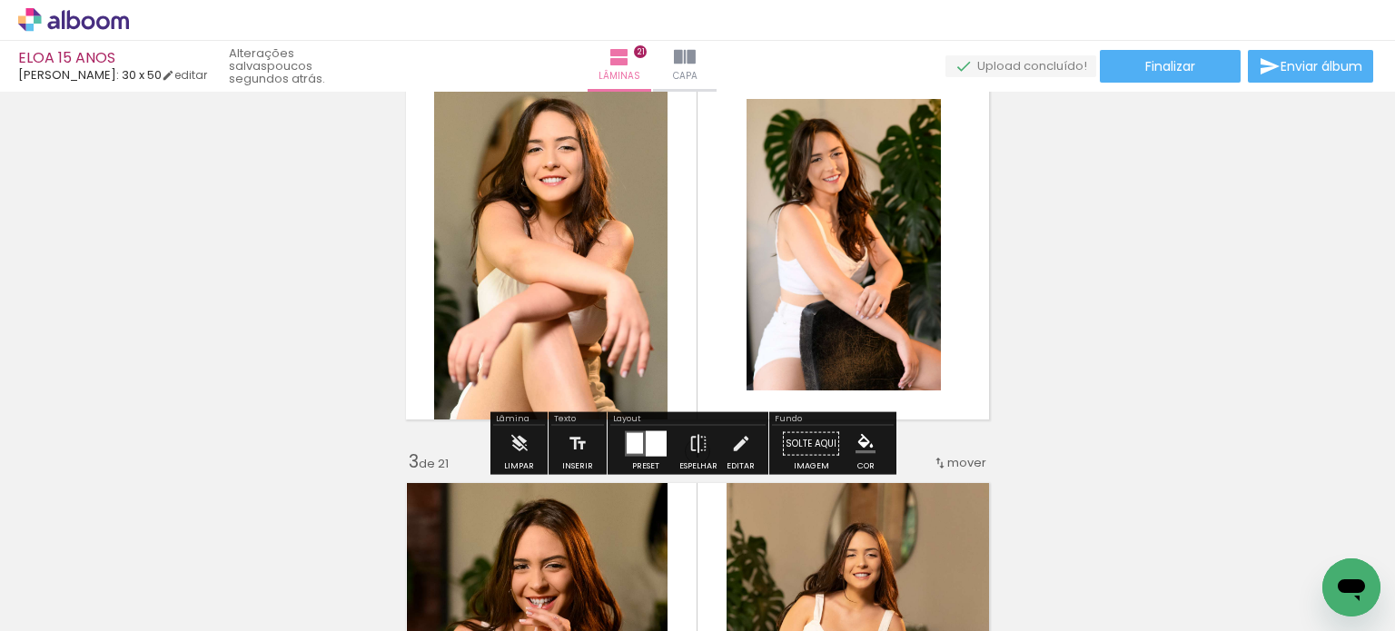
click at [539, 282] on quentale-photo at bounding box center [550, 245] width 233 height 367
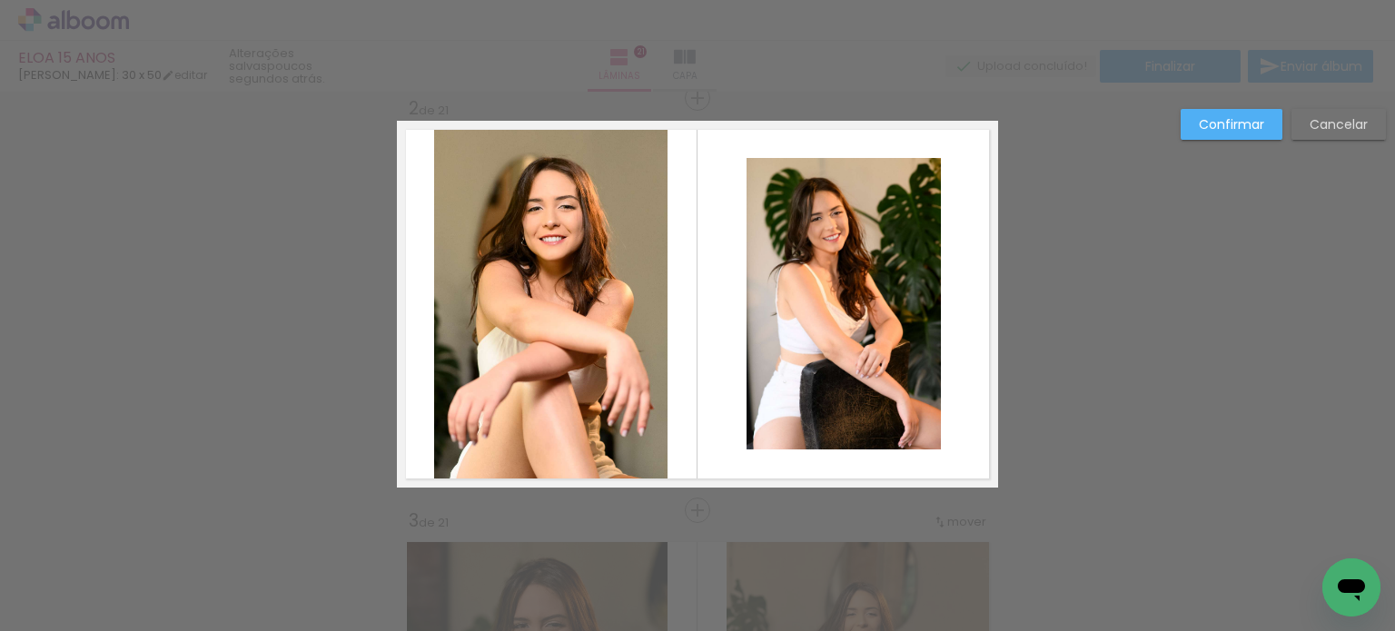
scroll to position [435, 0]
click at [461, 330] on quentale-photo at bounding box center [550, 305] width 233 height 367
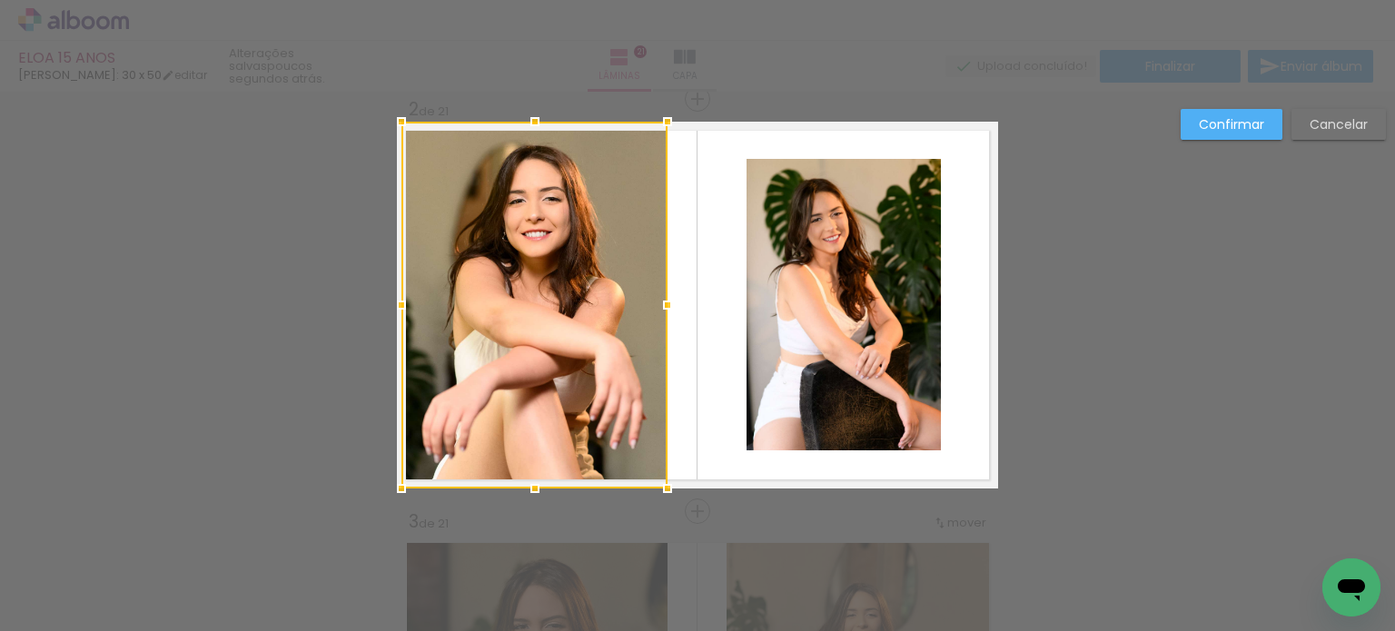
drag, startPoint x: 432, startPoint y: 305, endPoint x: 400, endPoint y: 303, distance: 32.7
click at [400, 303] on div at bounding box center [401, 305] width 36 height 36
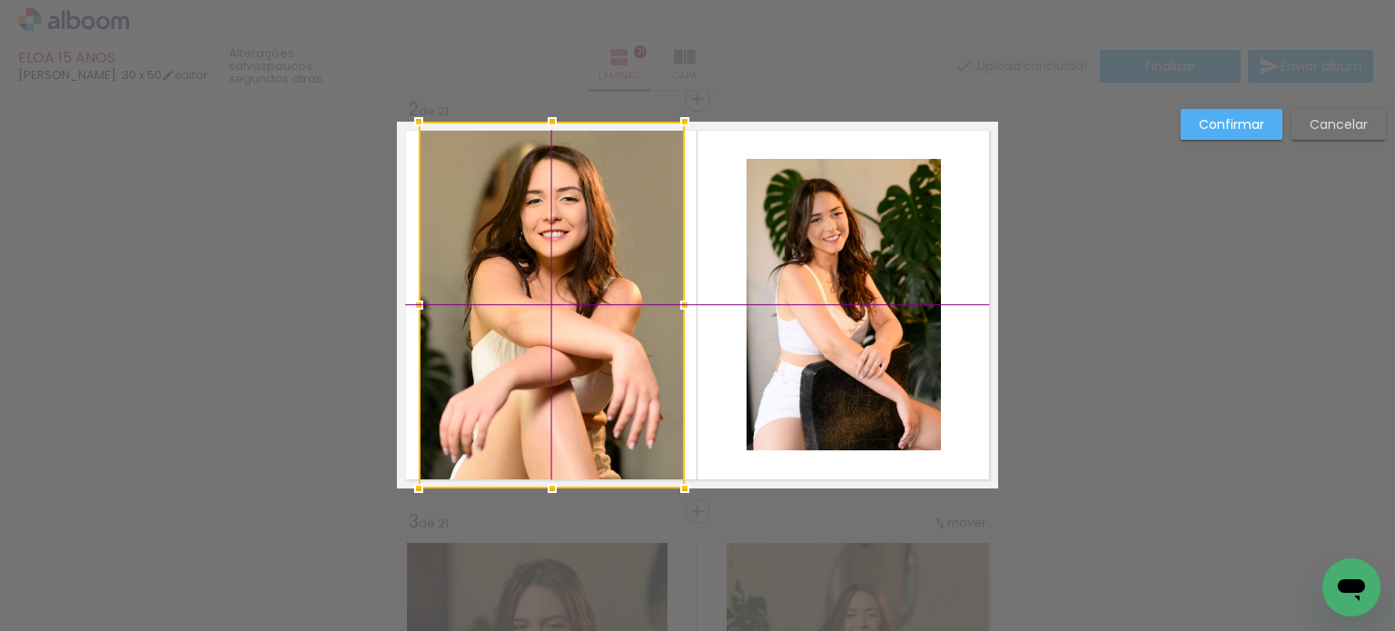
drag, startPoint x: 487, startPoint y: 314, endPoint x: 498, endPoint y: 304, distance: 14.8
click at [498, 304] on div at bounding box center [552, 305] width 266 height 367
click at [846, 272] on quentale-photo at bounding box center [844, 305] width 194 height 292
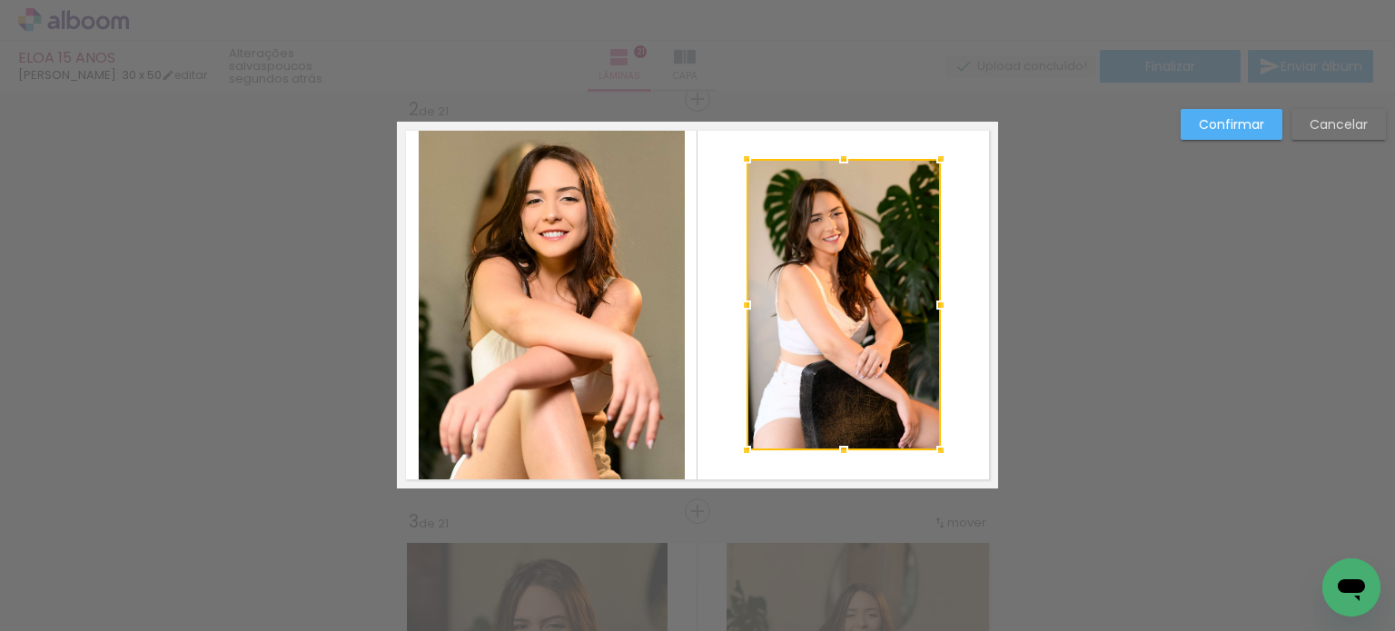
click at [846, 272] on div at bounding box center [844, 305] width 194 height 292
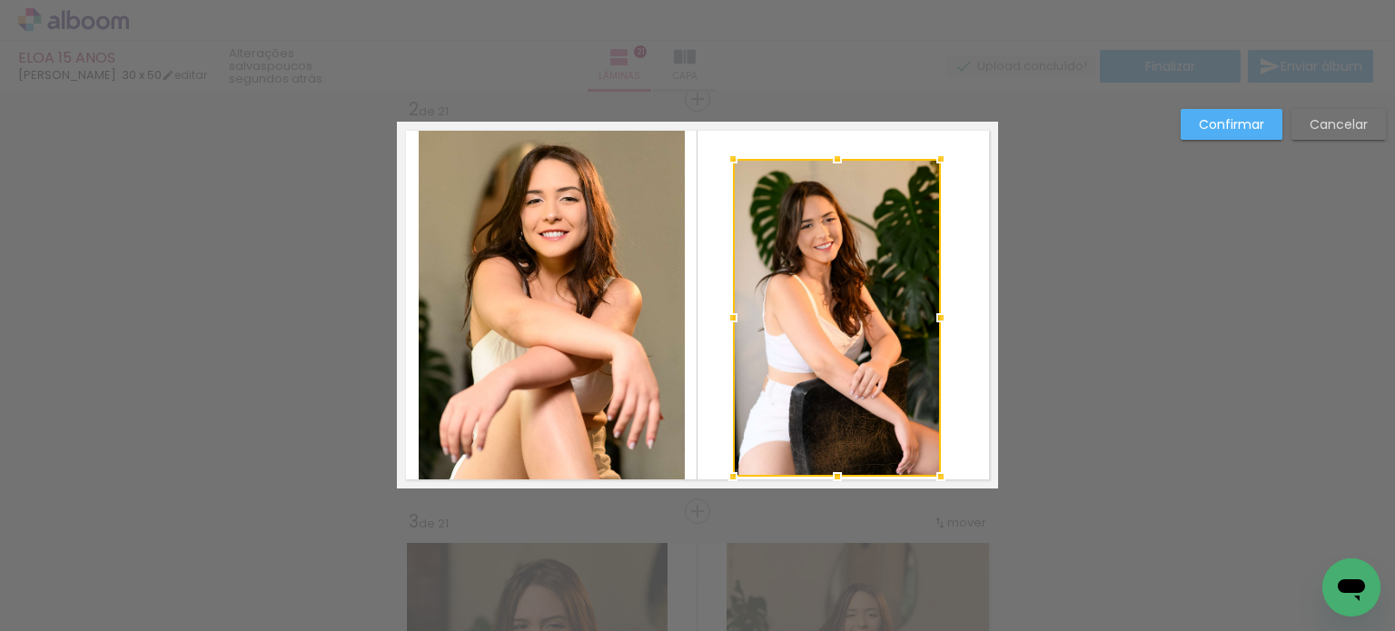
drag, startPoint x: 740, startPoint y: 452, endPoint x: 734, endPoint y: 482, distance: 30.6
click at [734, 482] on div at bounding box center [733, 477] width 36 height 36
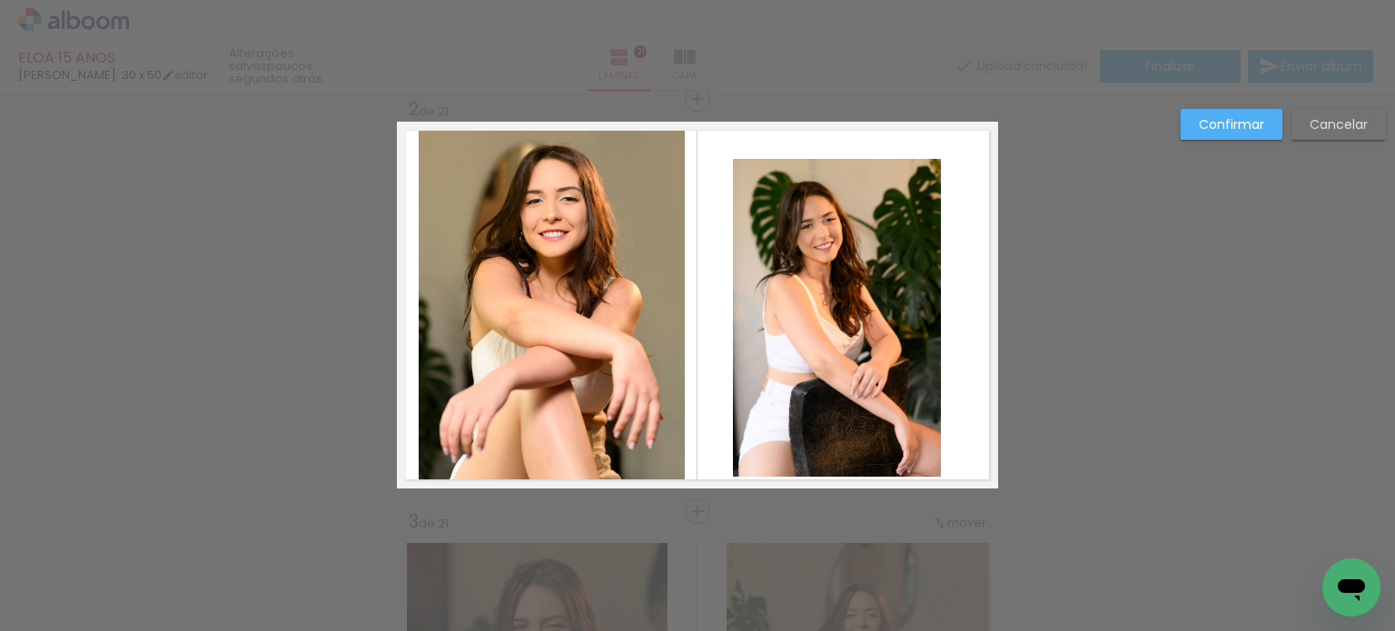
click at [828, 252] on quentale-photo at bounding box center [837, 318] width 208 height 318
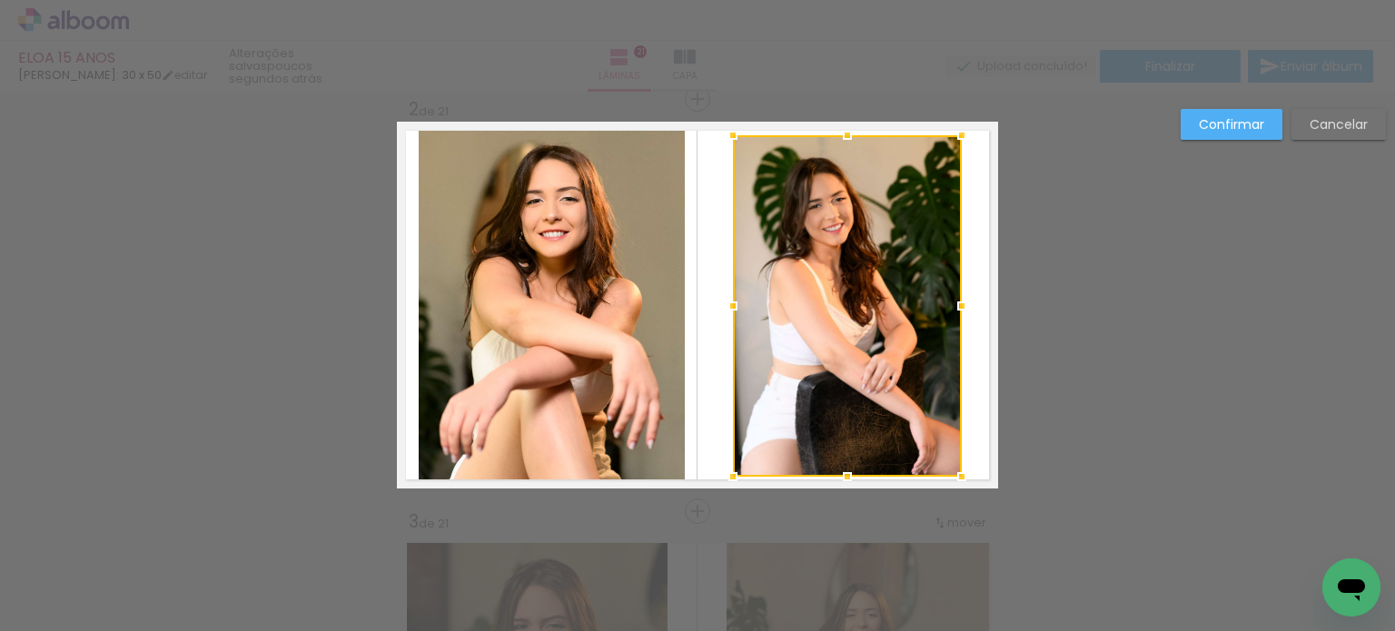
drag, startPoint x: 938, startPoint y: 157, endPoint x: 959, endPoint y: 140, distance: 27.1
click at [959, 140] on div at bounding box center [962, 135] width 36 height 36
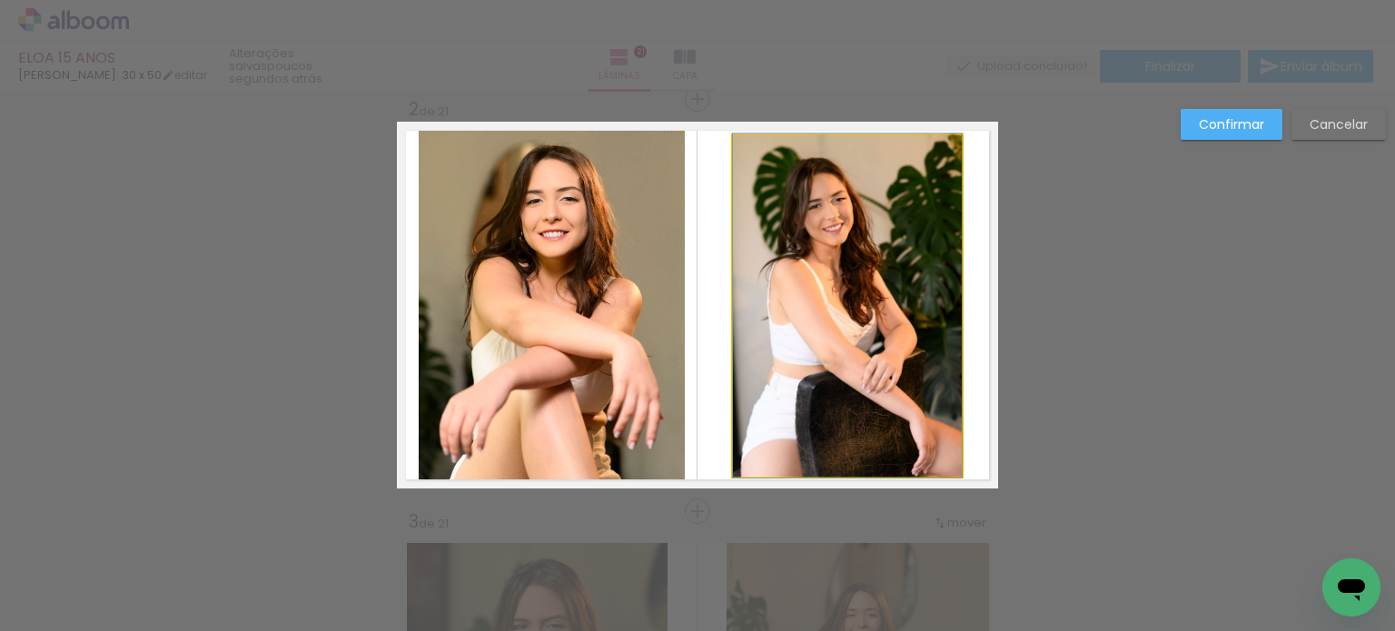
click at [817, 261] on quentale-photo at bounding box center [847, 305] width 229 height 341
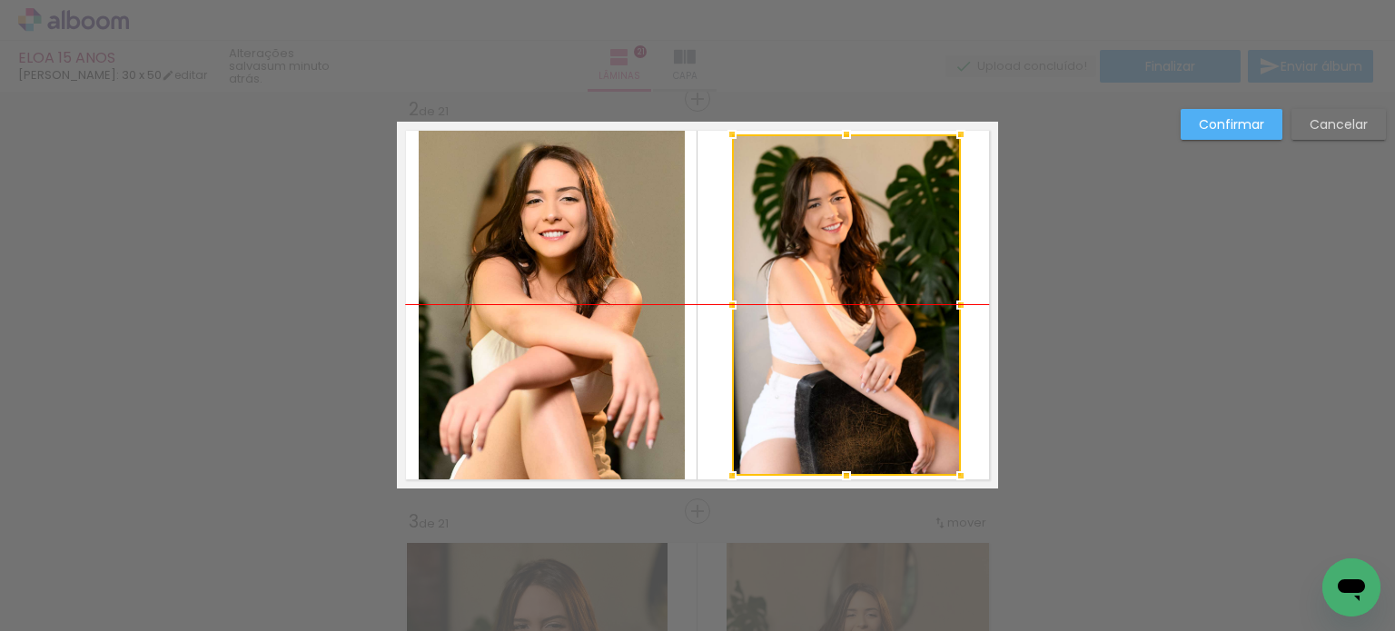
click at [831, 244] on div at bounding box center [846, 304] width 229 height 341
click at [0, 0] on slot "Confirmar" at bounding box center [0, 0] width 0 height 0
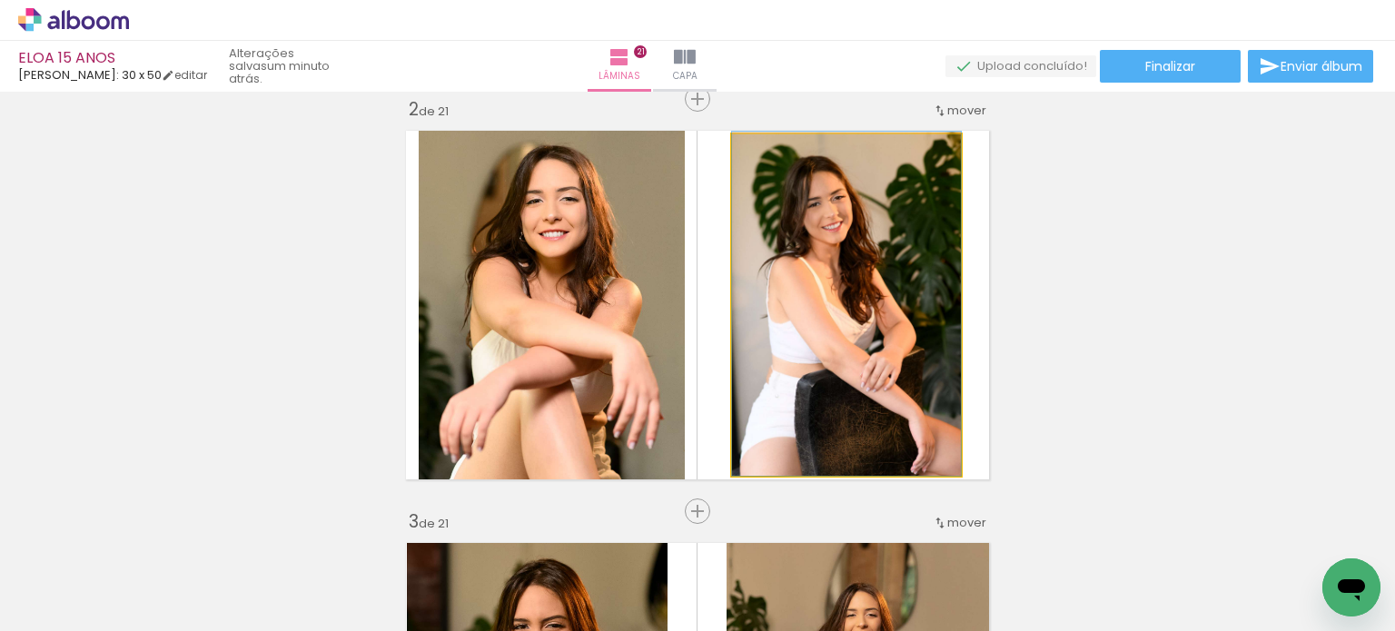
drag, startPoint x: 879, startPoint y: 349, endPoint x: 883, endPoint y: 306, distance: 42.8
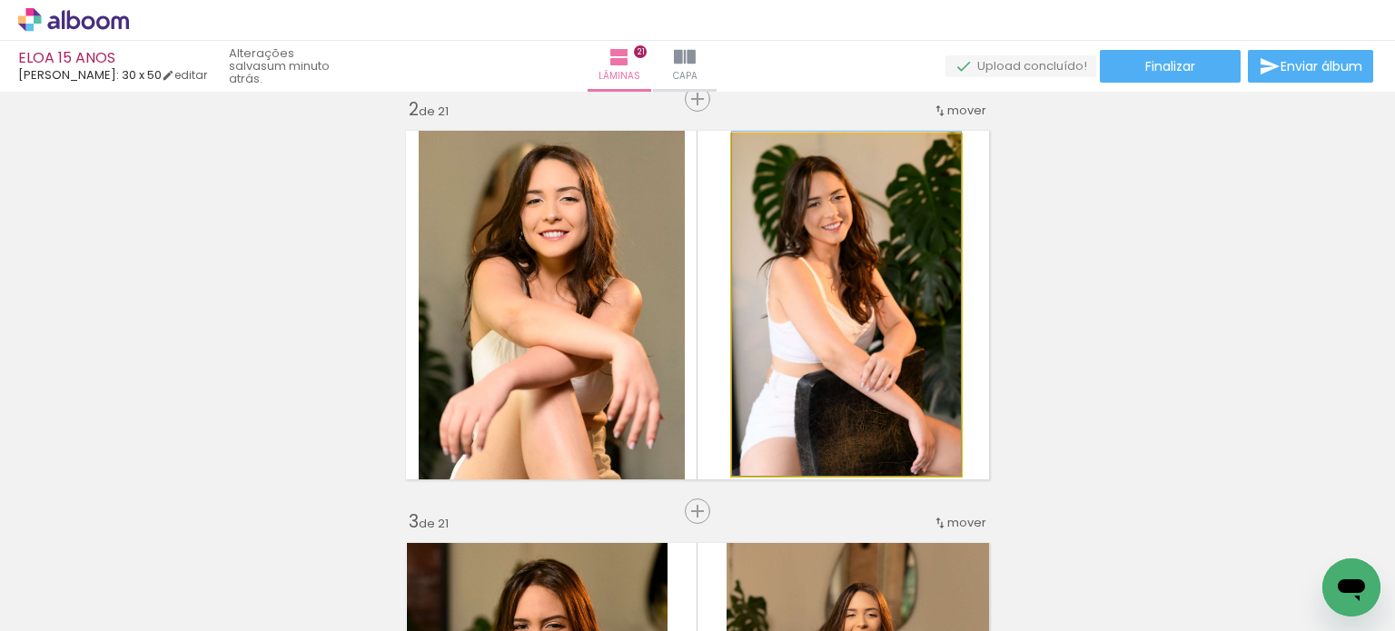
click at [885, 313] on quentale-photo at bounding box center [846, 304] width 229 height 341
click at [846, 322] on quentale-photo at bounding box center [846, 304] width 229 height 341
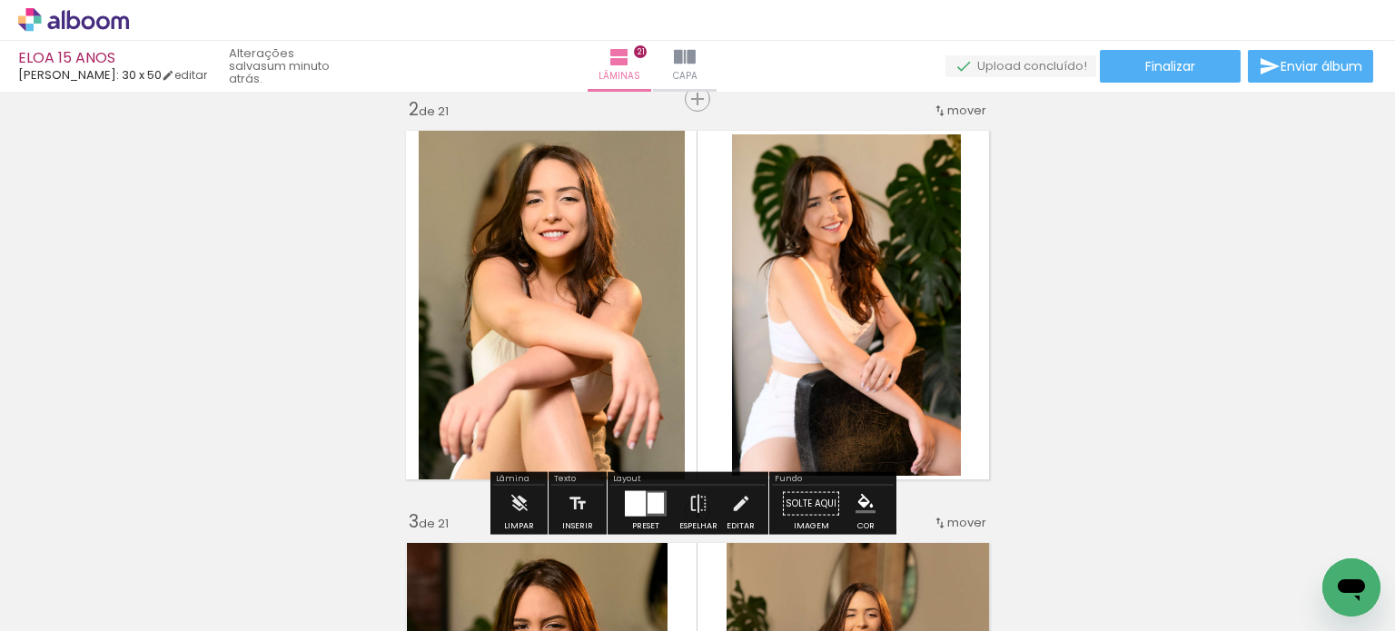
click at [846, 321] on quentale-photo at bounding box center [846, 304] width 229 height 341
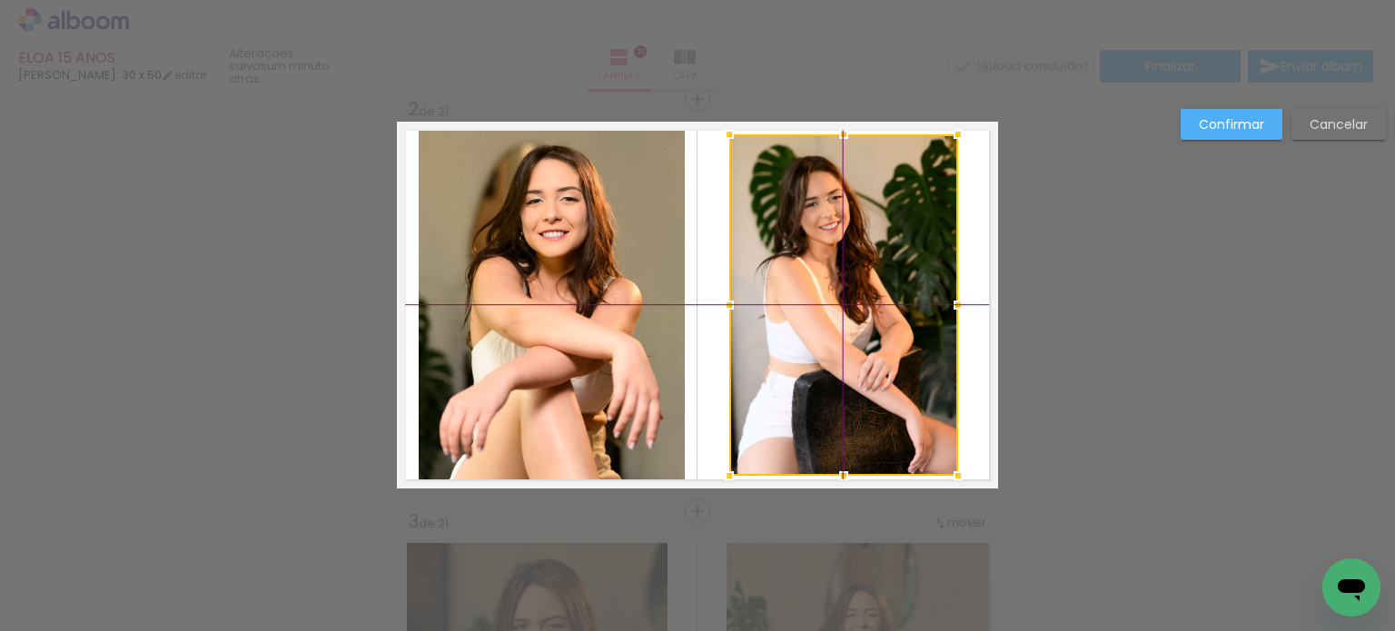
click at [850, 311] on div at bounding box center [843, 304] width 229 height 341
click at [1197, 126] on paper-button "Confirmar" at bounding box center [1232, 124] width 102 height 31
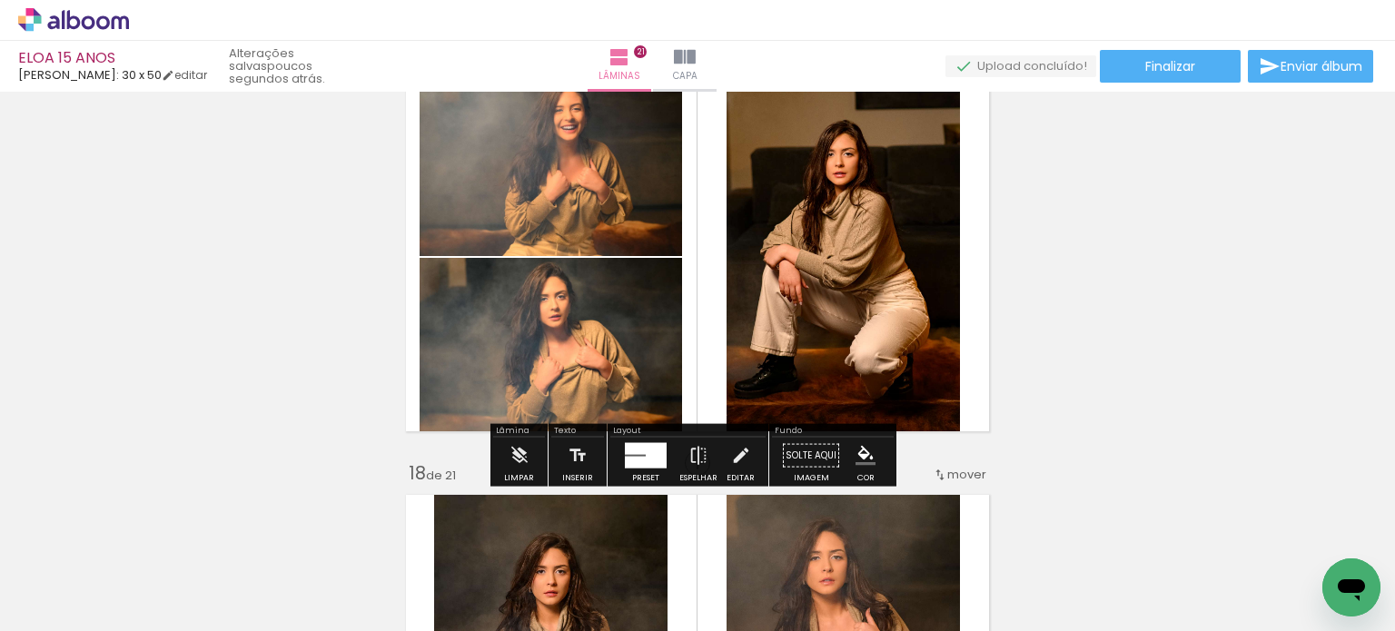
scroll to position [6670, 0]
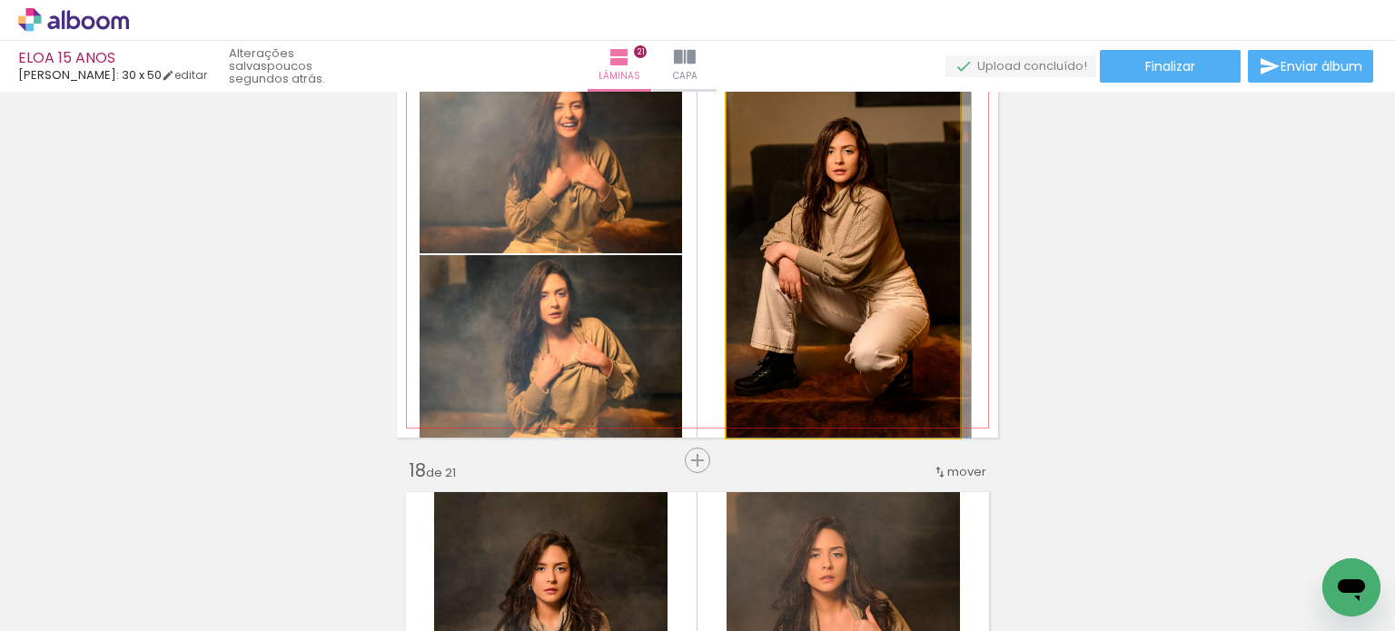
click at [833, 280] on quentale-photo at bounding box center [843, 254] width 233 height 367
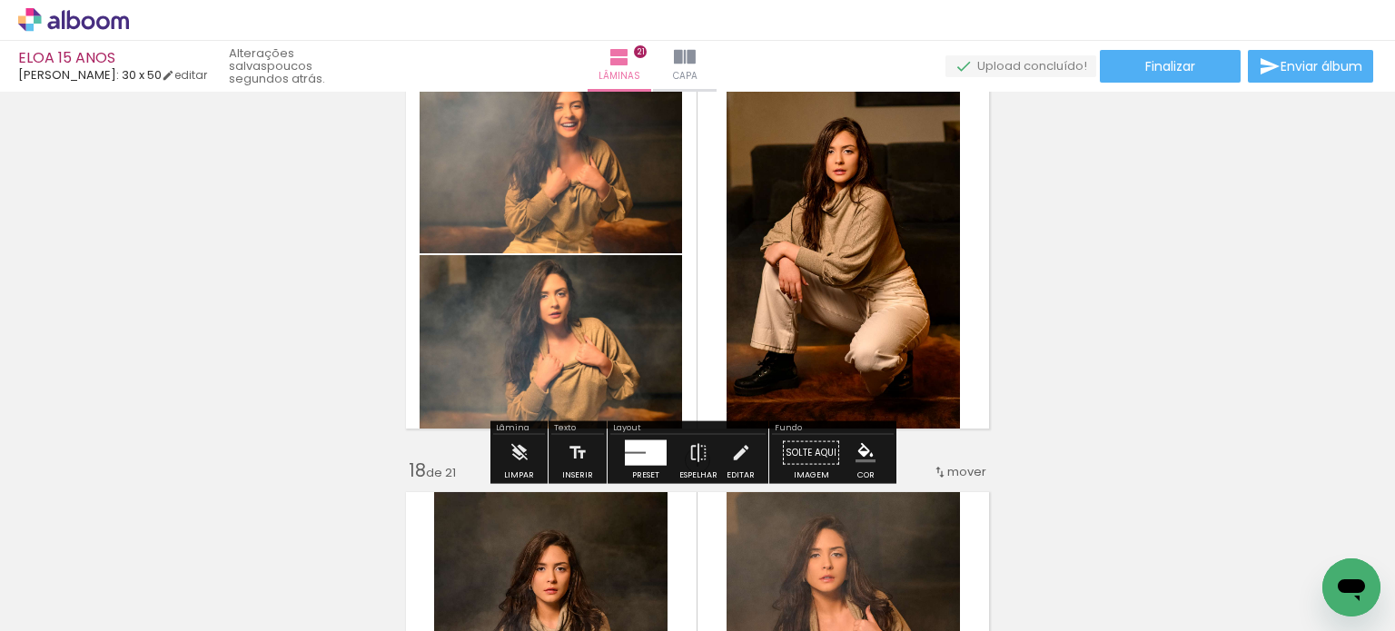
click at [834, 279] on quentale-photo at bounding box center [843, 254] width 233 height 367
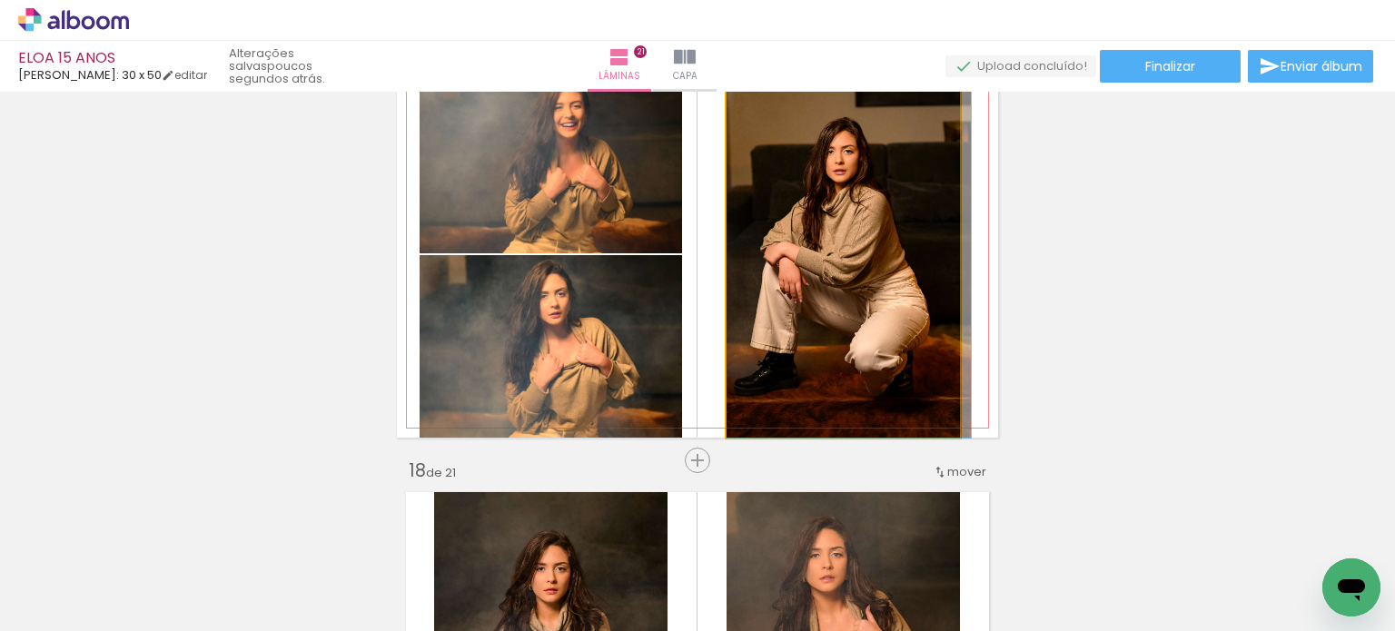
click at [834, 279] on quentale-photo at bounding box center [843, 254] width 233 height 367
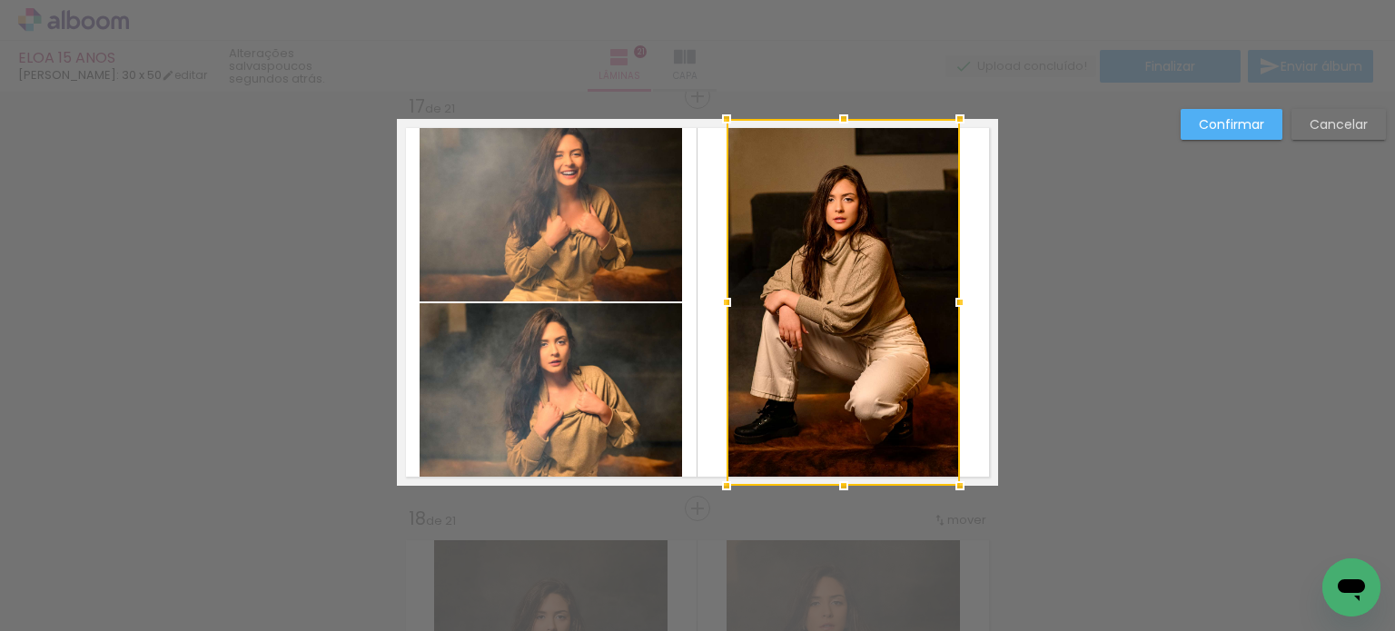
scroll to position [6620, 0]
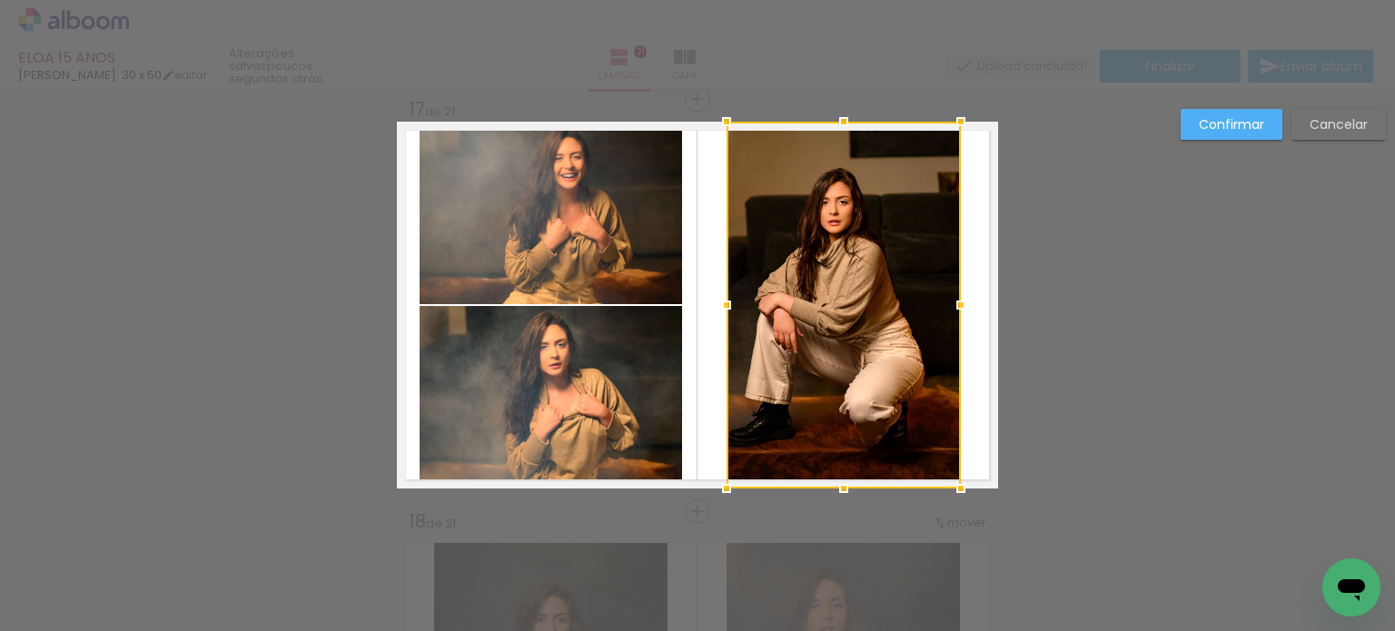
drag, startPoint x: 946, startPoint y: 304, endPoint x: 960, endPoint y: 304, distance: 13.6
click at [960, 304] on div at bounding box center [961, 305] width 36 height 36
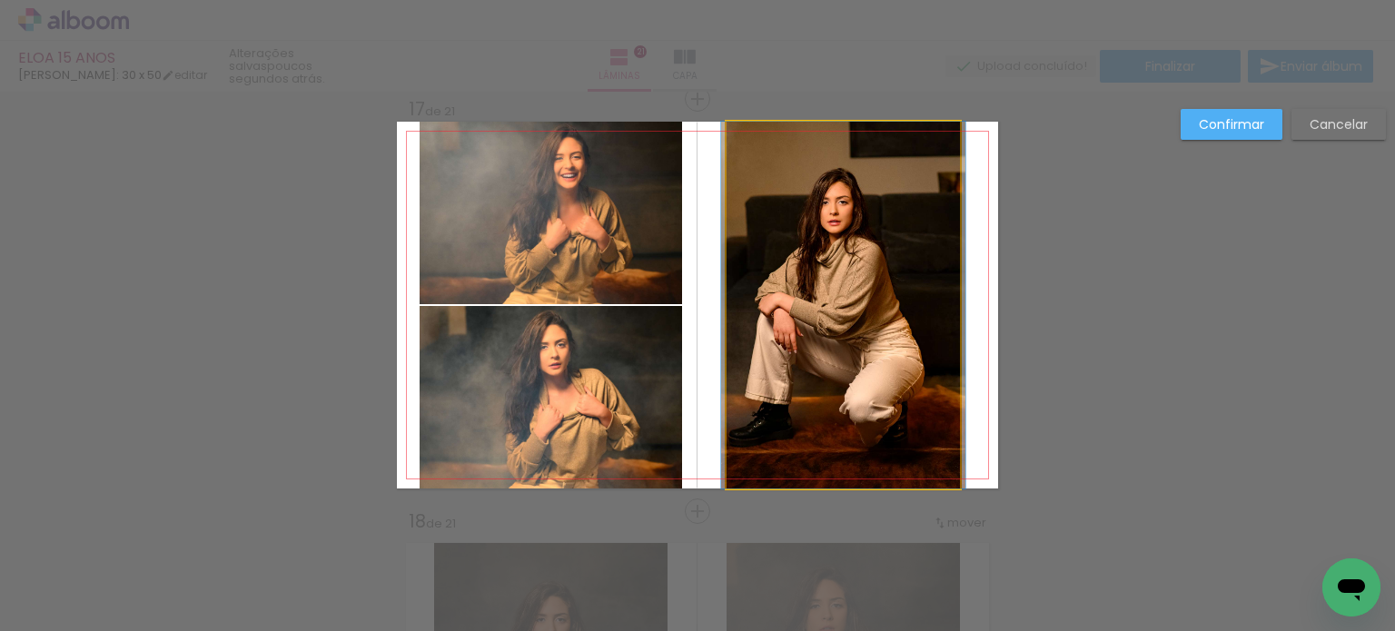
click at [913, 311] on quentale-photo at bounding box center [843, 305] width 233 height 367
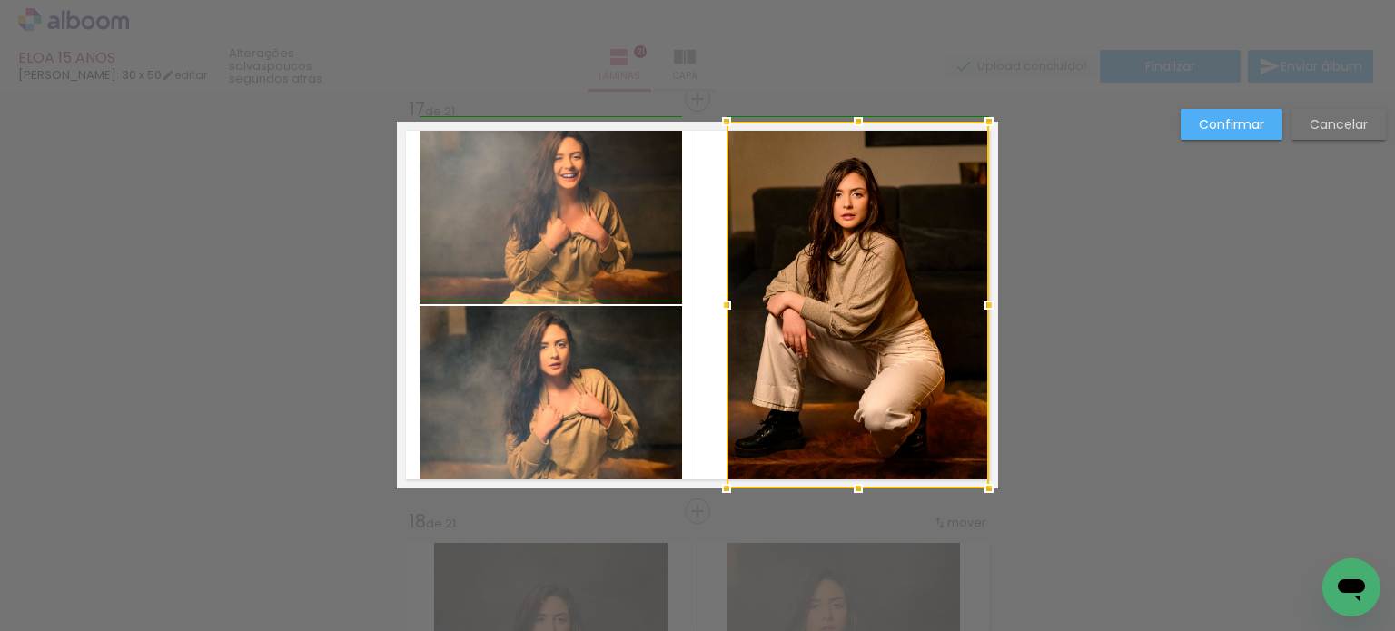
drag, startPoint x: 949, startPoint y: 305, endPoint x: 984, endPoint y: 305, distance: 34.5
click at [984, 305] on div at bounding box center [989, 305] width 36 height 36
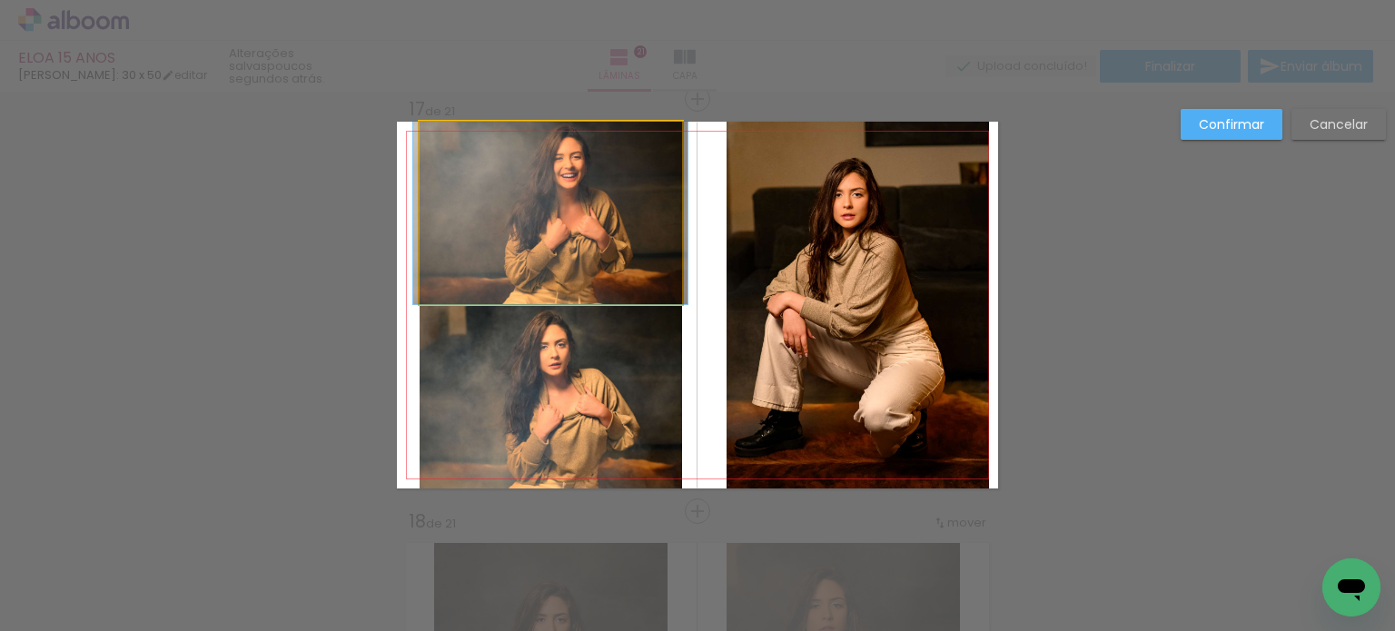
click at [631, 258] on quentale-photo at bounding box center [551, 213] width 262 height 183
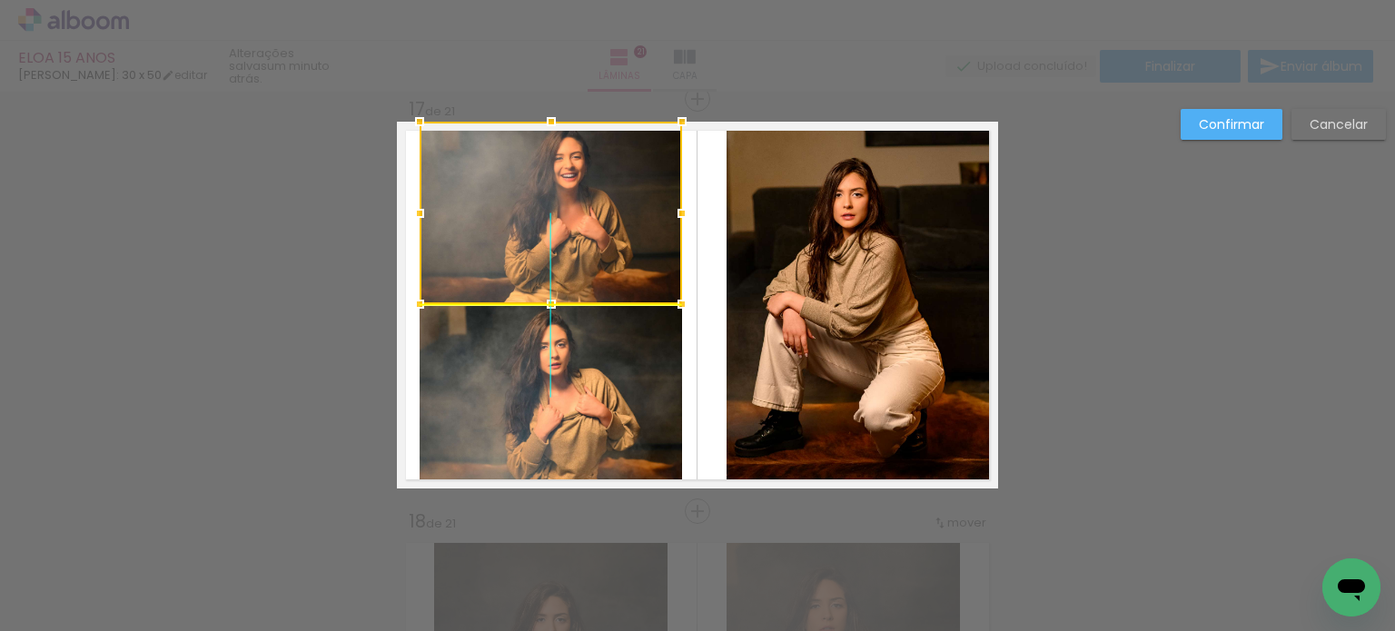
click at [614, 250] on div at bounding box center [551, 213] width 262 height 183
click at [1198, 130] on paper-button "Confirmar" at bounding box center [1232, 124] width 102 height 31
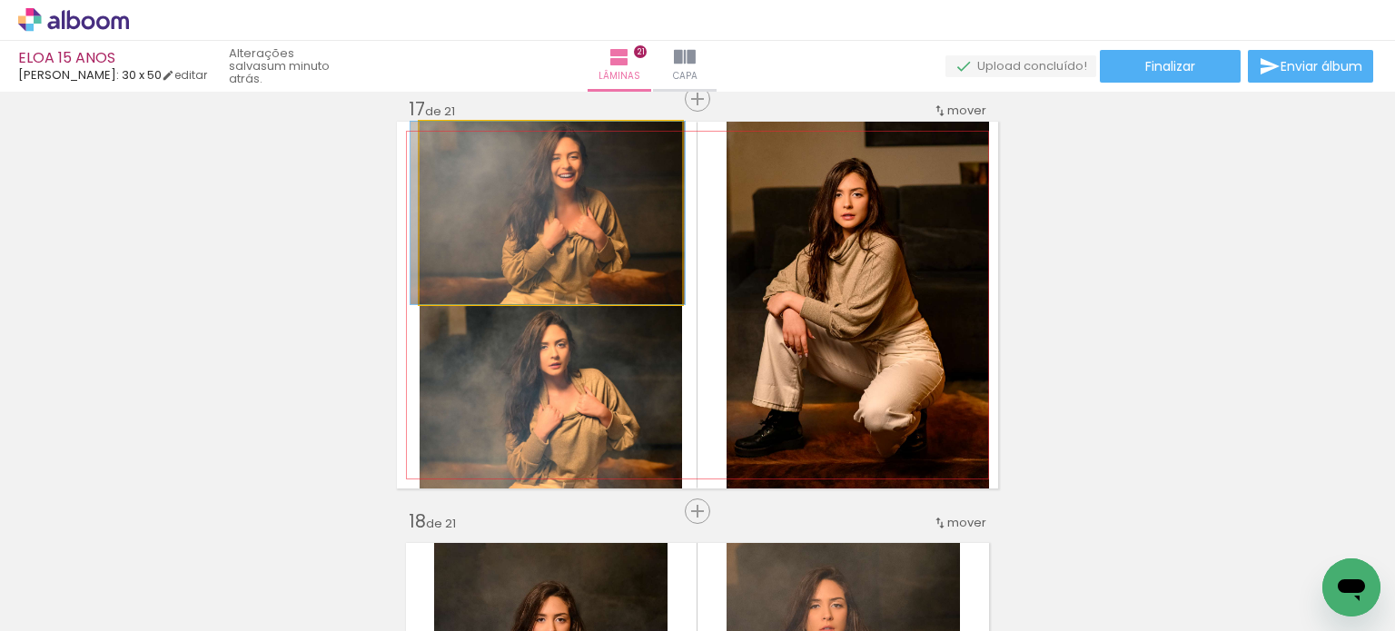
drag, startPoint x: 612, startPoint y: 220, endPoint x: 609, endPoint y: 232, distance: 12.1
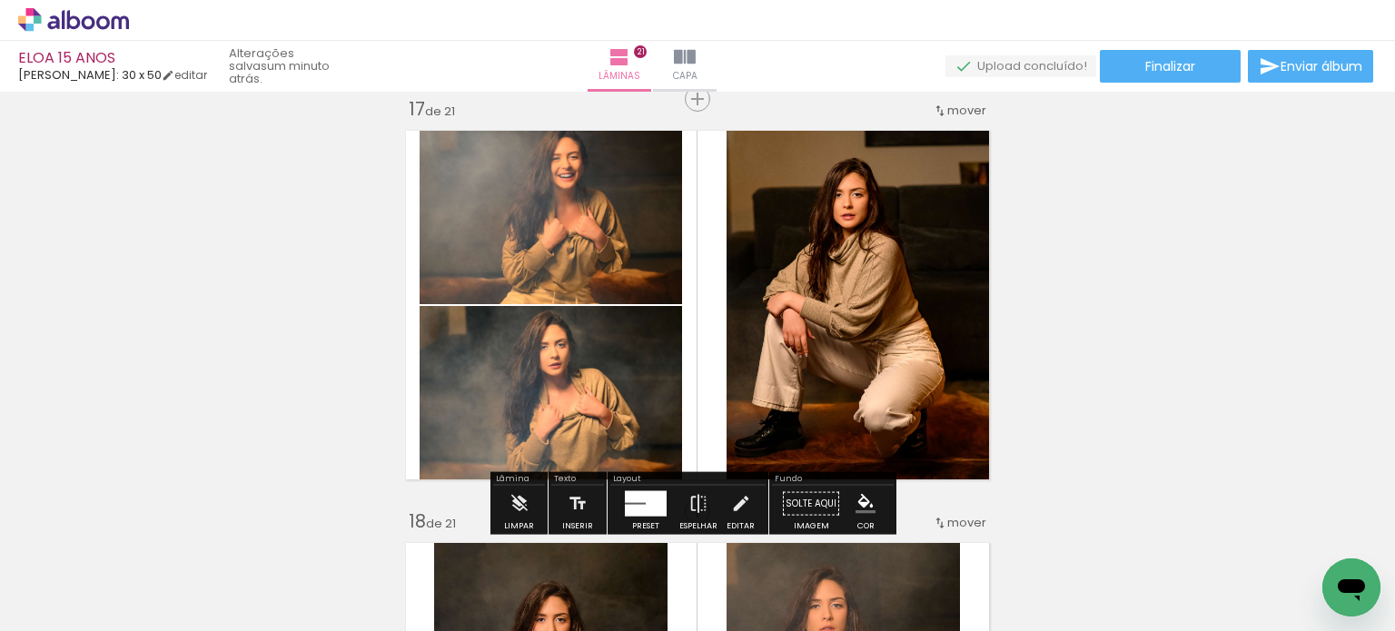
click at [883, 255] on quentale-photo at bounding box center [858, 305] width 262 height 367
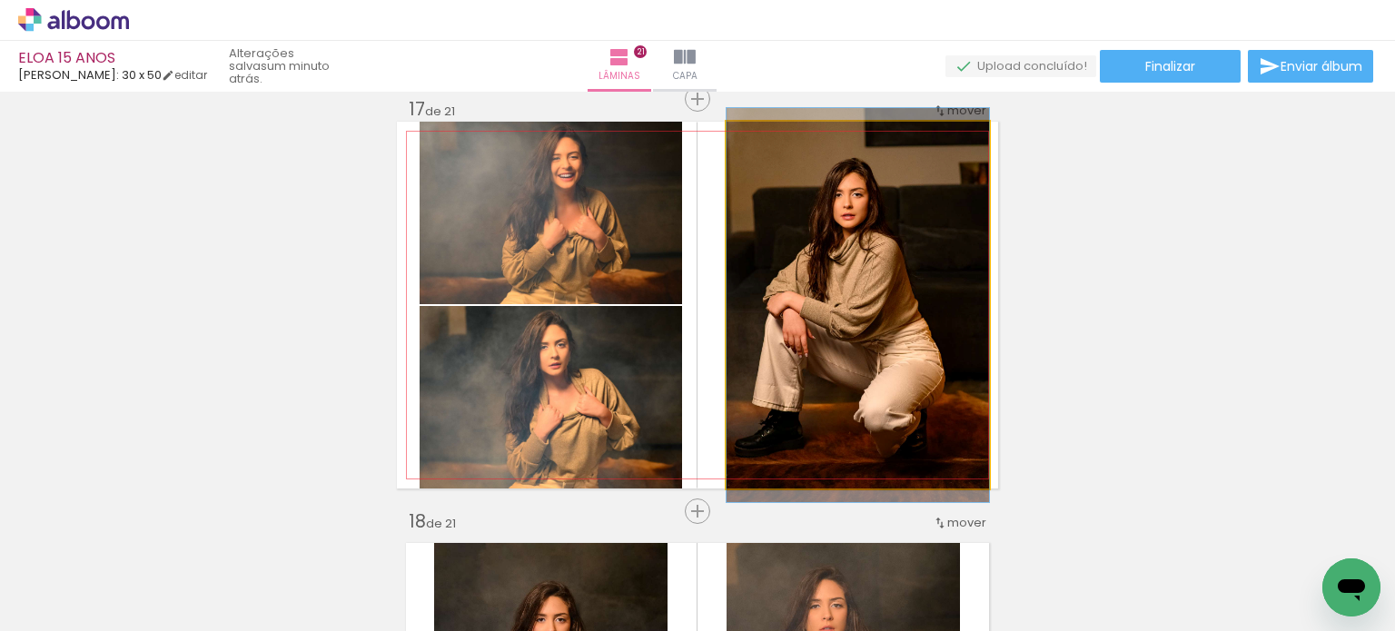
click at [883, 255] on quentale-photo at bounding box center [858, 305] width 262 height 367
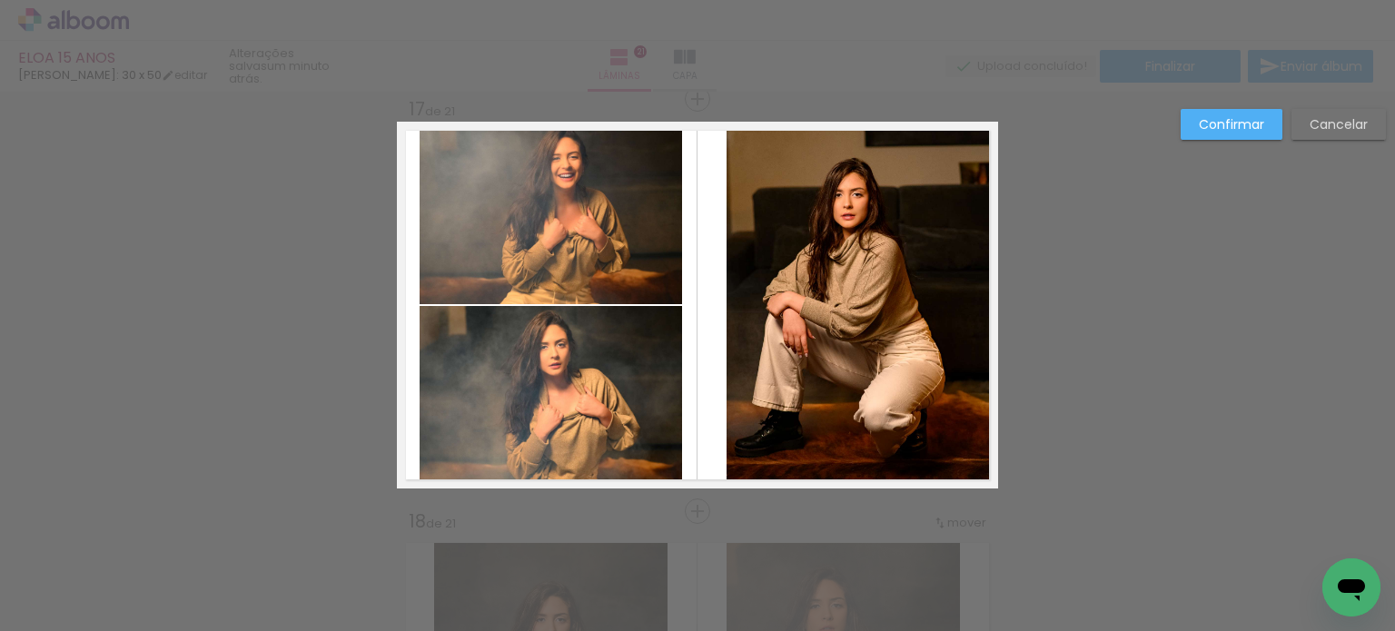
click at [886, 253] on quentale-photo at bounding box center [858, 305] width 262 height 367
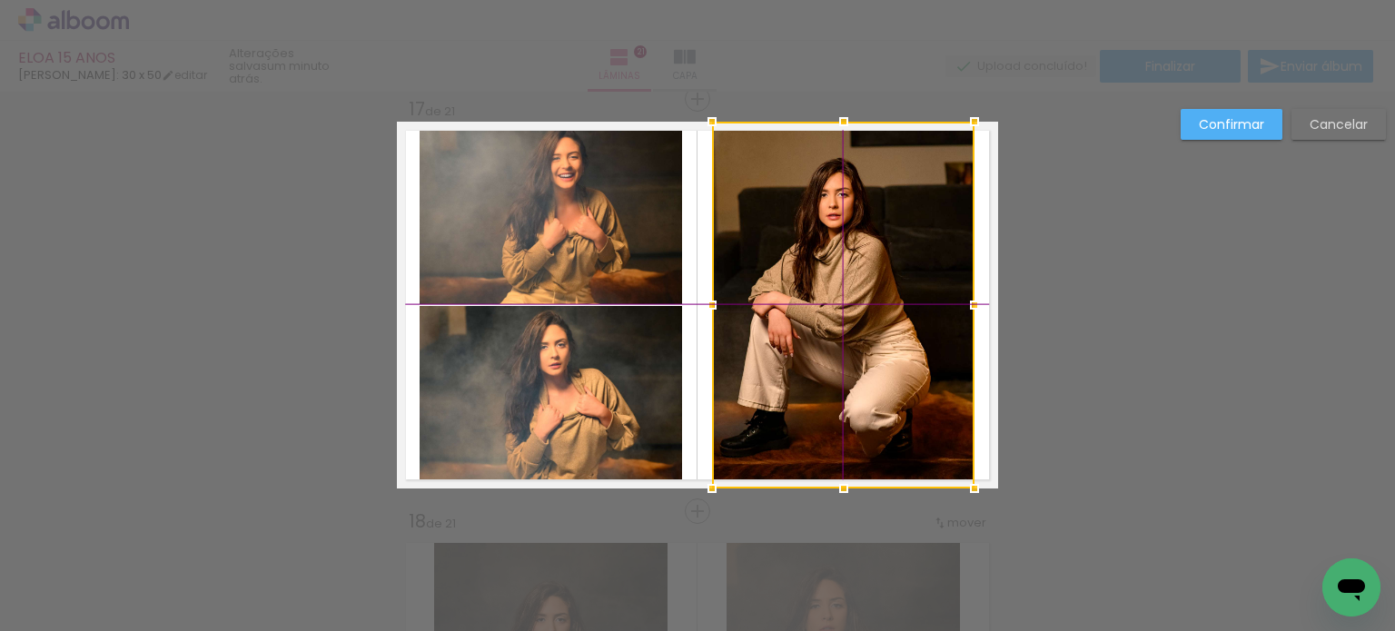
drag, startPoint x: 896, startPoint y: 256, endPoint x: 883, endPoint y: 258, distance: 13.7
click at [883, 258] on div at bounding box center [843, 305] width 262 height 367
click at [1224, 135] on paper-button "Confirmar" at bounding box center [1232, 124] width 102 height 31
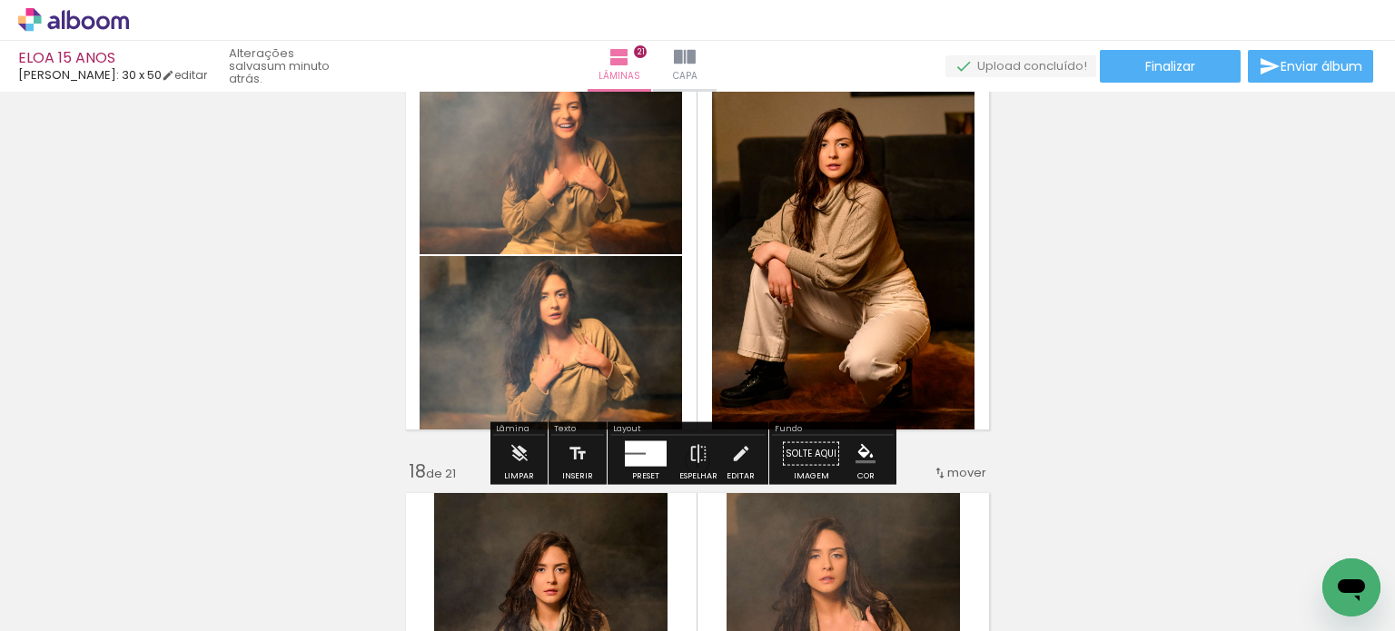
scroll to position [6680, 0]
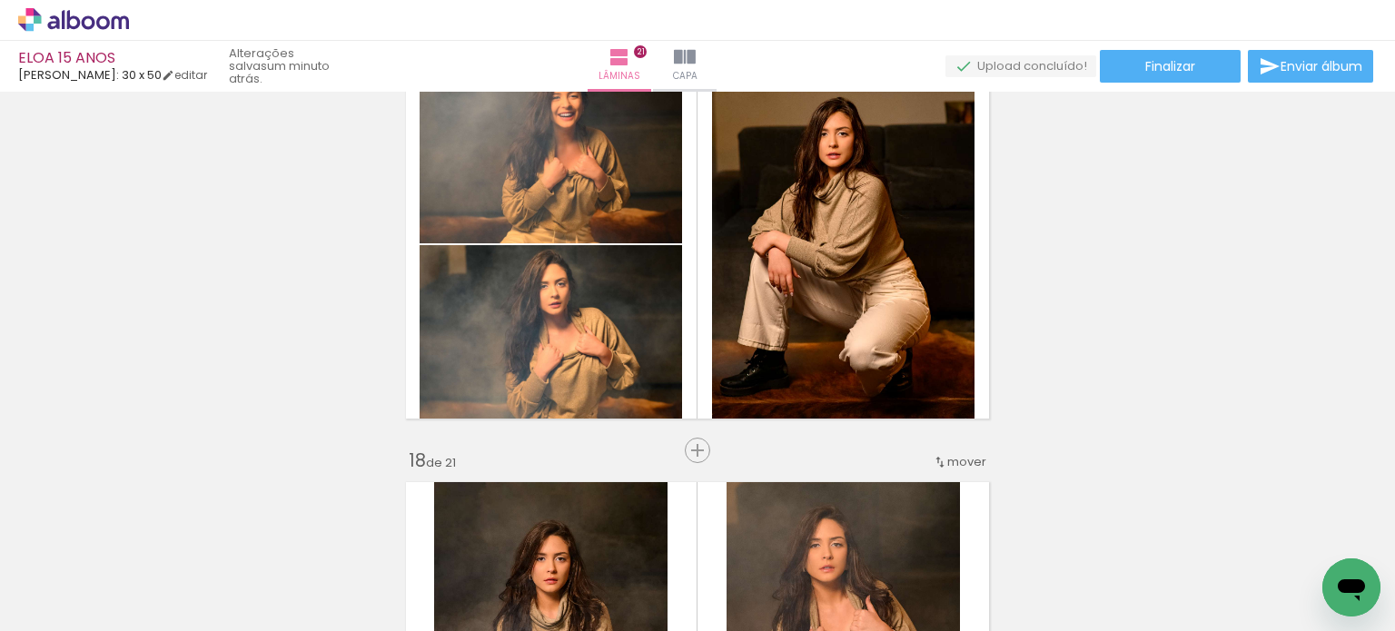
click at [80, 606] on span "Adicionar Fotos" at bounding box center [64, 607] width 54 height 20
click at [0, 0] on input "file" at bounding box center [0, 0] width 0 height 0
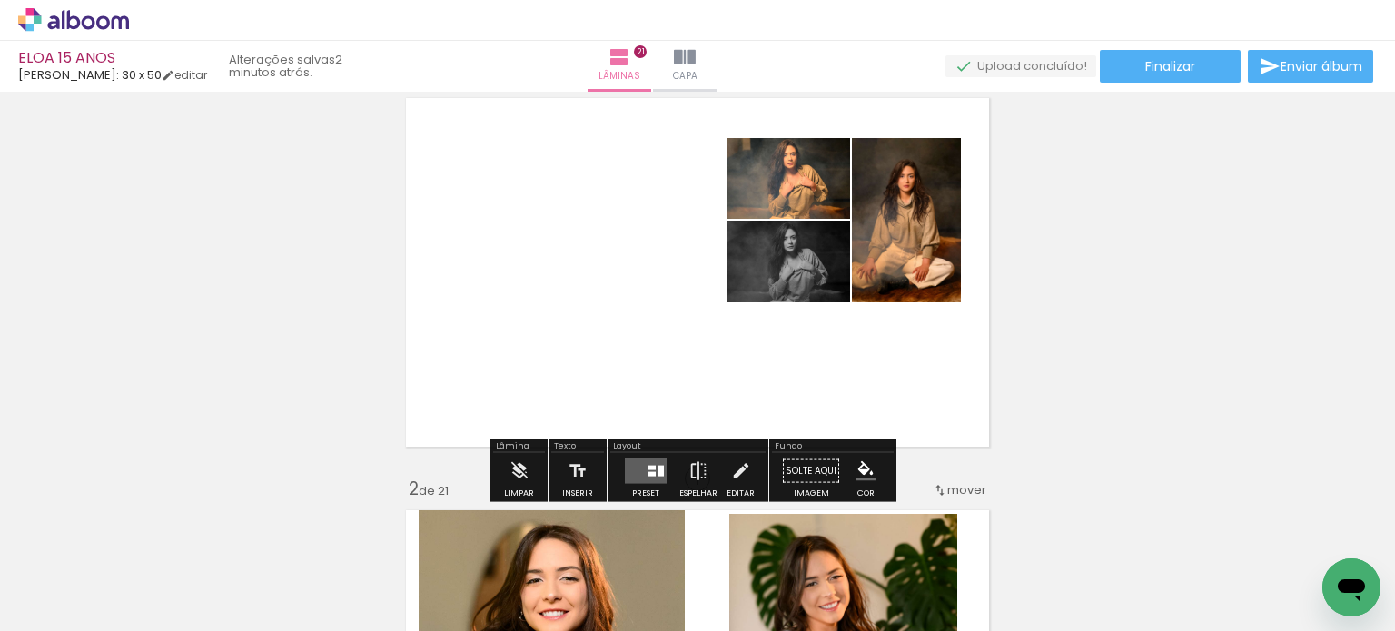
scroll to position [60, 0]
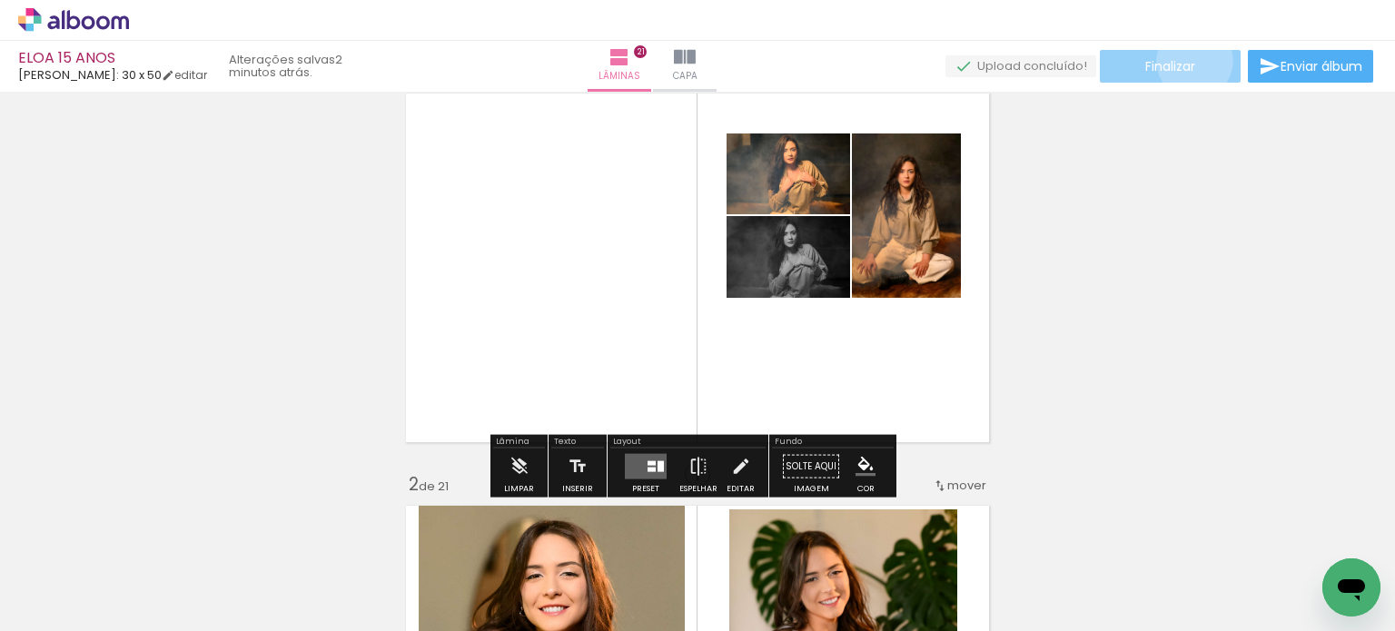
click at [1188, 61] on span "Finalizar" at bounding box center [1170, 66] width 50 height 13
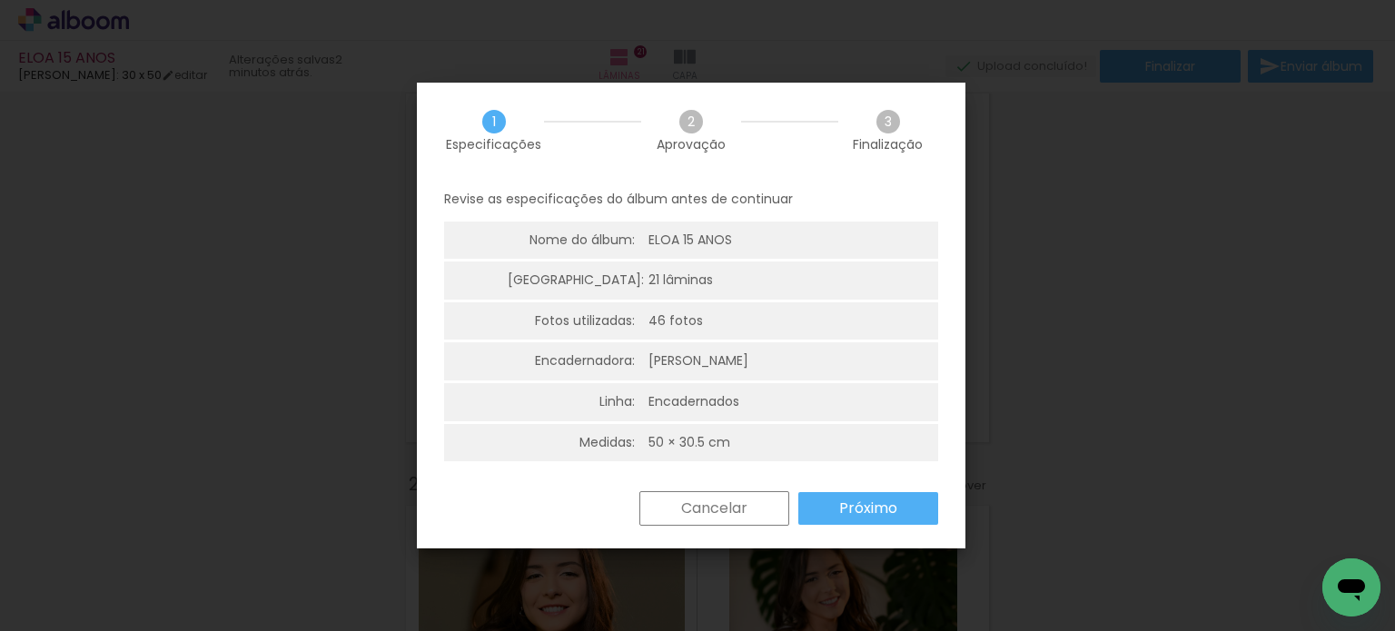
click at [0, 0] on slot "Próximo" at bounding box center [0, 0] width 0 height 0
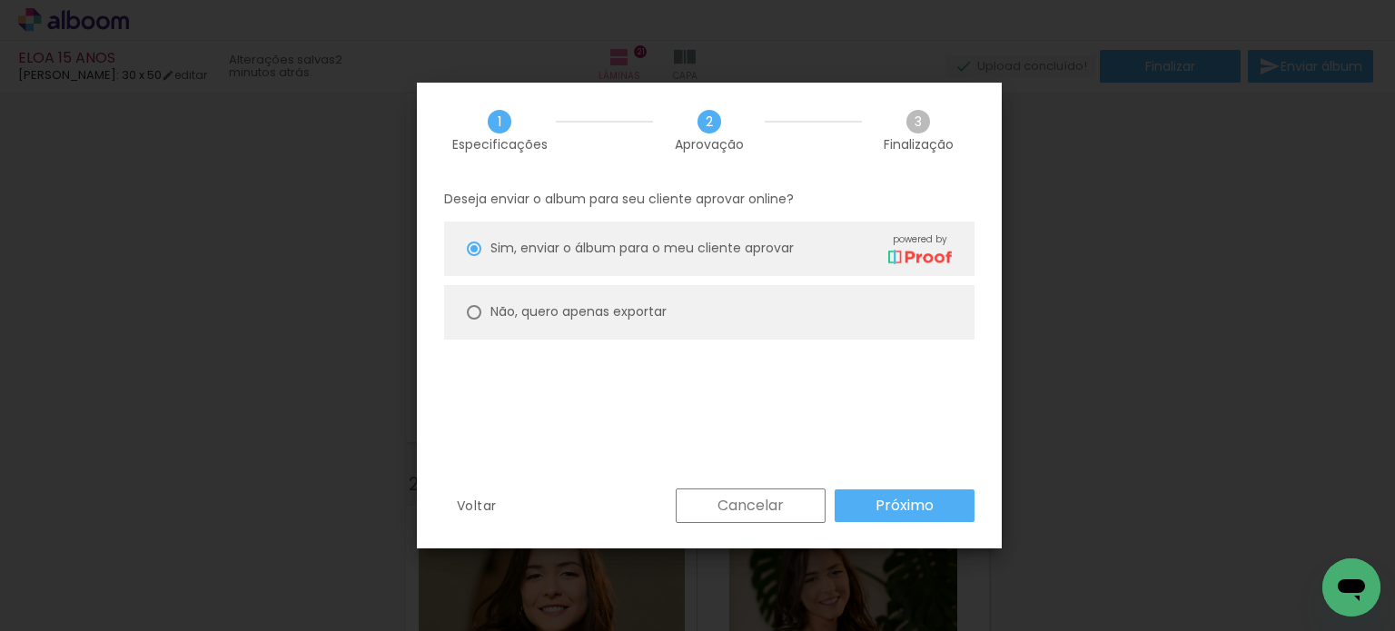
click at [644, 324] on paper-radio-button "Não, quero apenas exportar" at bounding box center [709, 312] width 530 height 54
type paper-radio-button "on"
click at [862, 500] on paper-button "Próximo" at bounding box center [905, 505] width 140 height 33
type input "Alta, 300 DPI"
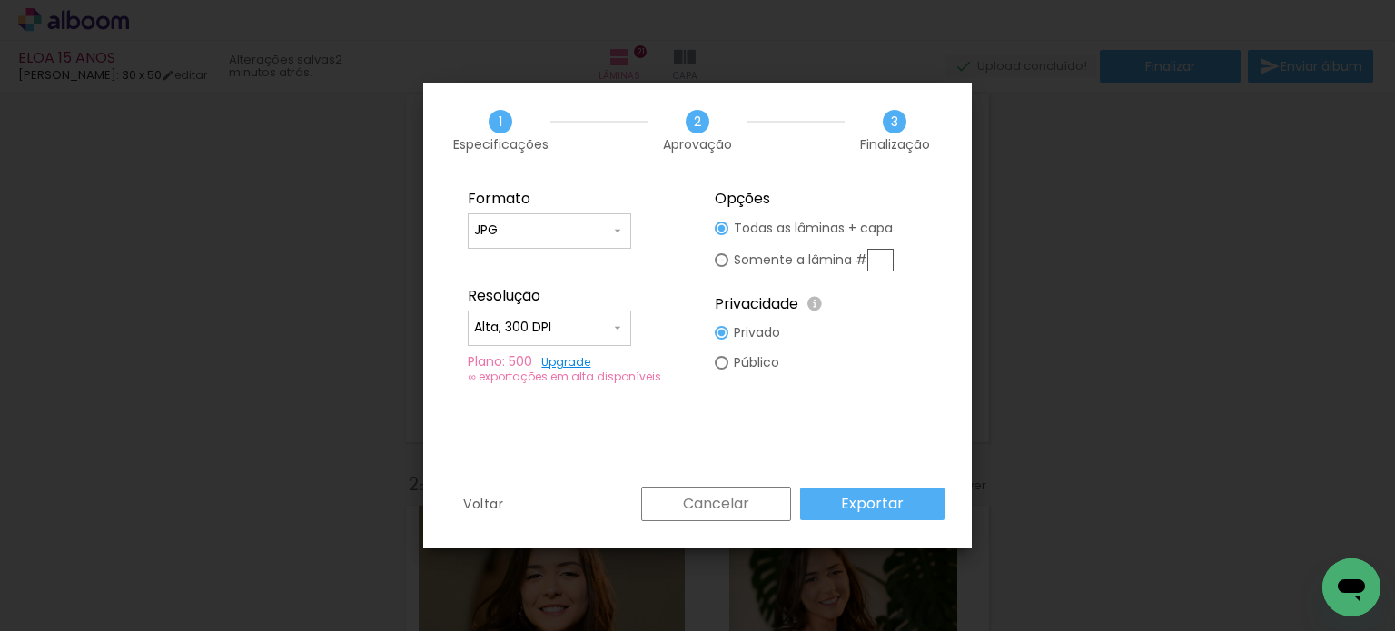
click at [719, 235] on div at bounding box center [722, 229] width 14 height 14
type paper-radio-button "on"
click at [875, 252] on input "text" at bounding box center [880, 260] width 26 height 23
type input "1"
click at [0, 0] on slot "Exportar" at bounding box center [0, 0] width 0 height 0
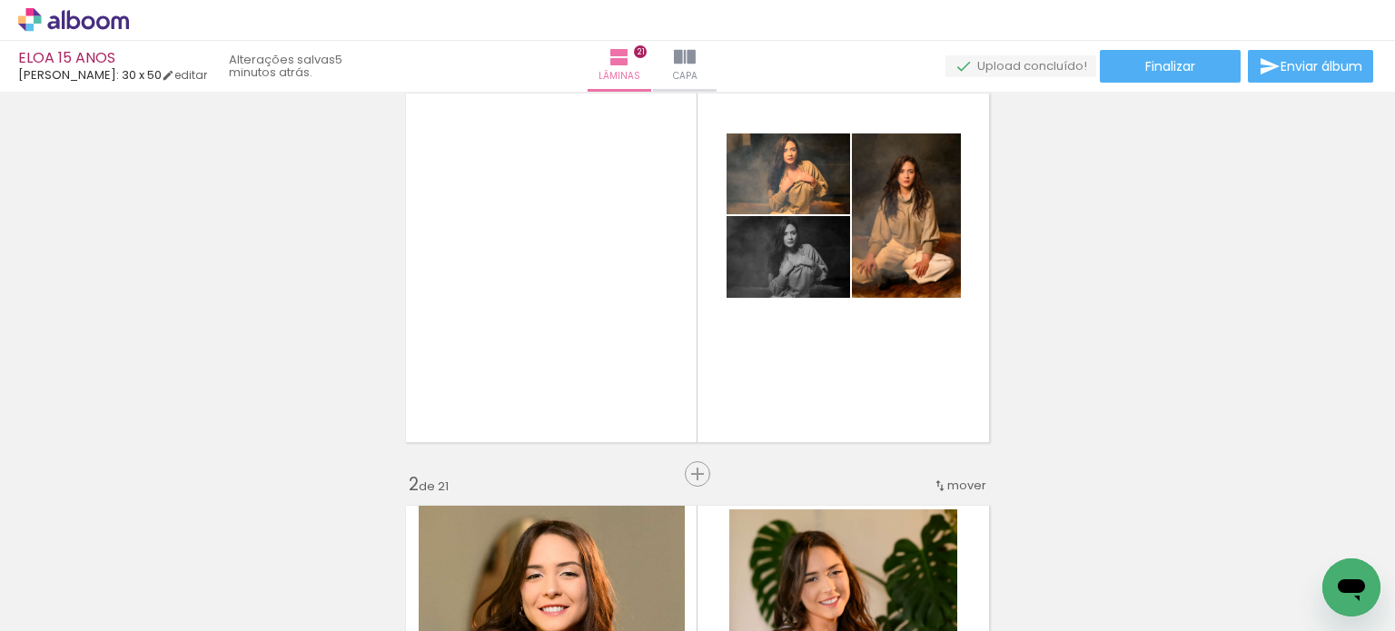
scroll to position [0, 3539]
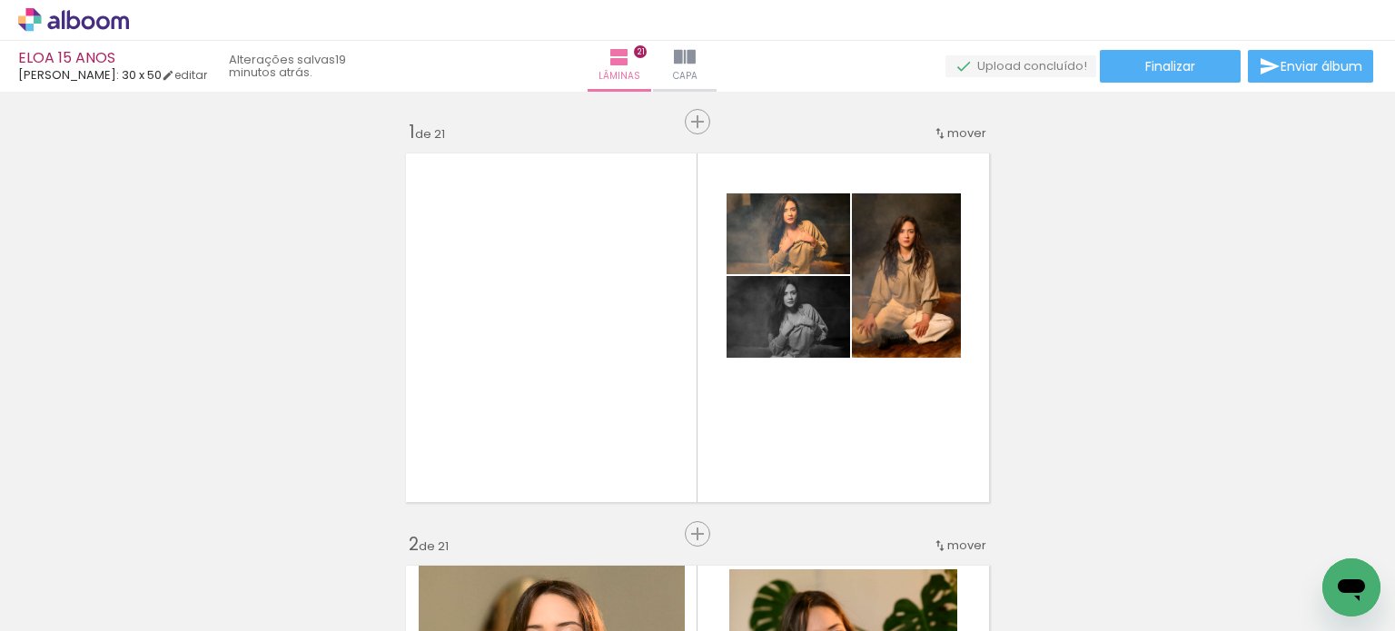
scroll to position [0, 3539]
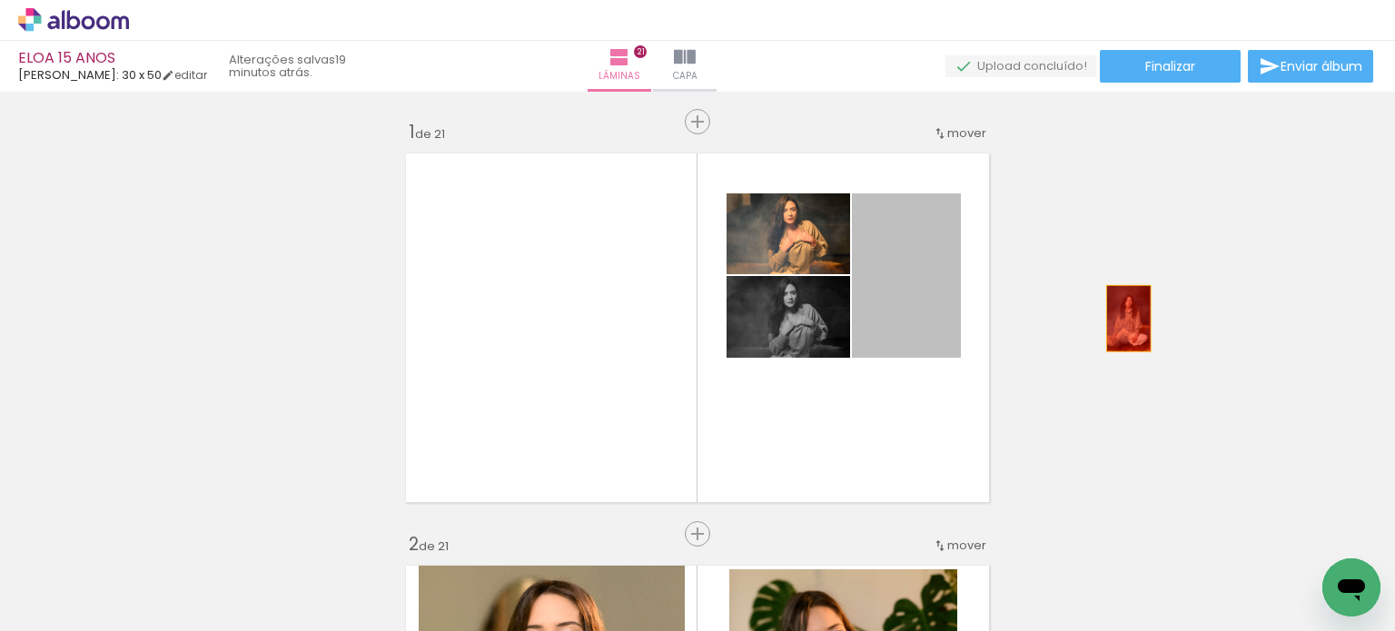
drag, startPoint x: 926, startPoint y: 327, endPoint x: 1122, endPoint y: 319, distance: 196.3
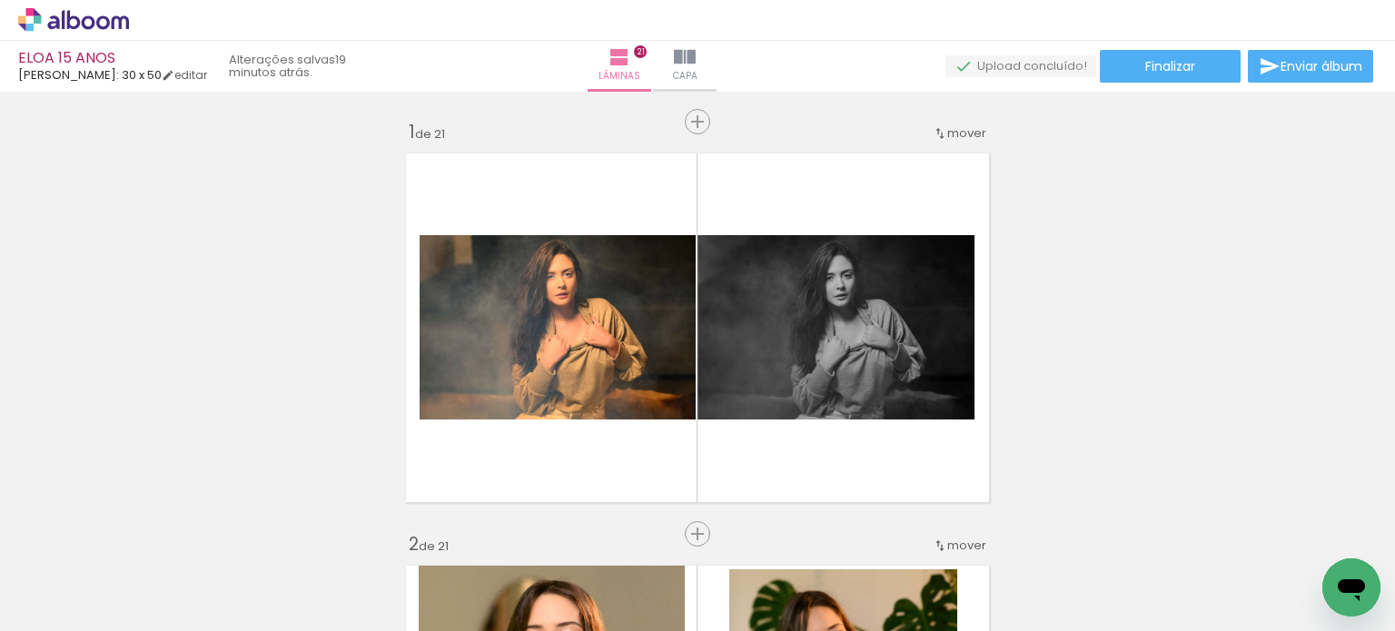
click at [63, 601] on span "Adicionar Fotos" at bounding box center [64, 607] width 54 height 20
click at [0, 0] on input "file" at bounding box center [0, 0] width 0 height 0
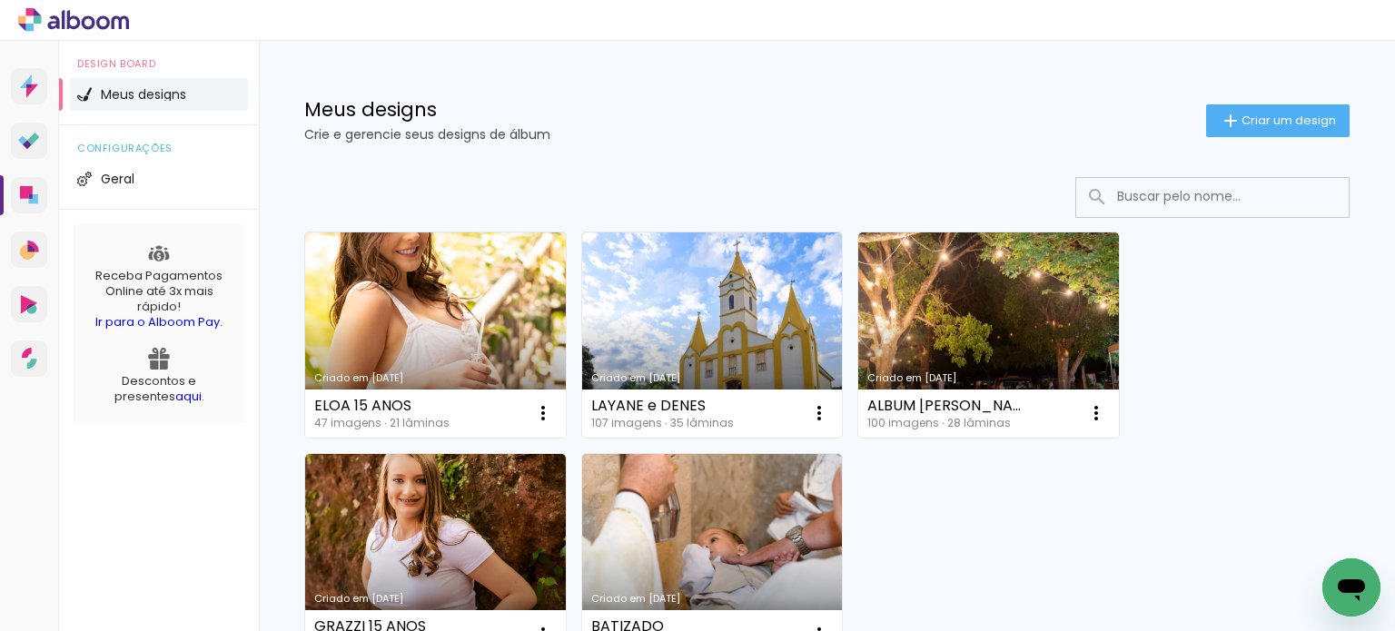
click at [443, 308] on link "Criado em [DATE]" at bounding box center [435, 334] width 261 height 205
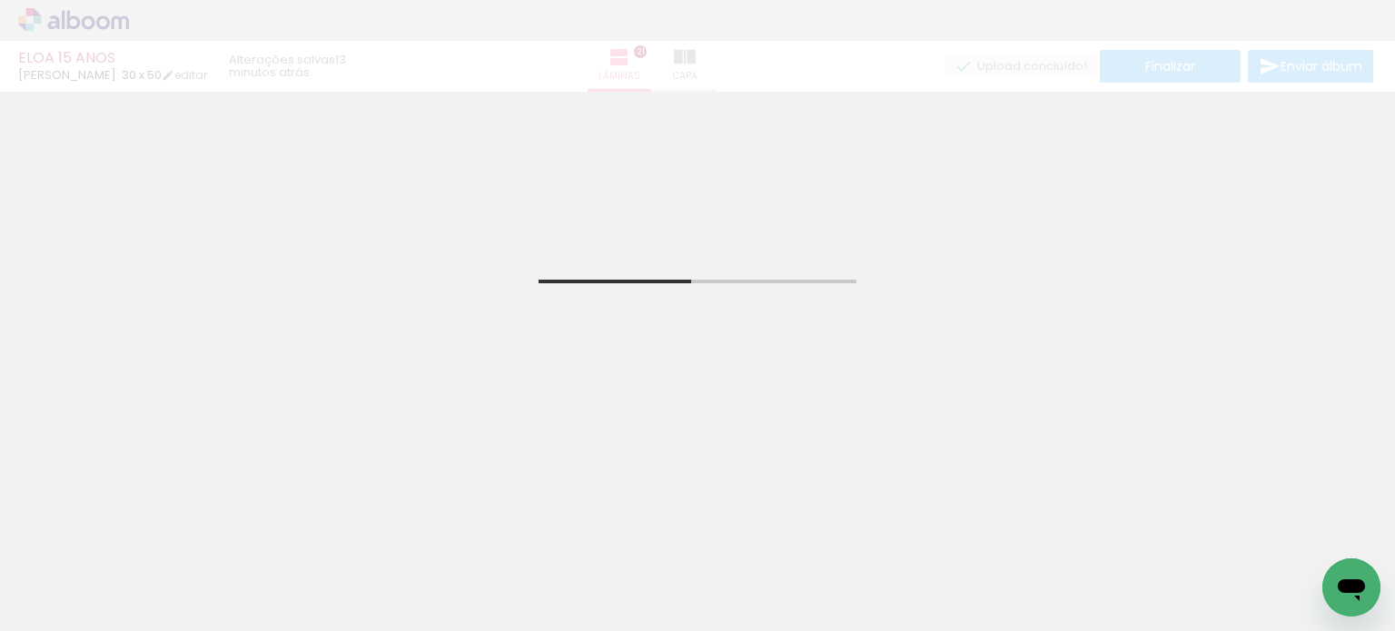
click at [84, 577] on input "Todas as fotos" at bounding box center [50, 576] width 69 height 15
click at [0, 0] on slot "Não utilizadas" at bounding box center [0, 0] width 0 height 0
type input "Não utilizadas"
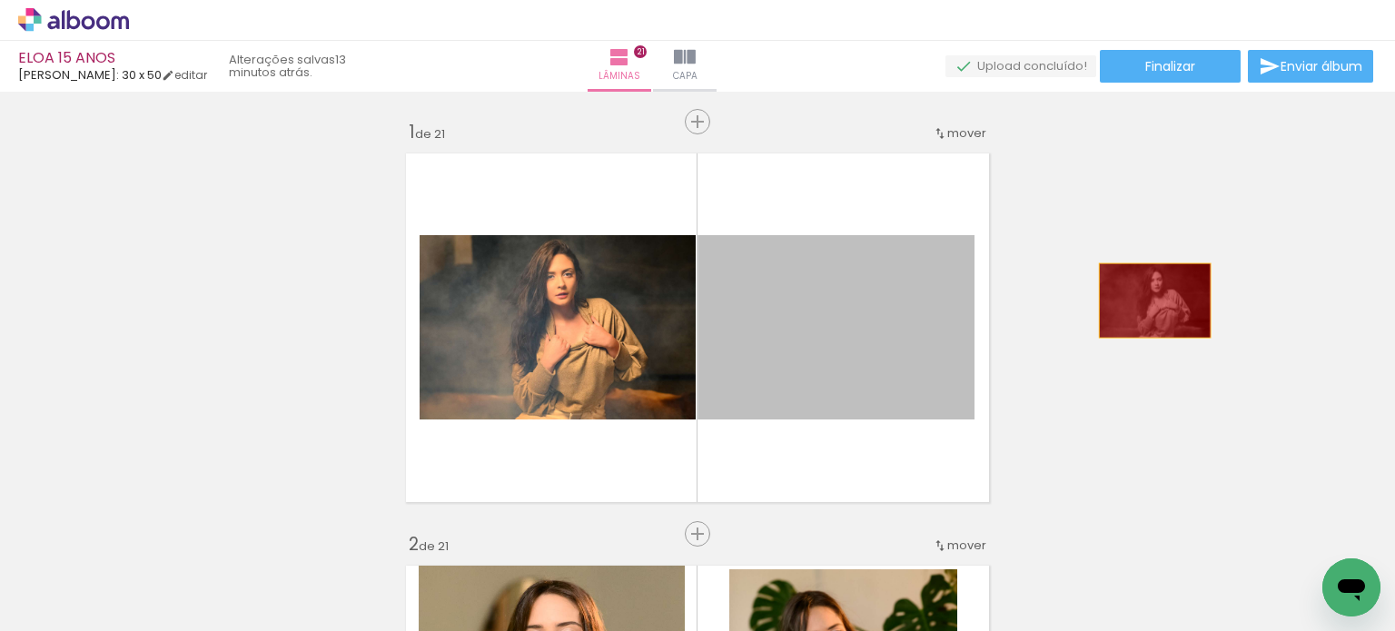
drag, startPoint x: 804, startPoint y: 354, endPoint x: 697, endPoint y: 344, distance: 107.6
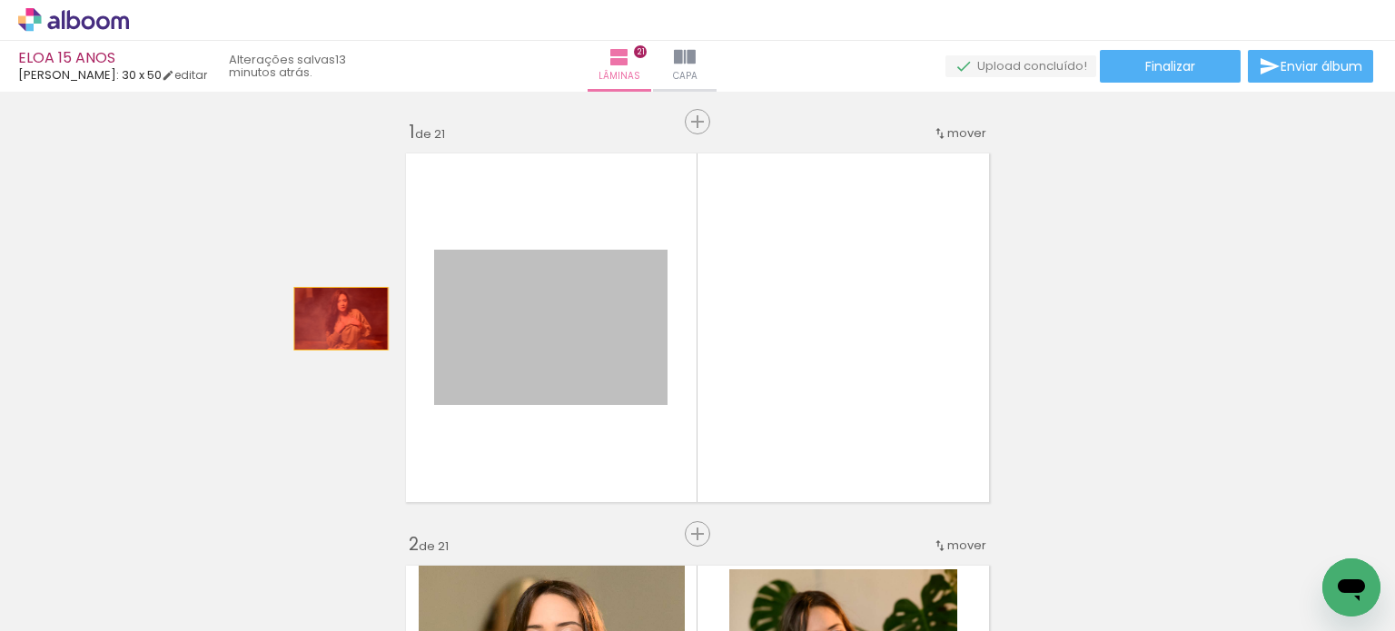
drag, startPoint x: 590, startPoint y: 333, endPoint x: 329, endPoint y: 311, distance: 262.5
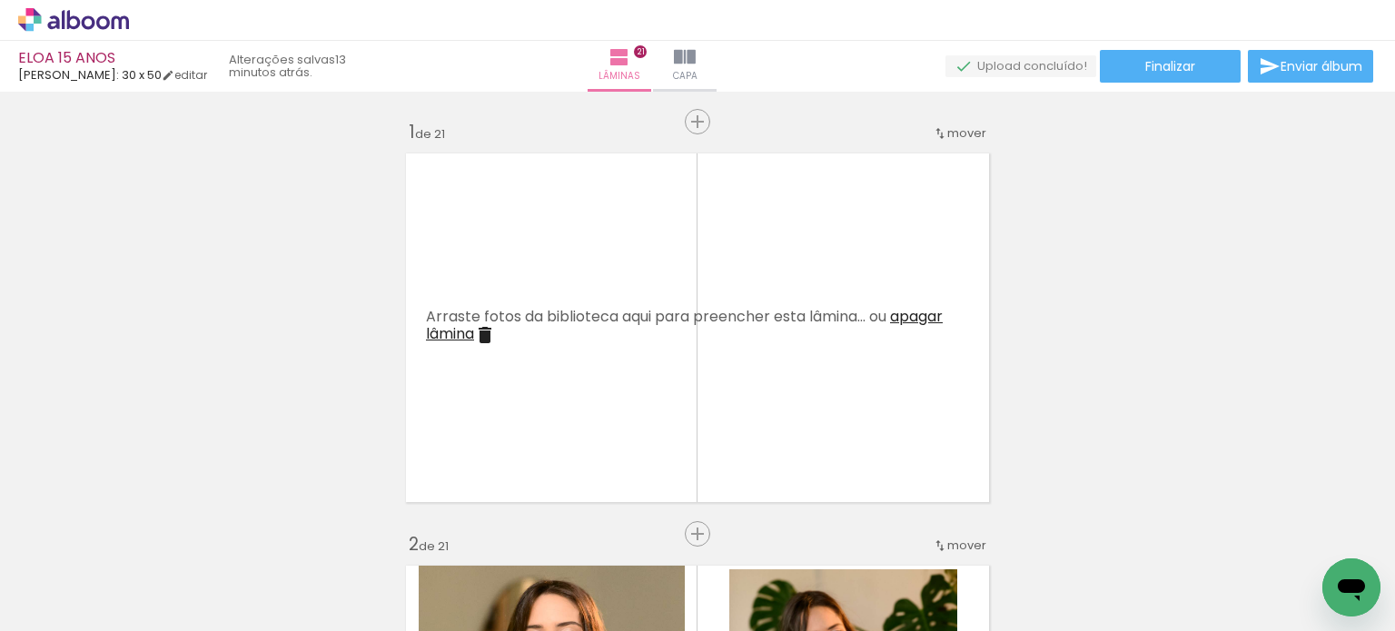
click at [476, 330] on iron-icon at bounding box center [485, 335] width 22 height 22
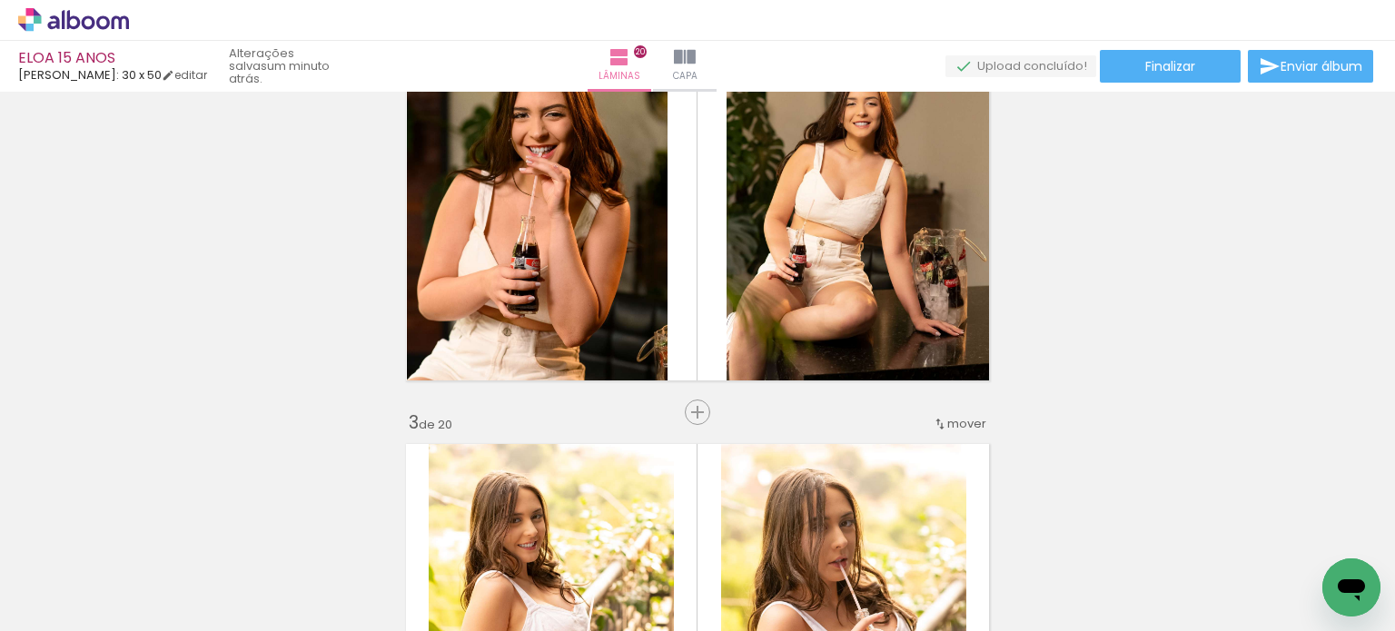
scroll to position [605, 0]
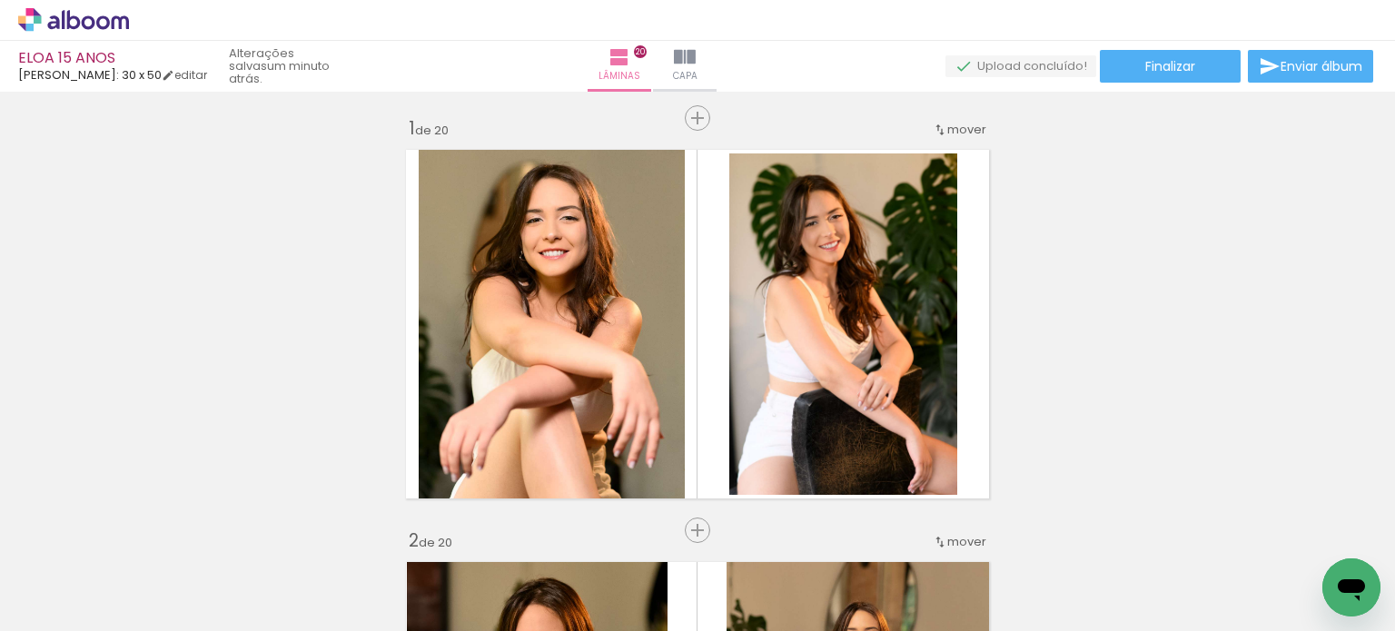
scroll to position [0, 0]
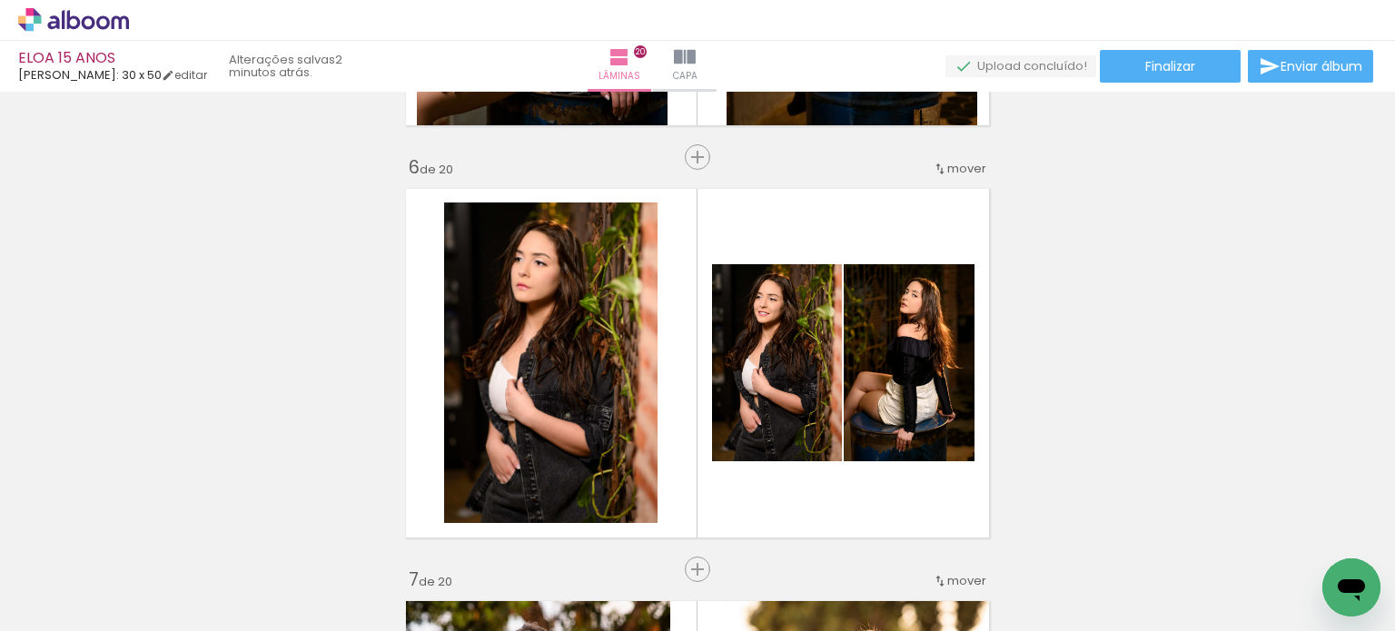
scroll to position [1998, 0]
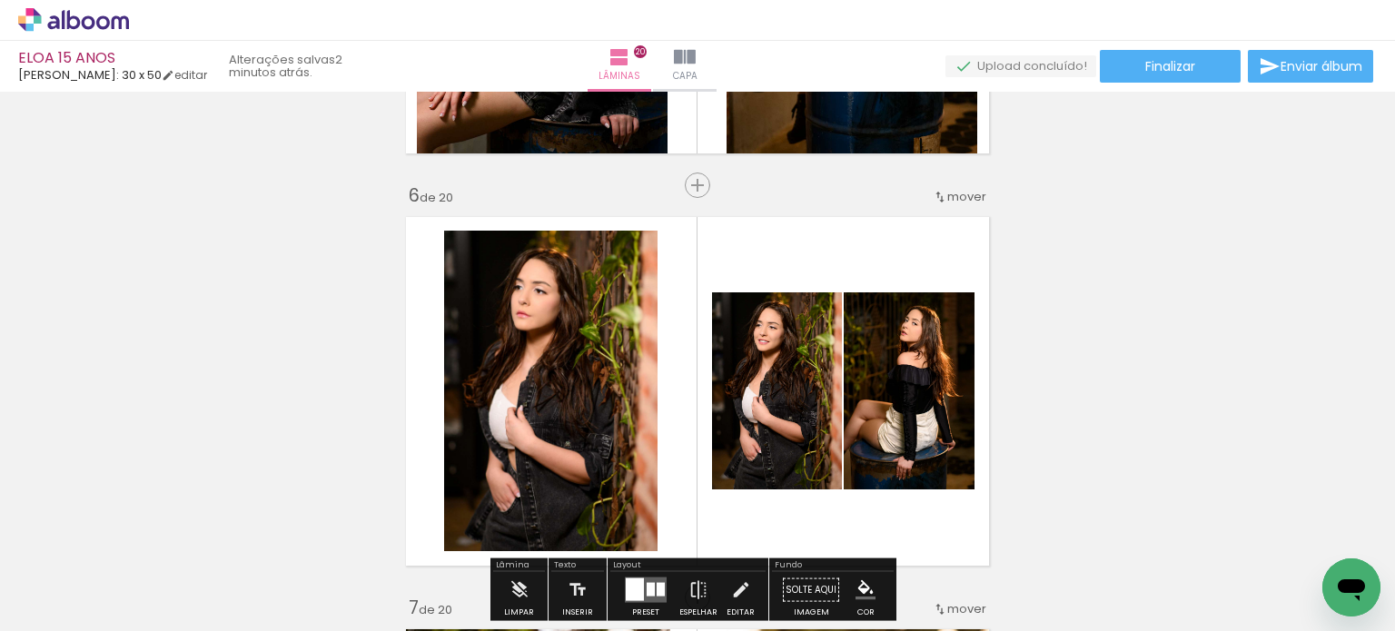
drag, startPoint x: 880, startPoint y: 408, endPoint x: 1336, endPoint y: 459, distance: 458.7
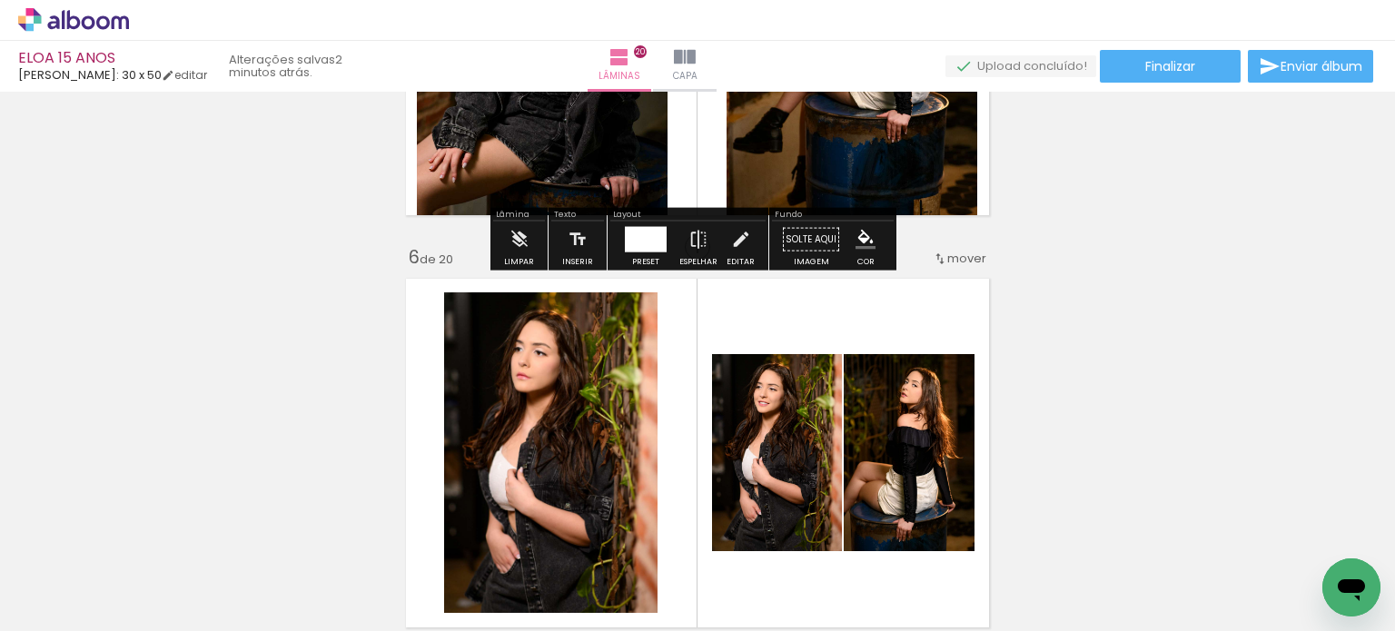
scroll to position [1937, 0]
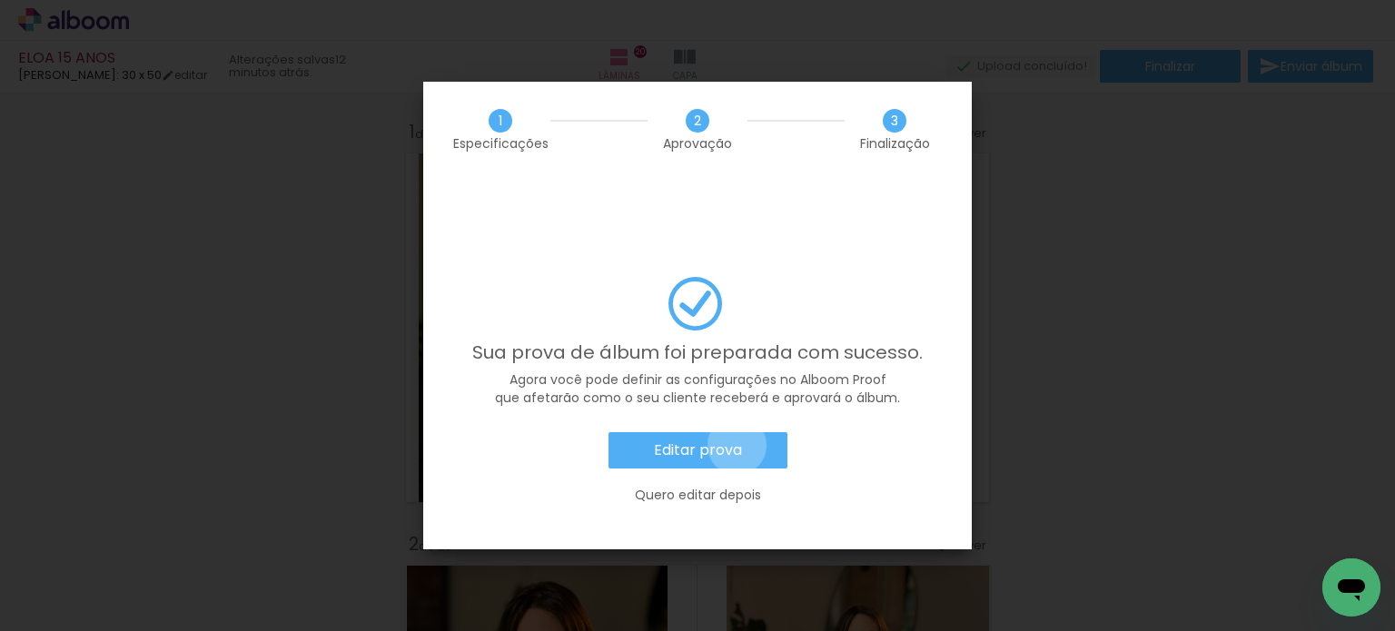
click at [0, 0] on slot "Editar prova" at bounding box center [0, 0] width 0 height 0
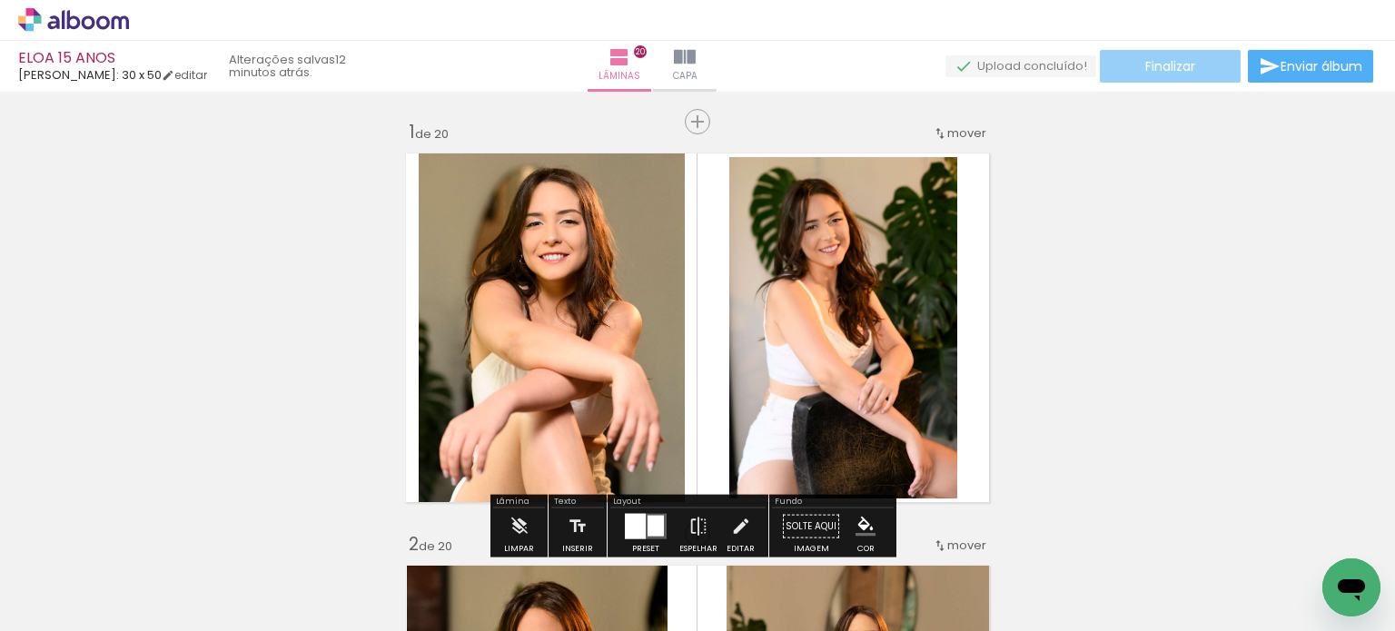
click at [1186, 68] on span "Finalizar" at bounding box center [1170, 66] width 50 height 13
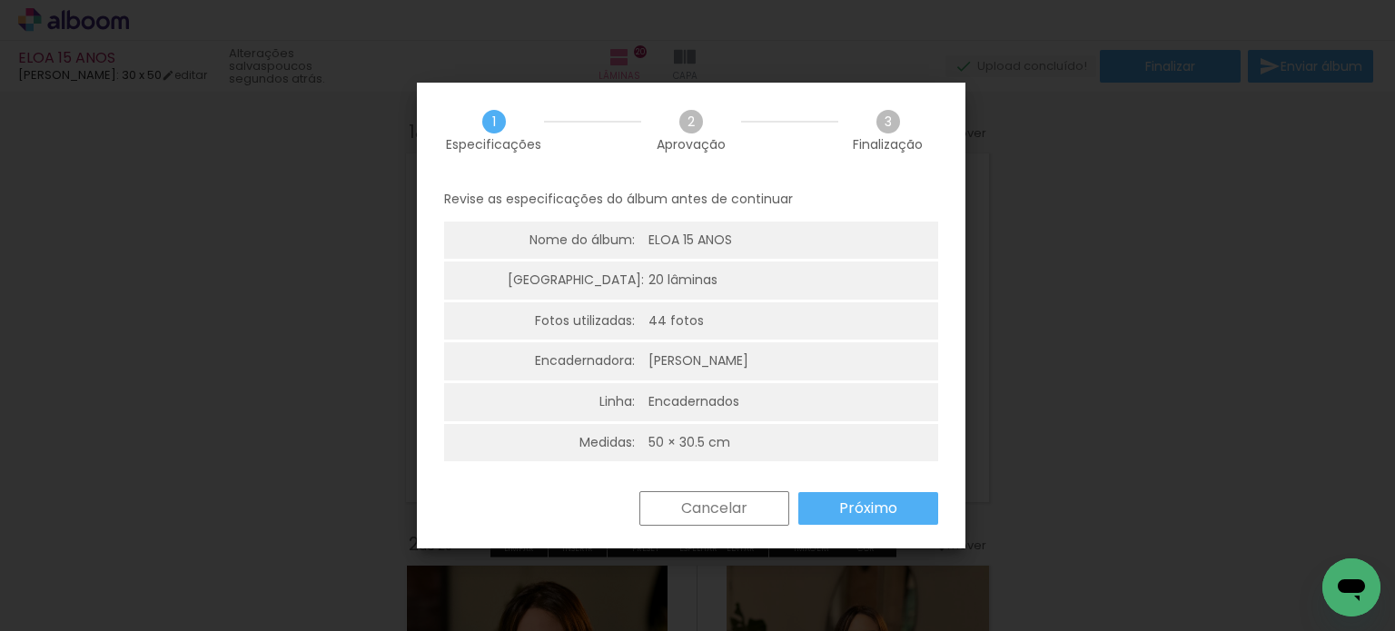
click at [0, 0] on slot "Próximo" at bounding box center [0, 0] width 0 height 0
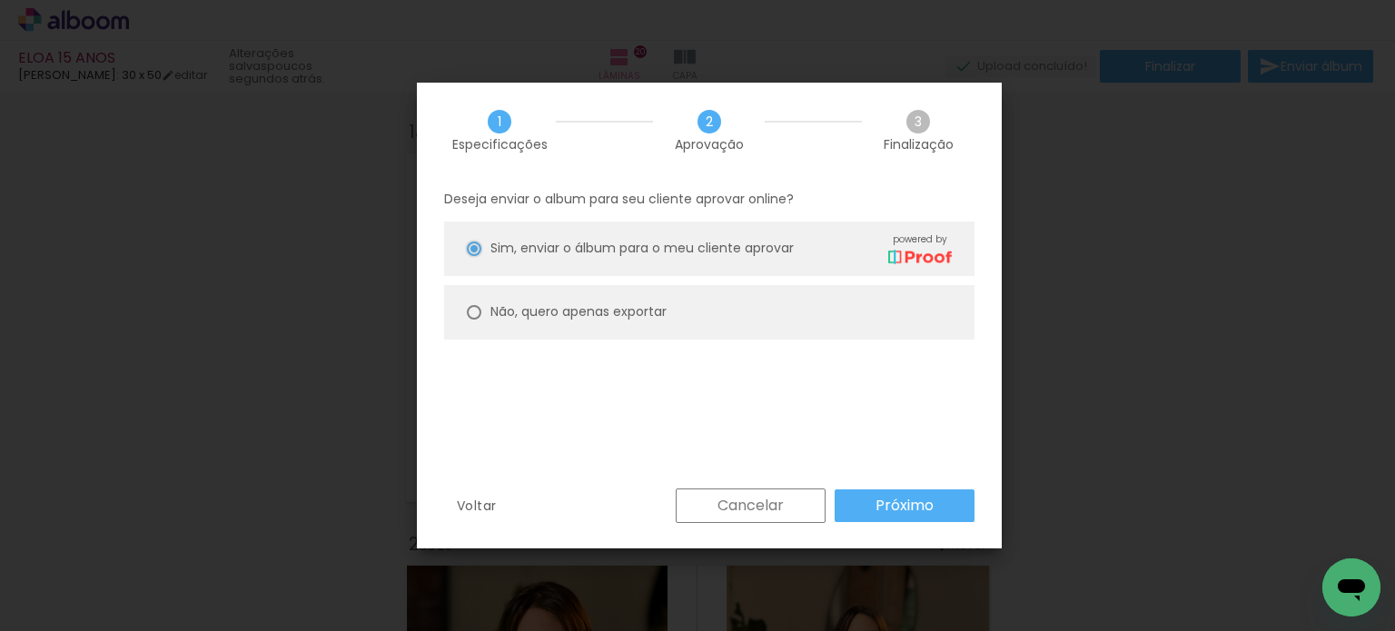
click at [628, 279] on paper-radio-group "Sim, enviar o álbum para o meu cliente aprovar powered by Não, quero apenas exp…" at bounding box center [709, 285] width 530 height 127
click at [0, 0] on slot "Não, quero apenas exportar" at bounding box center [0, 0] width 0 height 0
type paper-radio-button "on"
click at [0, 0] on slot "Próximo" at bounding box center [0, 0] width 0 height 0
type input "Alta, 300 DPI"
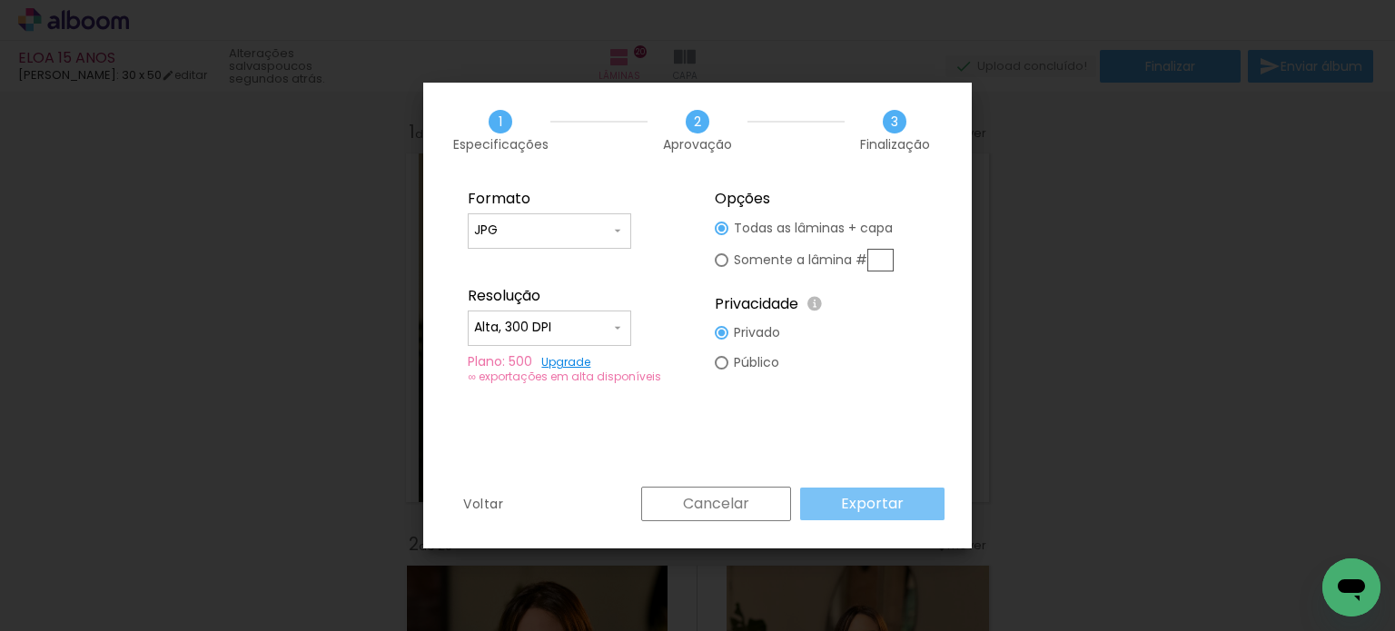
click at [0, 0] on slot "Exportar" at bounding box center [0, 0] width 0 height 0
